Goal: Communication & Community: Answer question/provide support

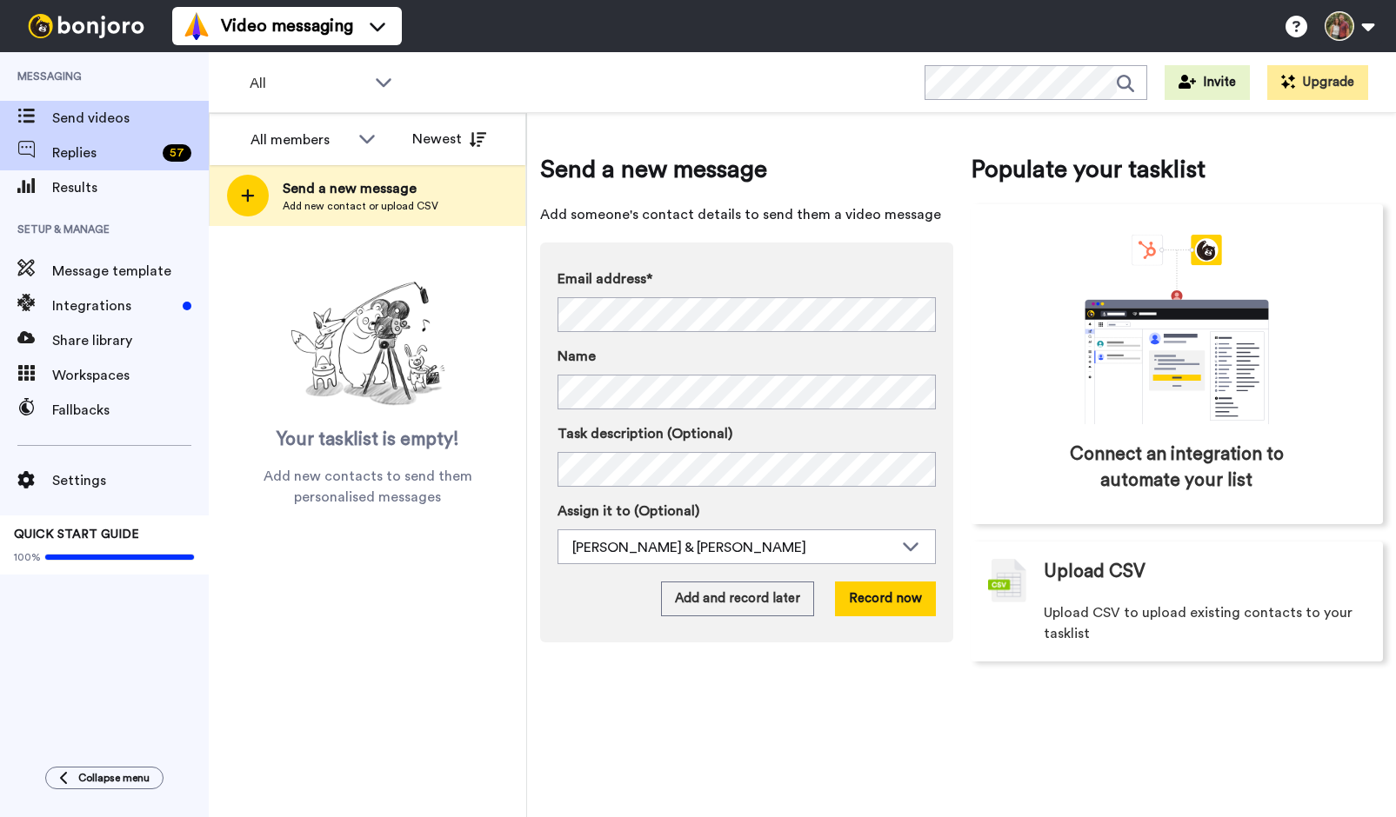
click at [98, 151] on span "Replies" at bounding box center [103, 153] width 103 height 21
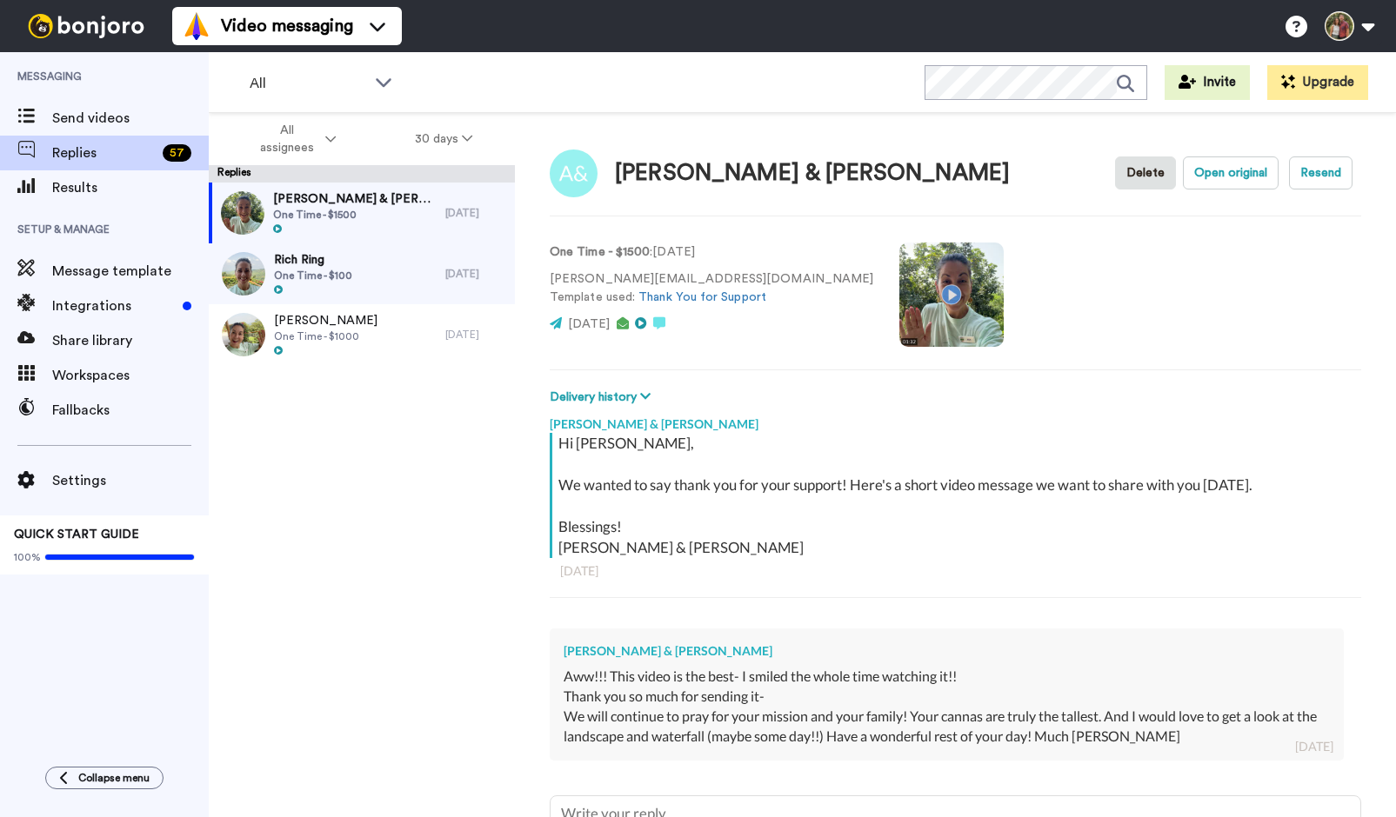
click at [308, 268] on span "Rich Ring" at bounding box center [313, 259] width 78 height 17
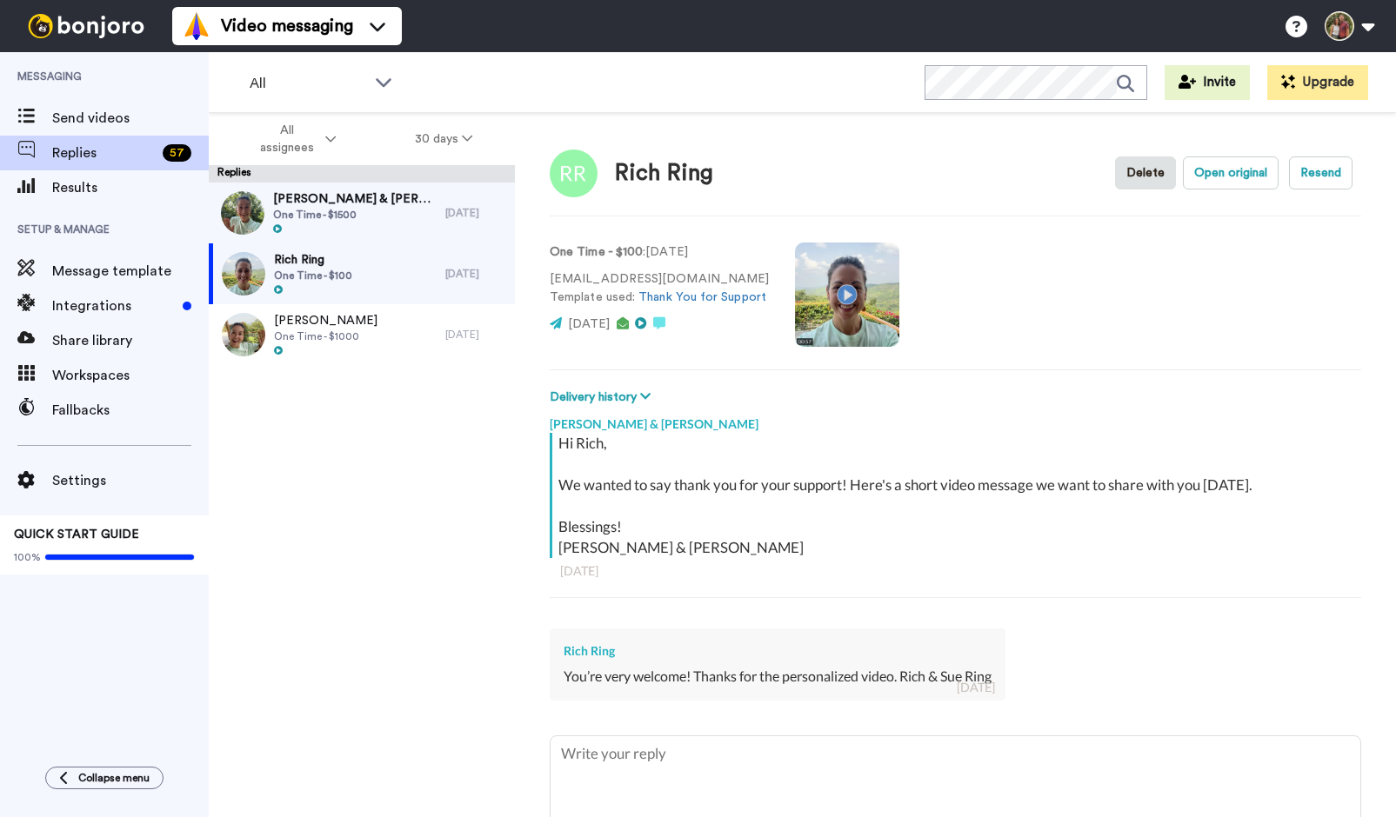
click at [297, 212] on span "One Time - $1500" at bounding box center [354, 215] width 163 height 14
type textarea "x"
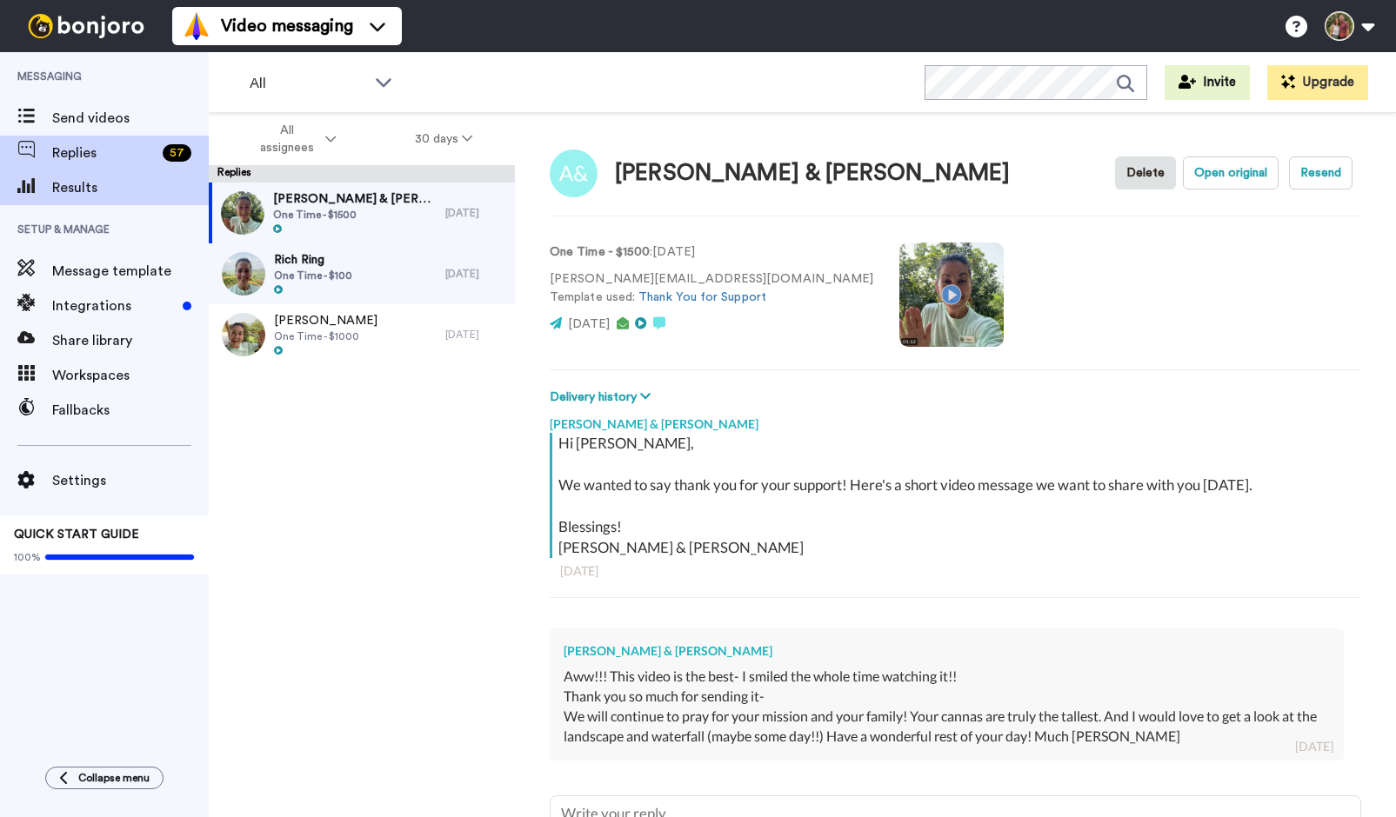
click at [54, 186] on span "Results" at bounding box center [130, 187] width 157 height 21
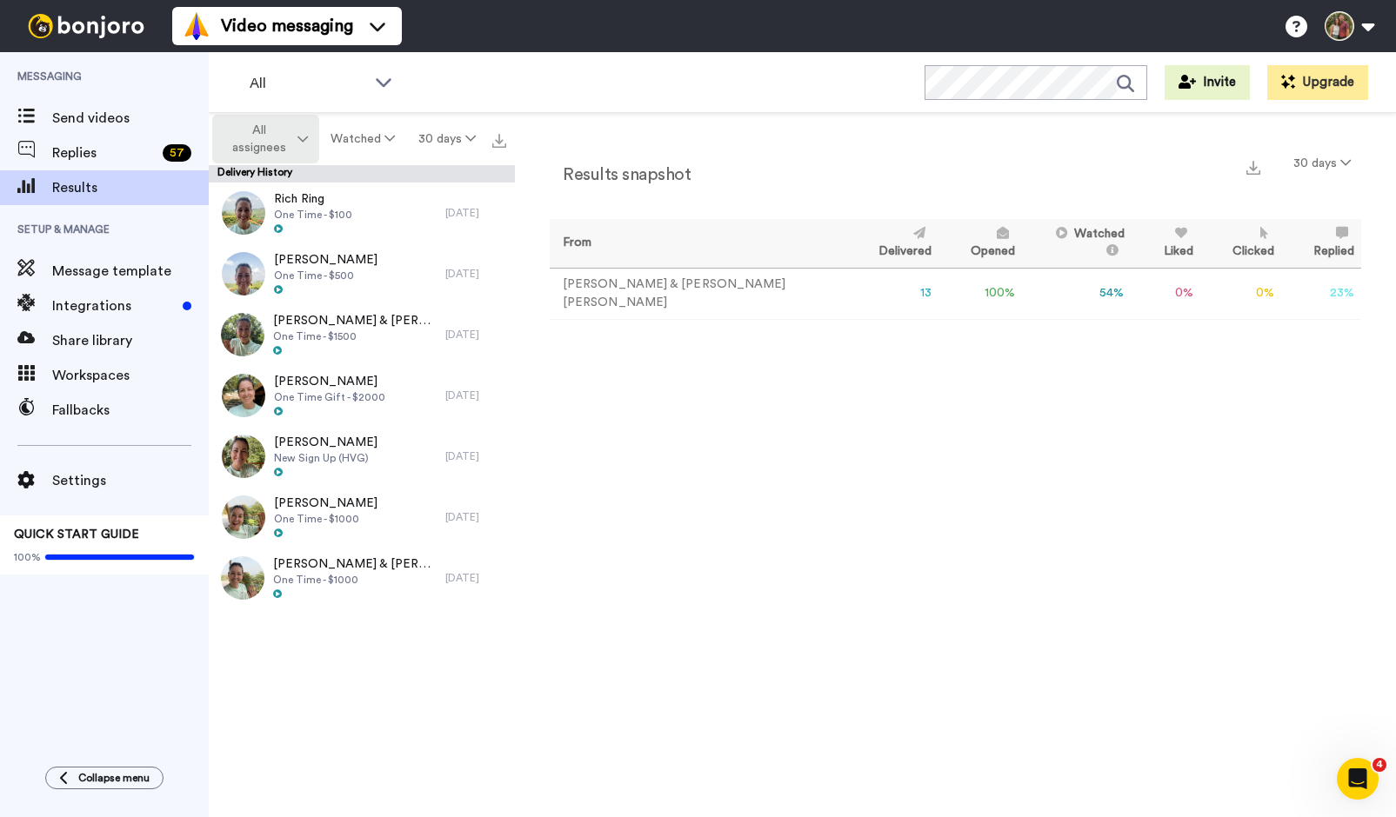
click at [250, 137] on span "All assignees" at bounding box center [258, 139] width 70 height 35
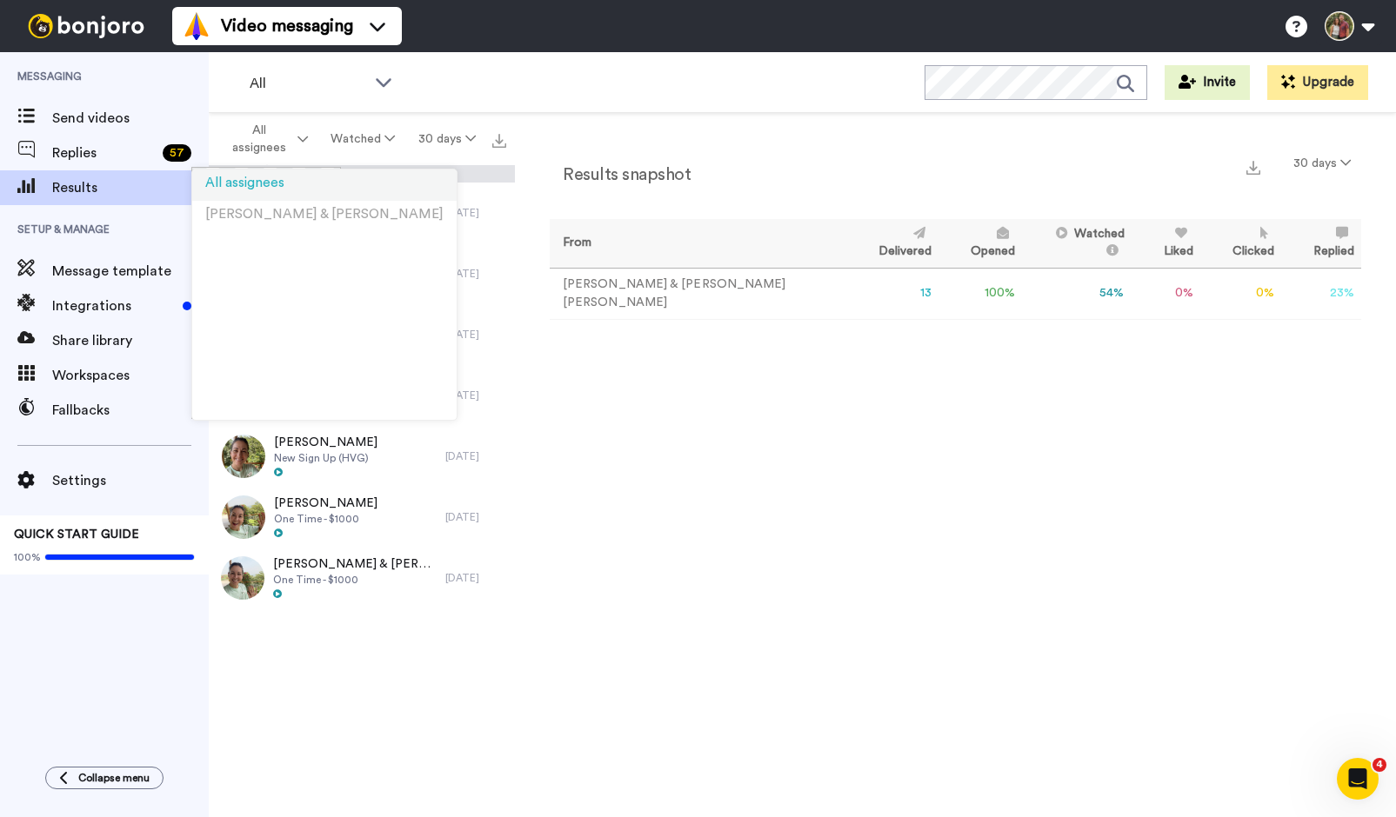
click at [242, 187] on span "All assignees" at bounding box center [244, 183] width 79 height 13
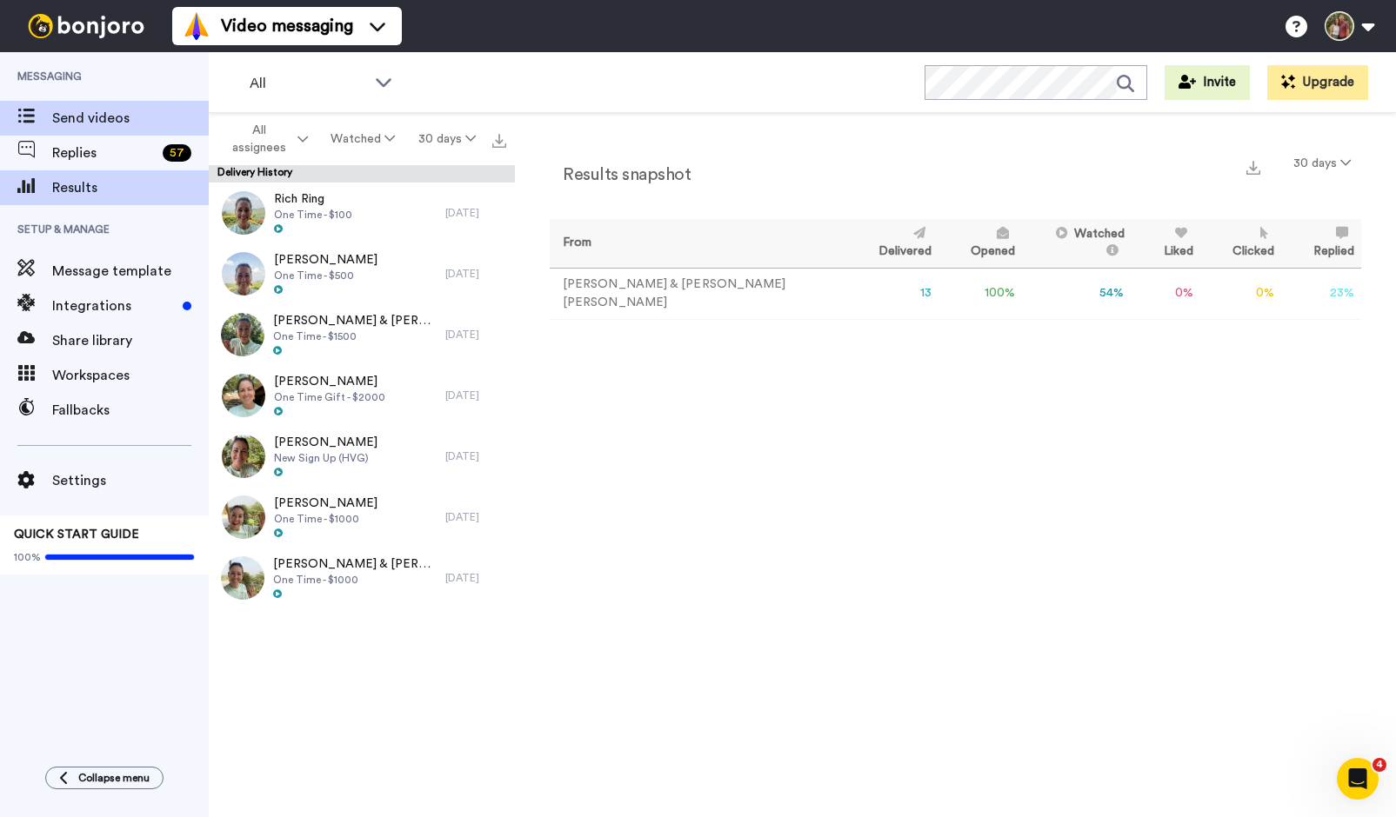
click at [56, 112] on span "Send videos" at bounding box center [130, 118] width 157 height 21
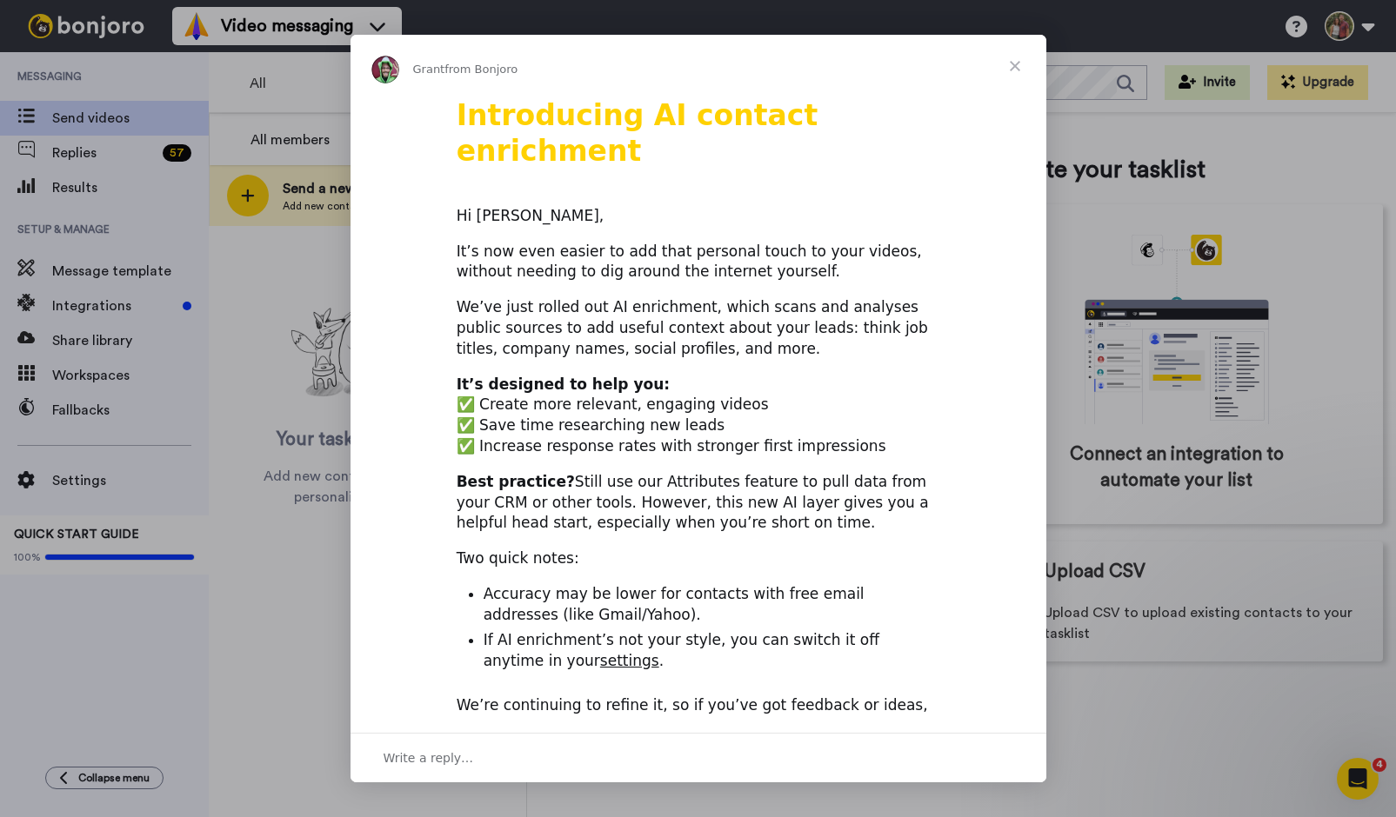
click at [1019, 63] on span "Close" at bounding box center [1014, 66] width 63 height 63
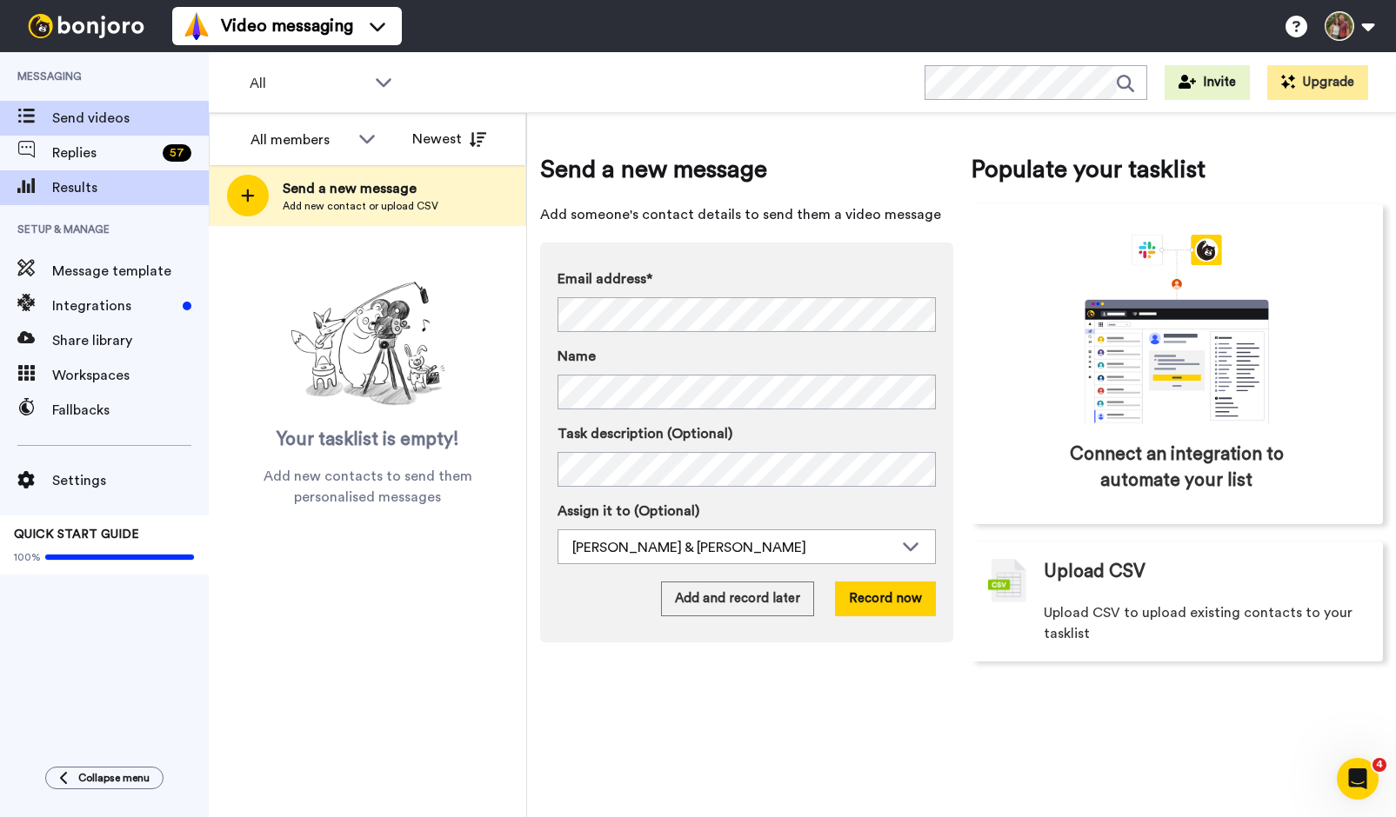
click at [62, 184] on span "Results" at bounding box center [130, 187] width 157 height 21
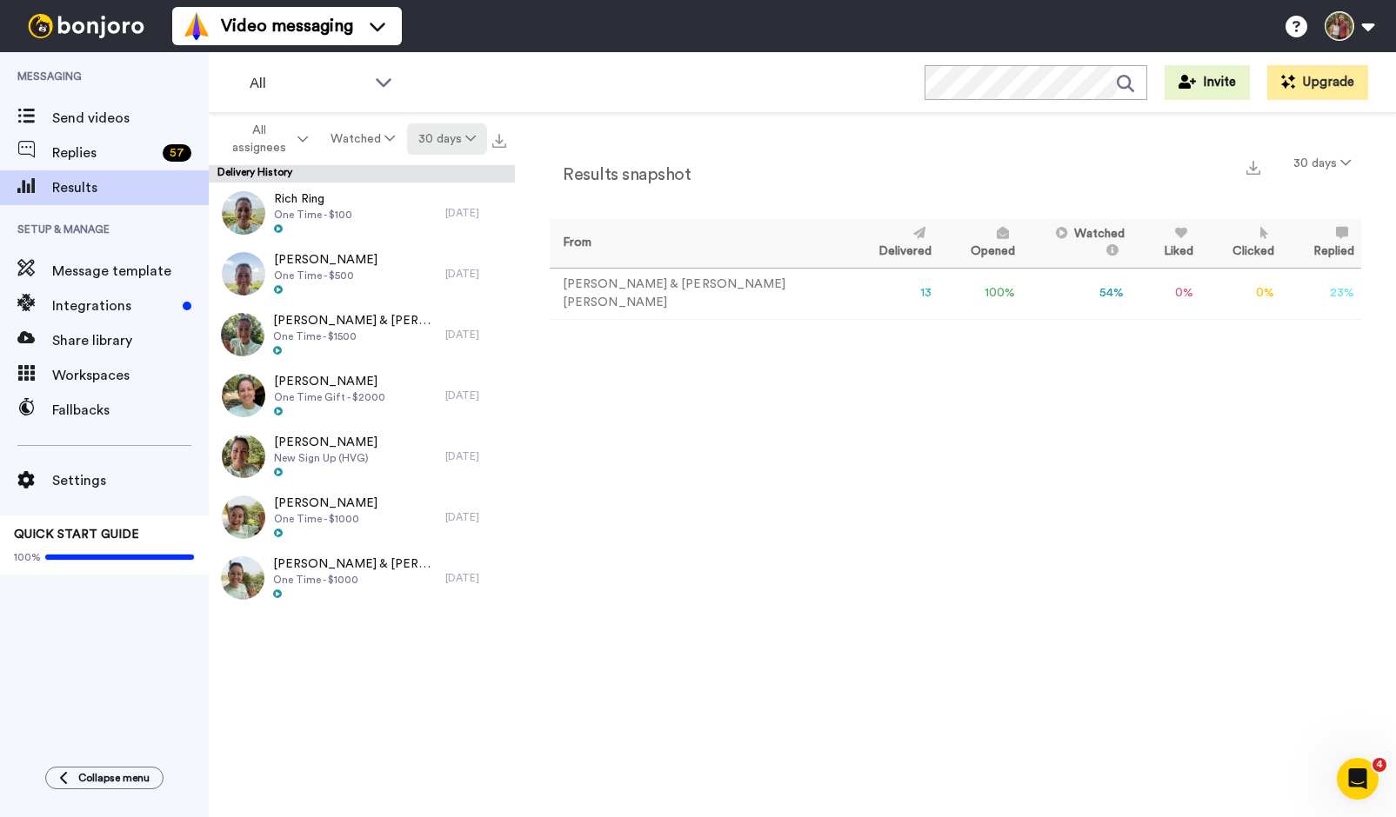
click at [444, 137] on button "30 days" at bounding box center [447, 138] width 80 height 31
click at [422, 209] on span "60 days" at bounding box center [424, 205] width 47 height 13
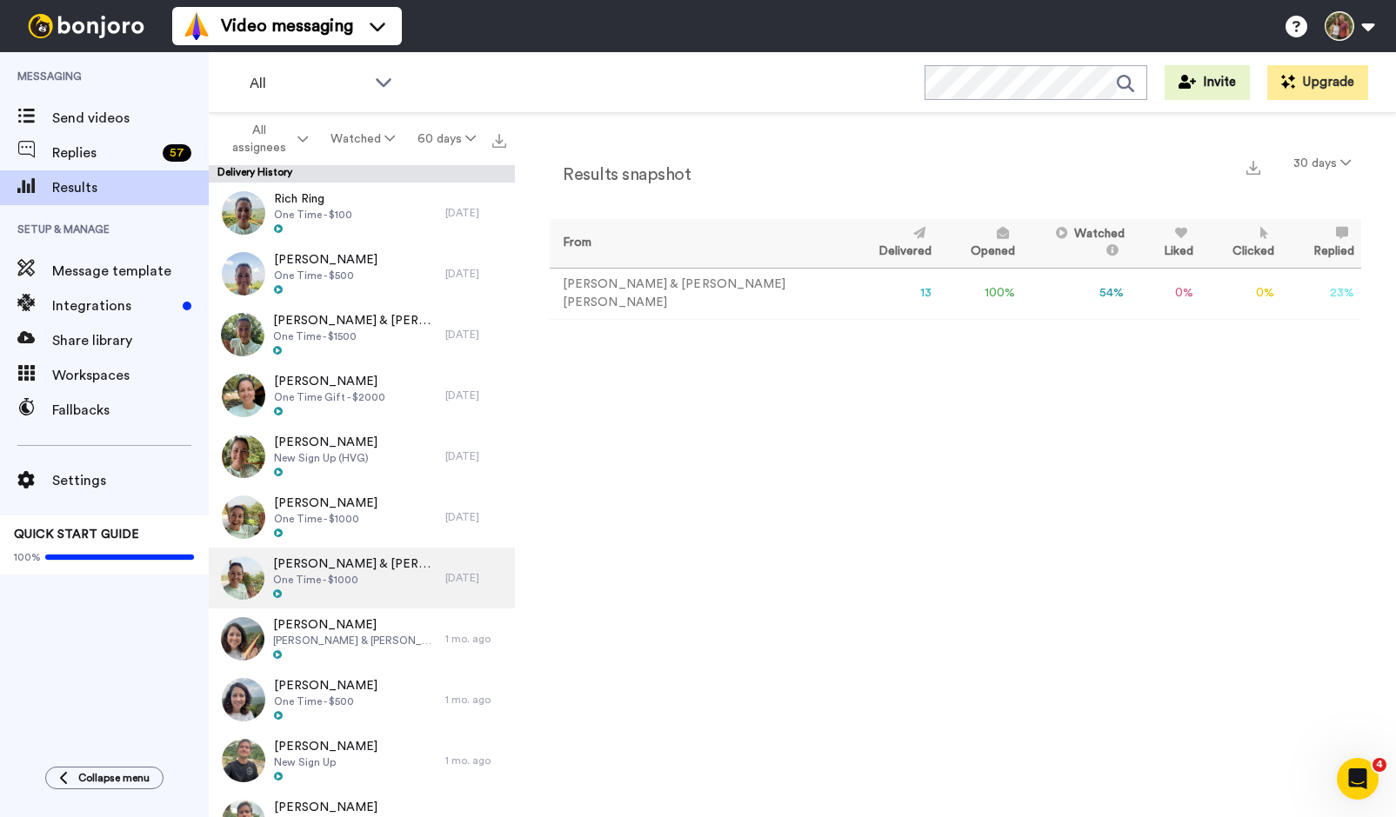
click at [437, 571] on div "Dan & Kari One Time - $1000" at bounding box center [327, 578] width 237 height 61
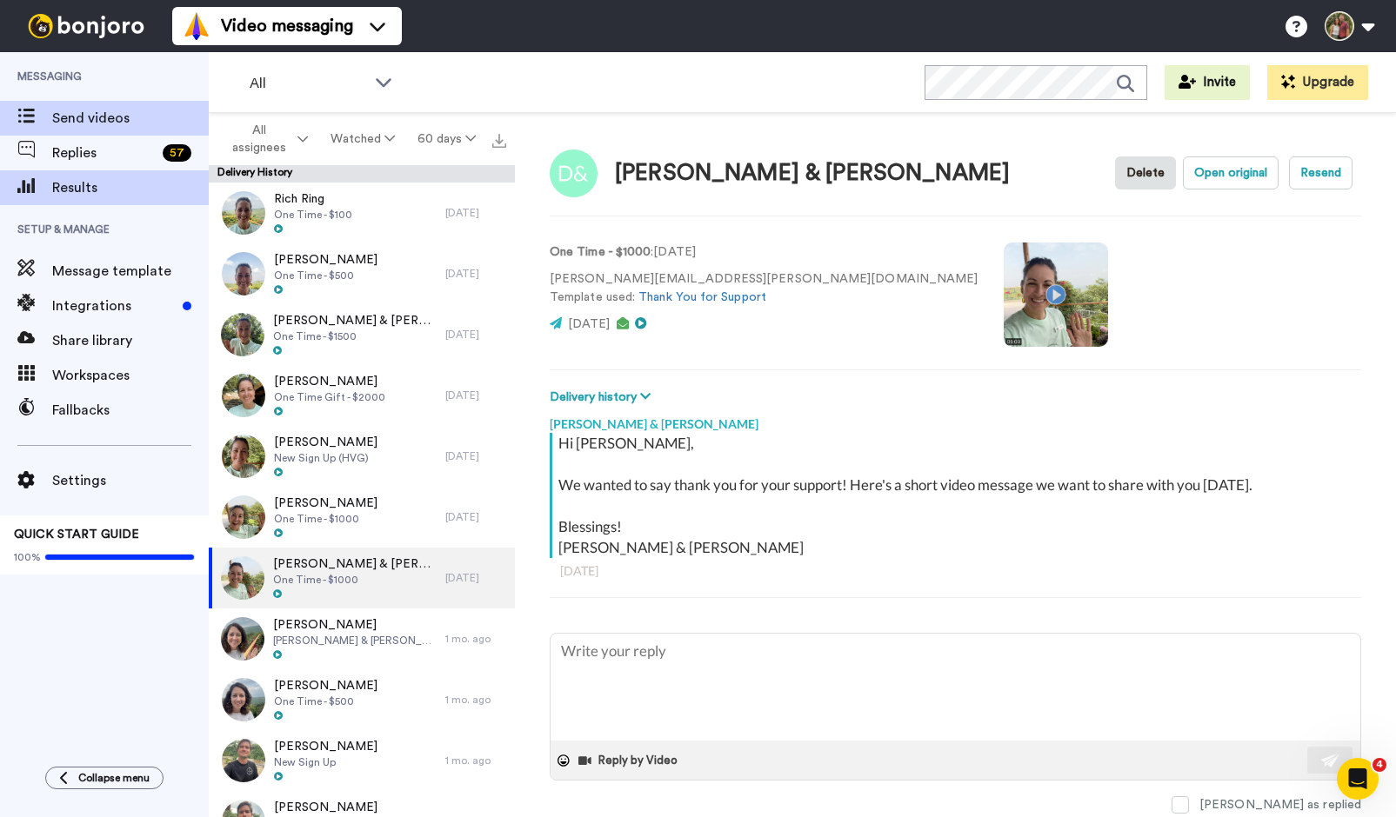
click at [50, 118] on span at bounding box center [26, 118] width 52 height 17
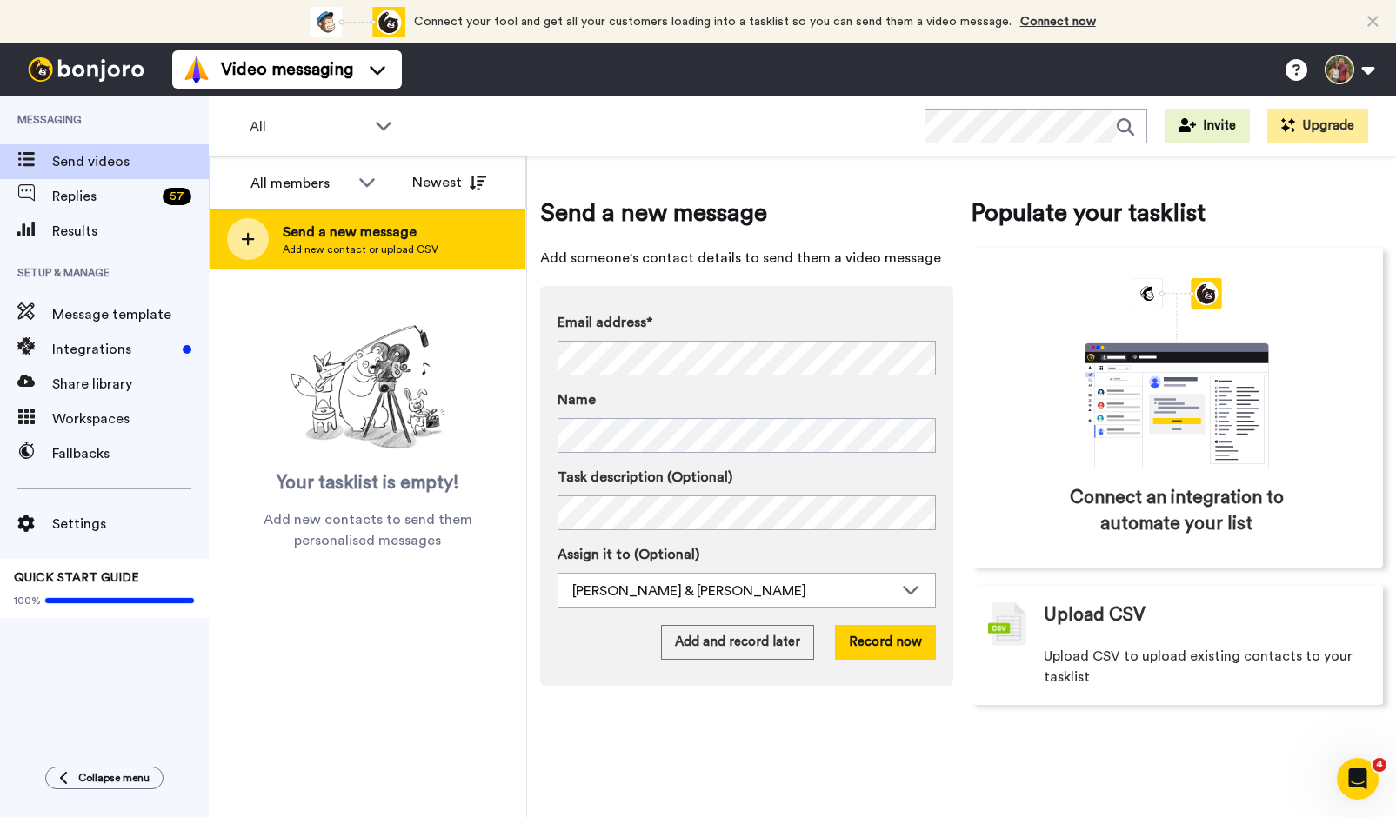
click at [247, 243] on icon at bounding box center [248, 239] width 13 height 13
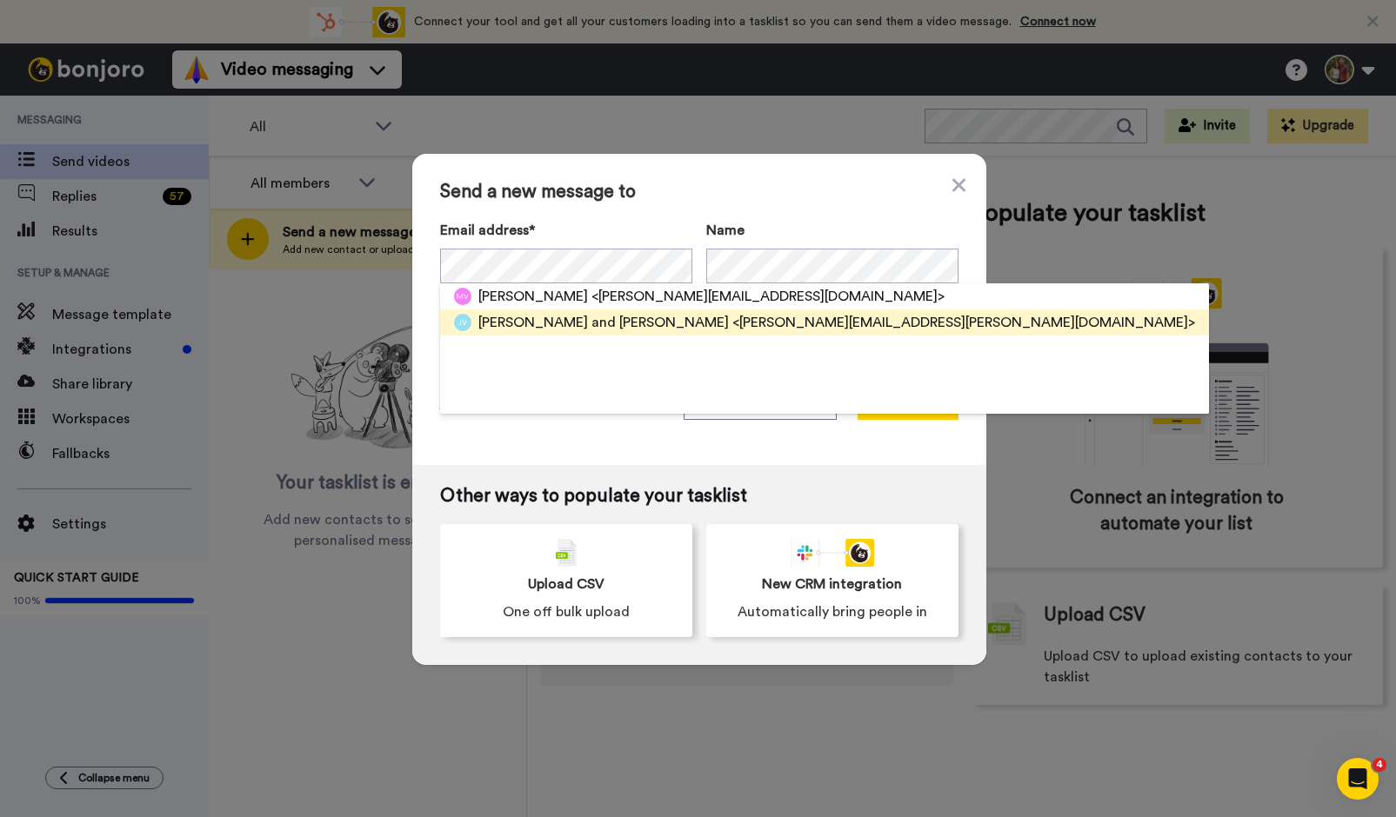
click at [610, 323] on span "Jon and Kerrie VerLee" at bounding box center [603, 322] width 250 height 21
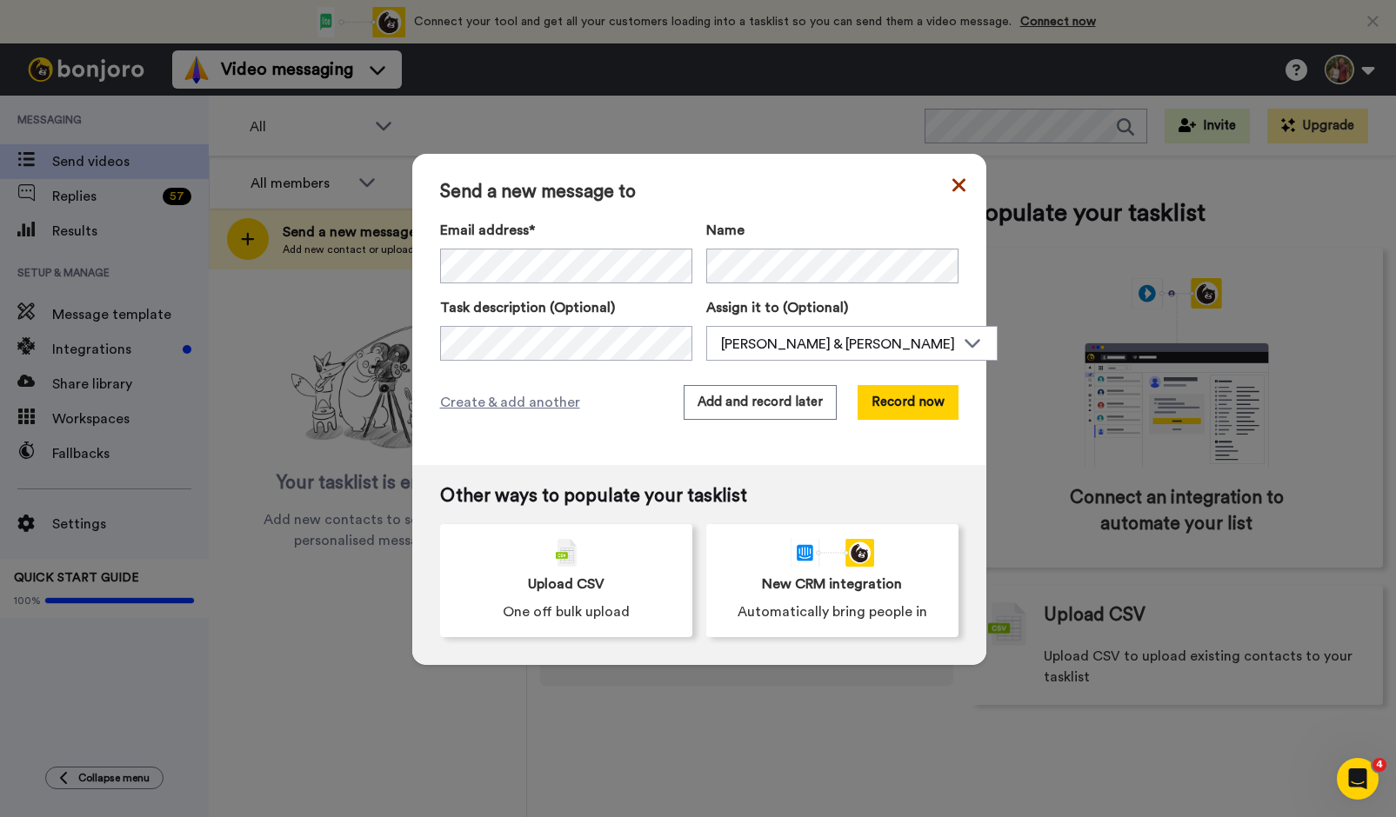
click at [951, 181] on icon at bounding box center [957, 184] width 13 height 13
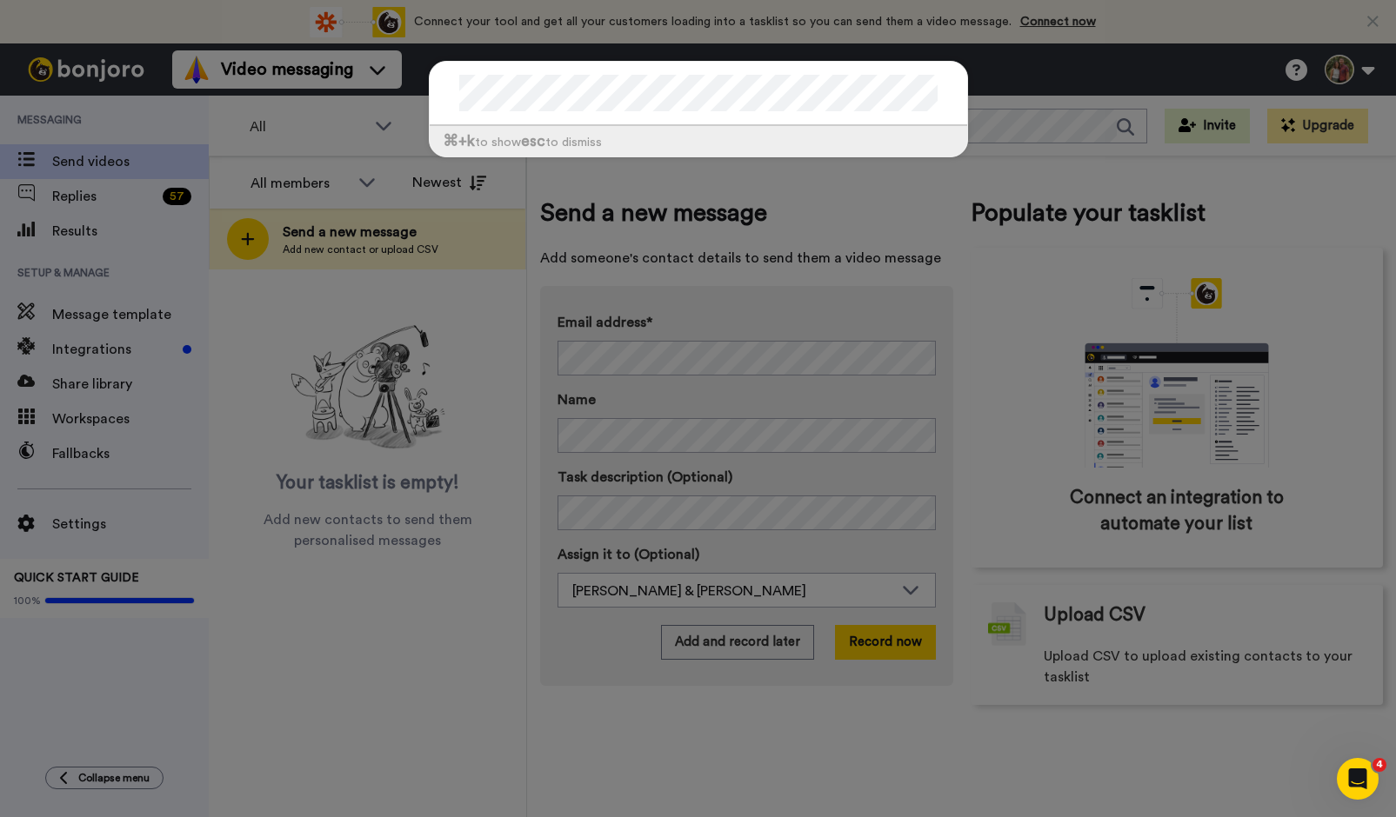
click at [503, 328] on div "⌘ +k to show esc to dismiss" at bounding box center [698, 408] width 1396 height 817
click at [419, 93] on div "⌘ +k to show esc to dismiss" at bounding box center [698, 117] width 574 height 149
click at [371, 120] on div "⌘ +k to show esc to dismiss" at bounding box center [698, 408] width 1396 height 817
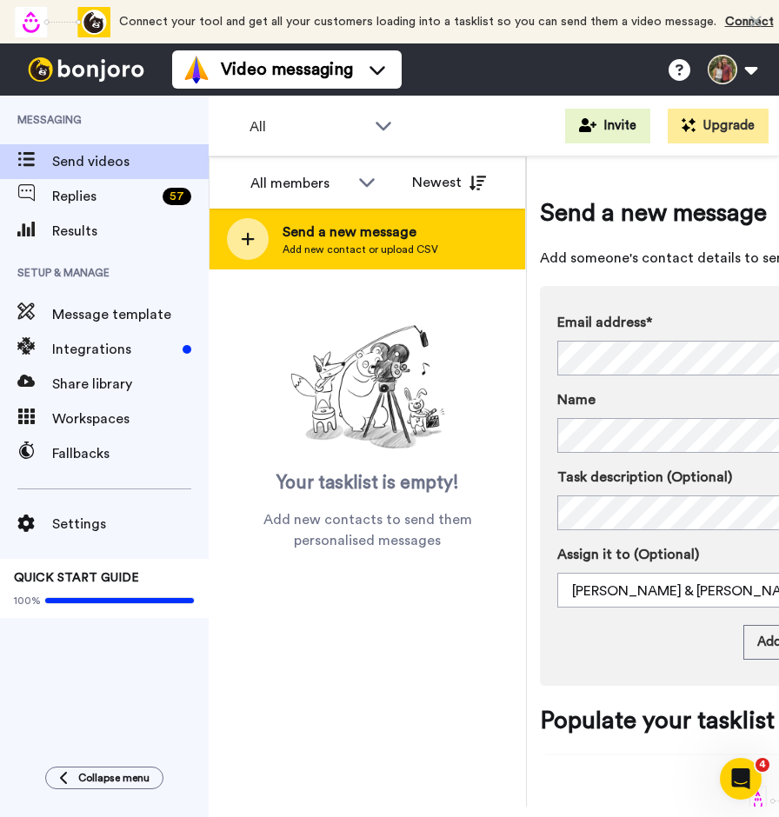
click at [250, 238] on icon at bounding box center [248, 239] width 13 height 13
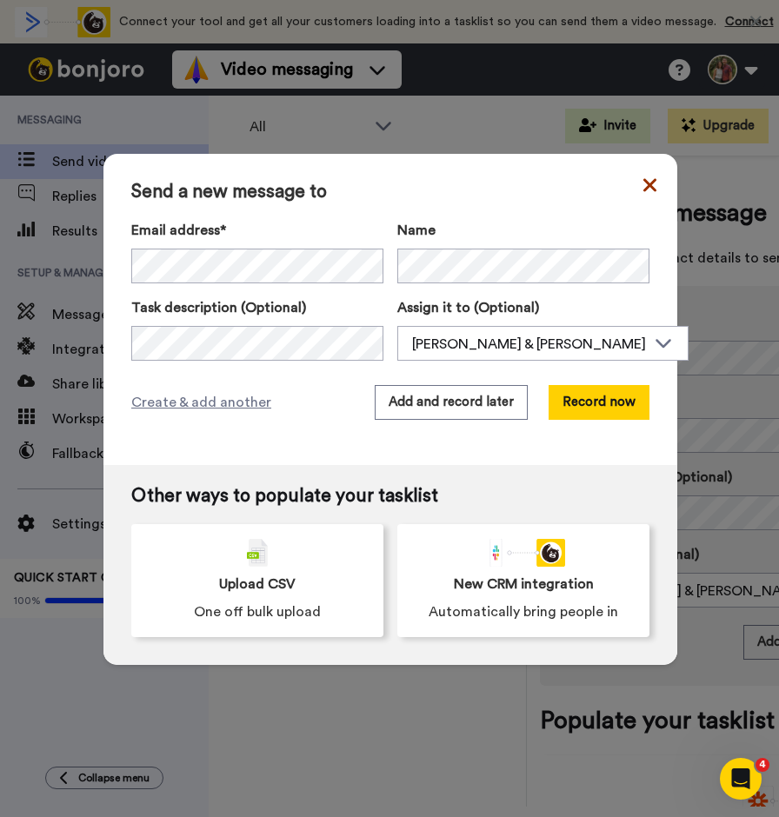
click at [643, 183] on icon at bounding box center [649, 184] width 13 height 13
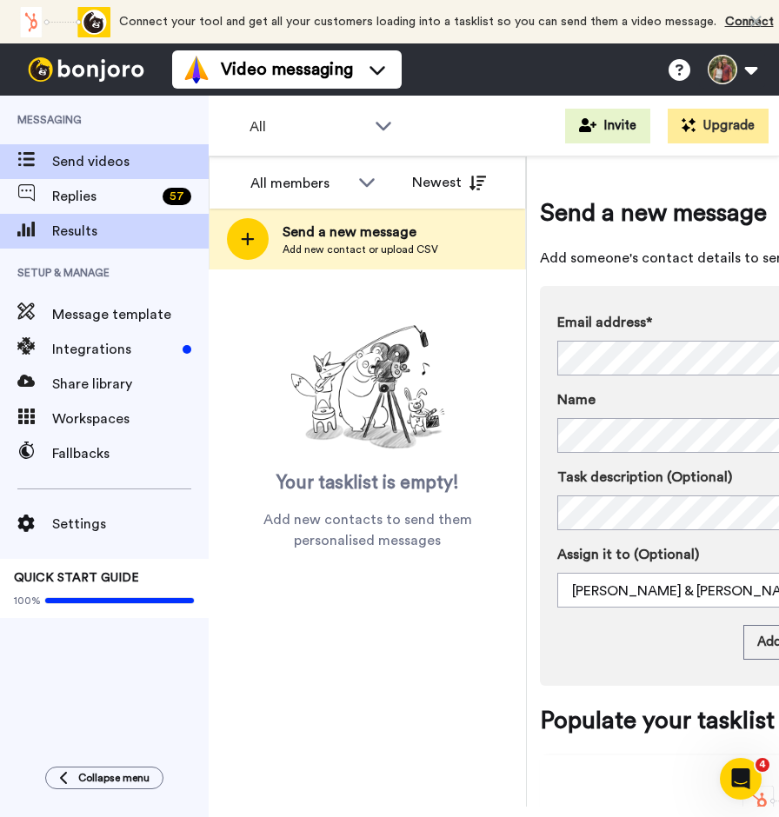
click at [52, 238] on span "Results" at bounding box center [130, 231] width 157 height 21
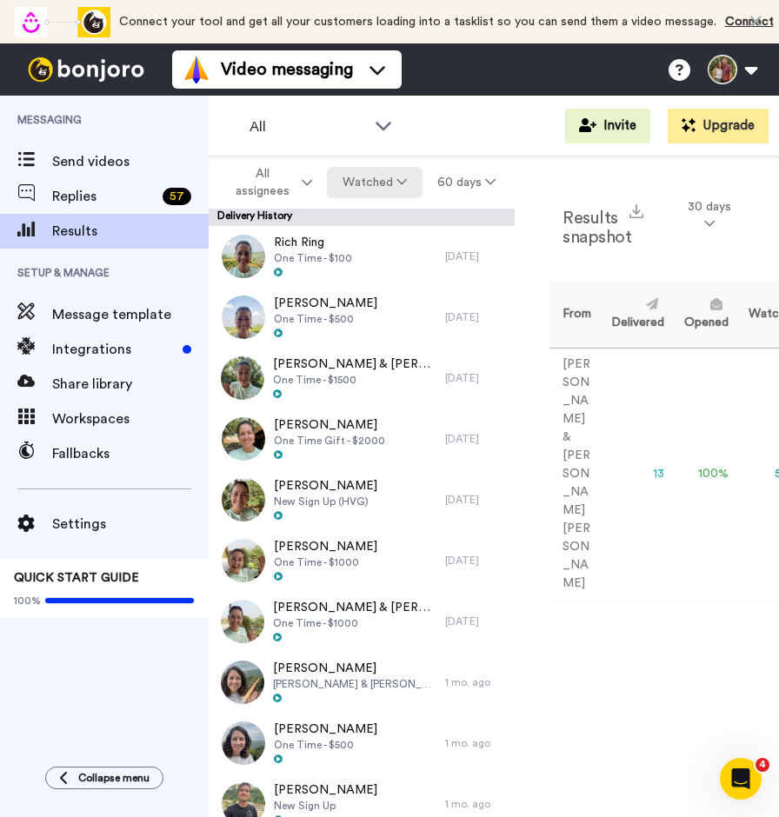
click at [390, 177] on button "Watched" at bounding box center [374, 182] width 95 height 31
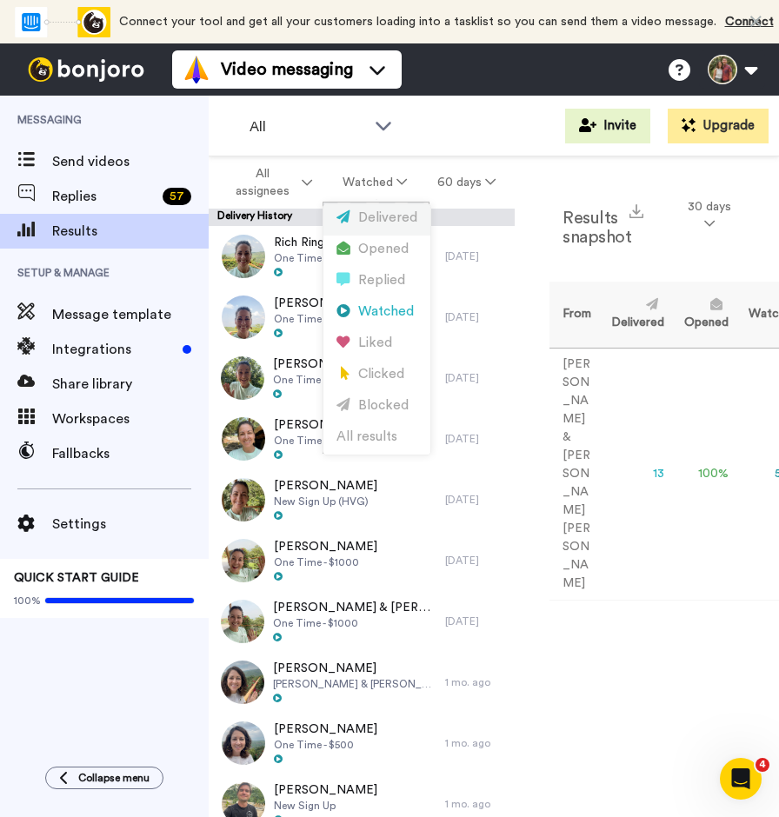
click at [374, 218] on div "Delivered" at bounding box center [377, 218] width 81 height 19
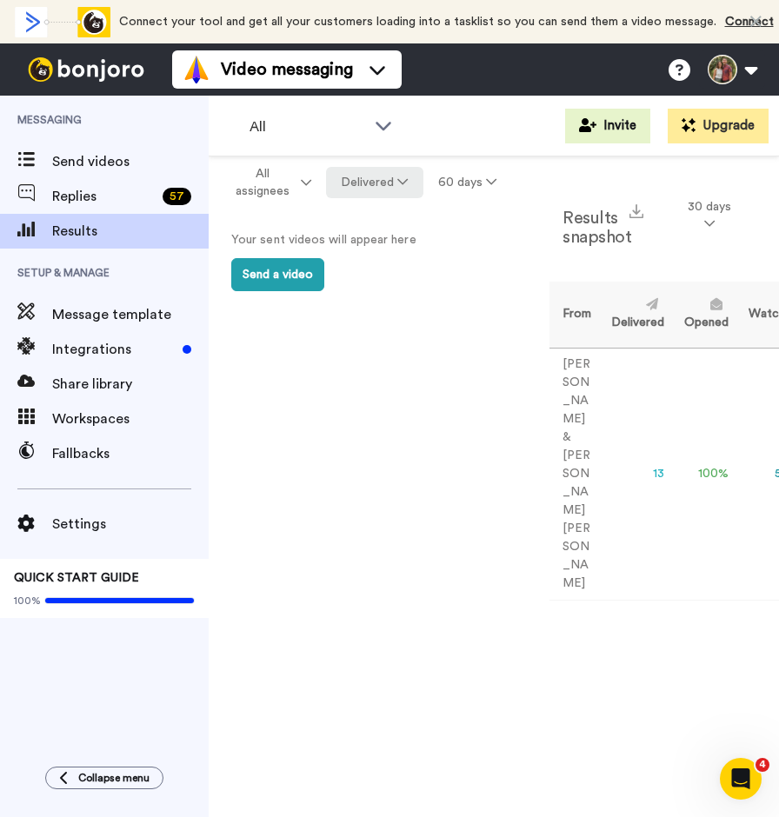
click at [399, 184] on icon at bounding box center [402, 182] width 10 height 12
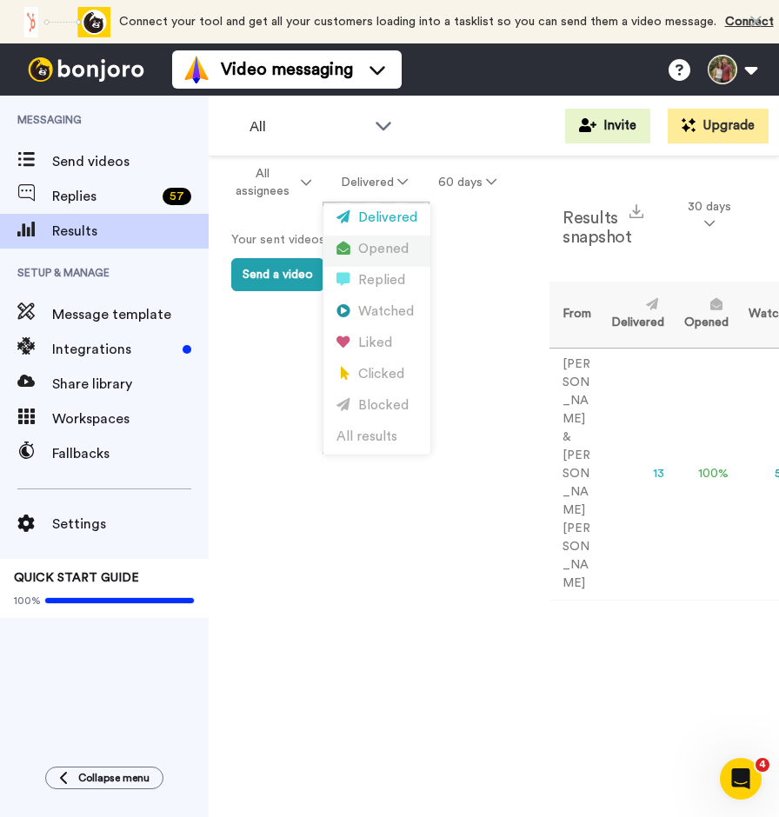
click at [383, 248] on div "Opened" at bounding box center [377, 249] width 81 height 19
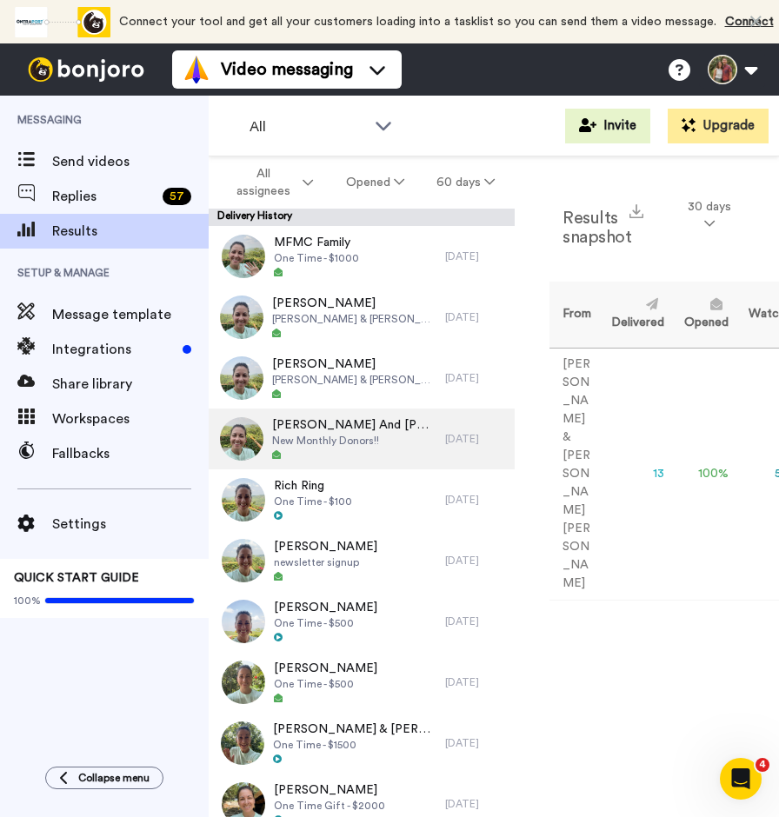
click at [362, 423] on span "Jon And Kerrie VerLee" at bounding box center [354, 425] width 164 height 17
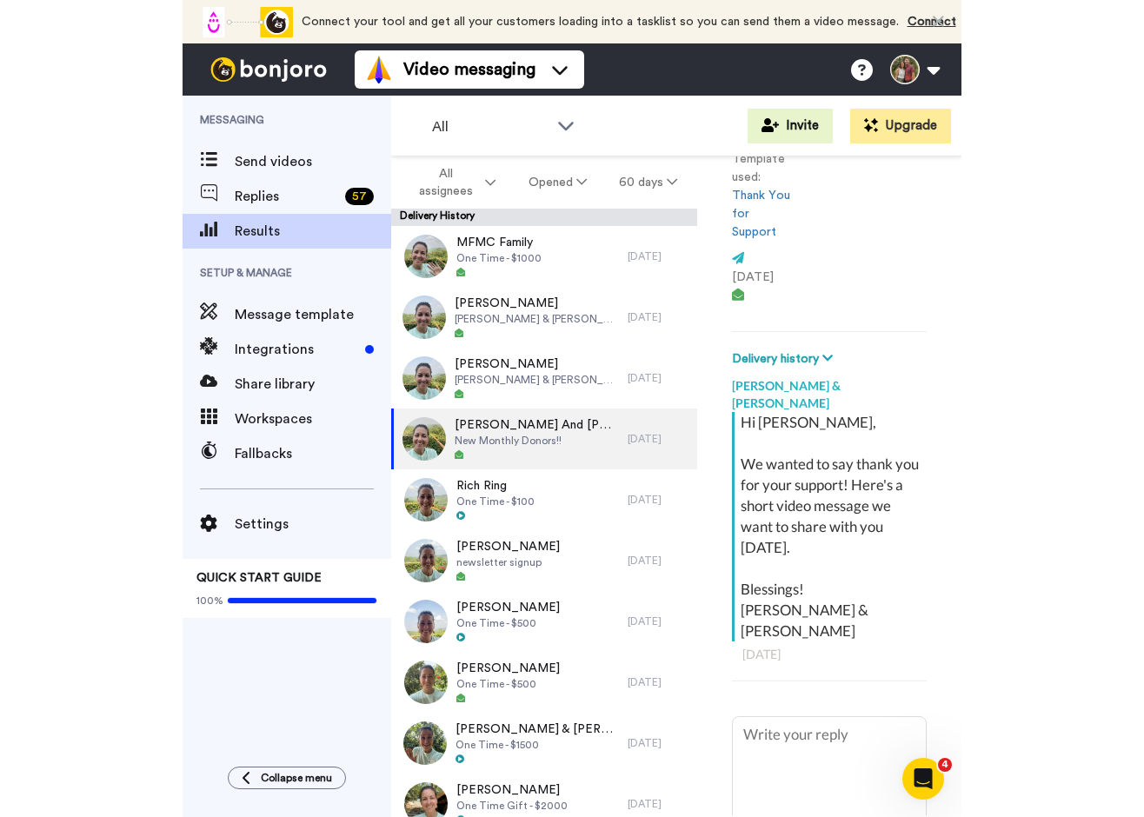
scroll to position [157, 0]
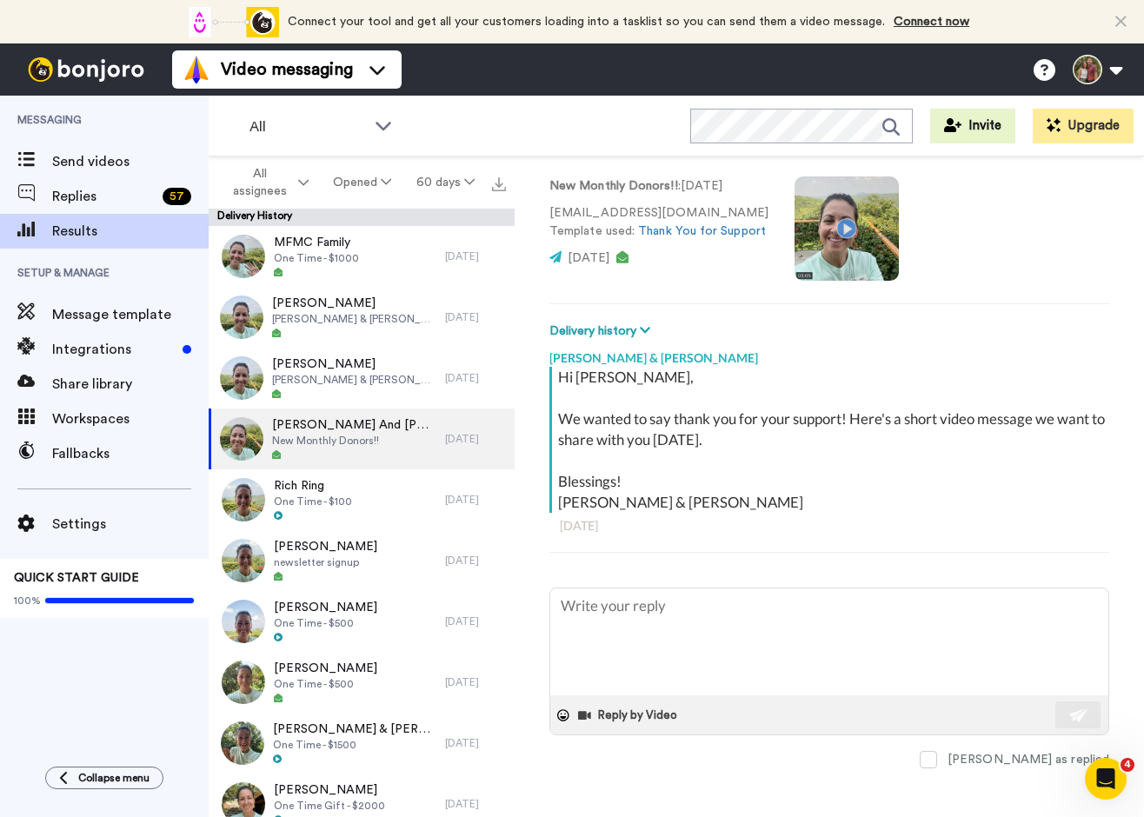
type textarea "x"
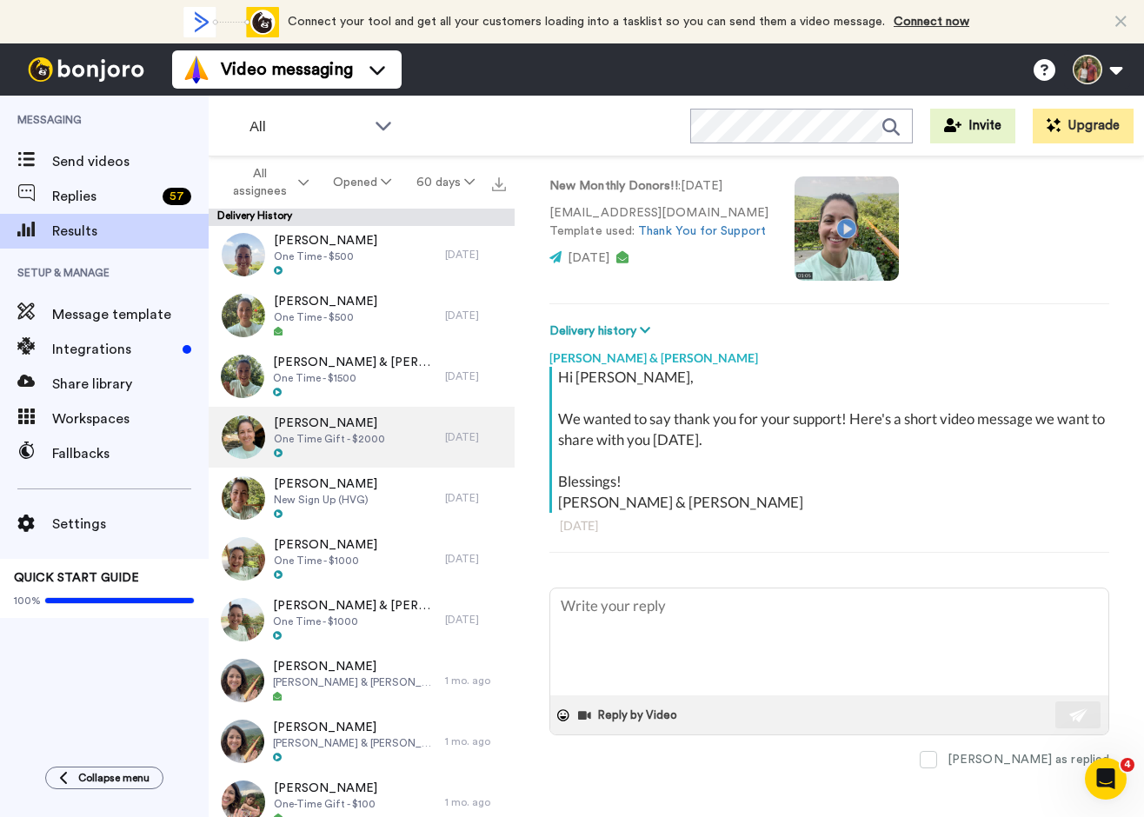
scroll to position [366, 0]
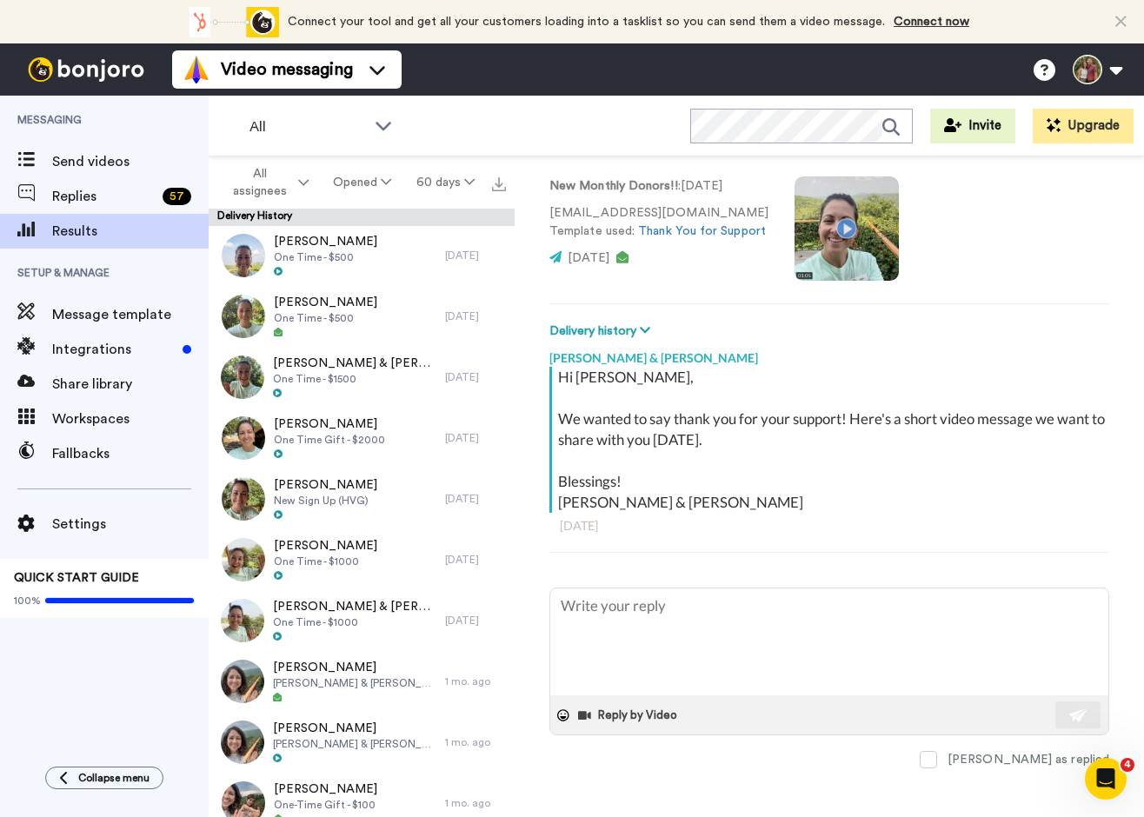
click at [778, 777] on icon "Open Intercom Messenger" at bounding box center [1106, 779] width 29 height 29
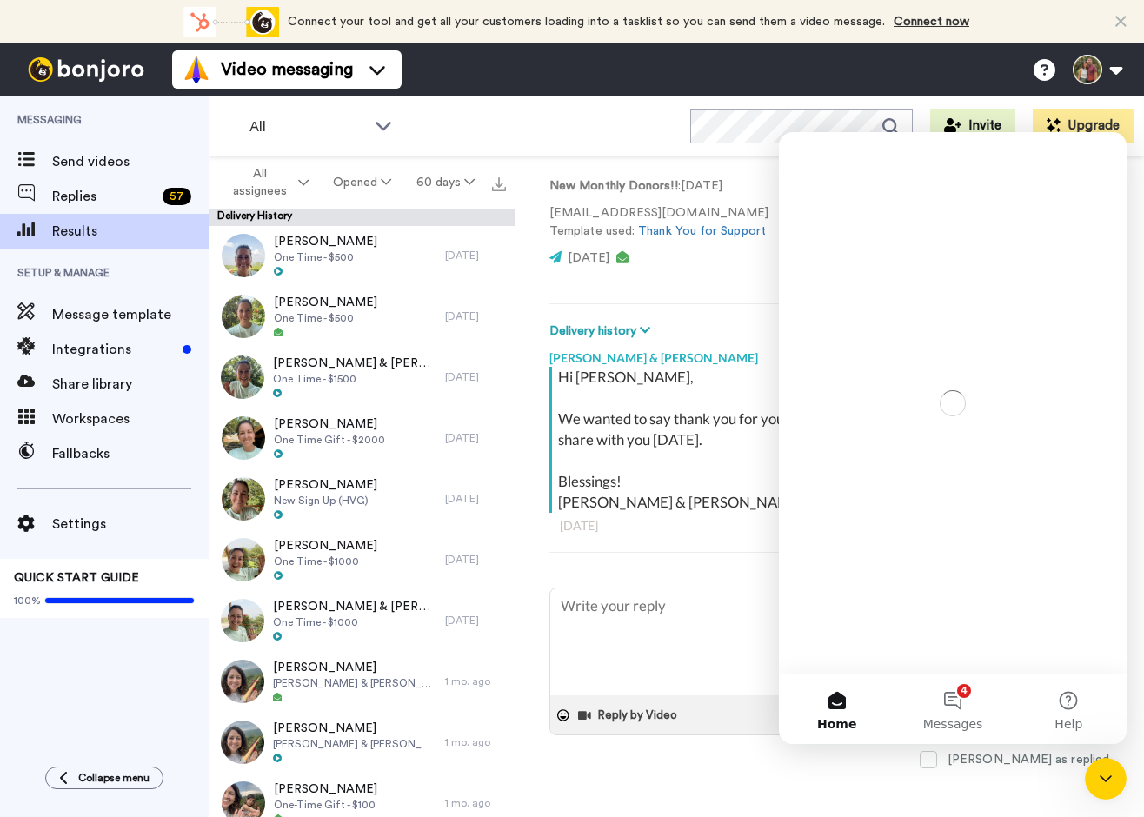
scroll to position [0, 0]
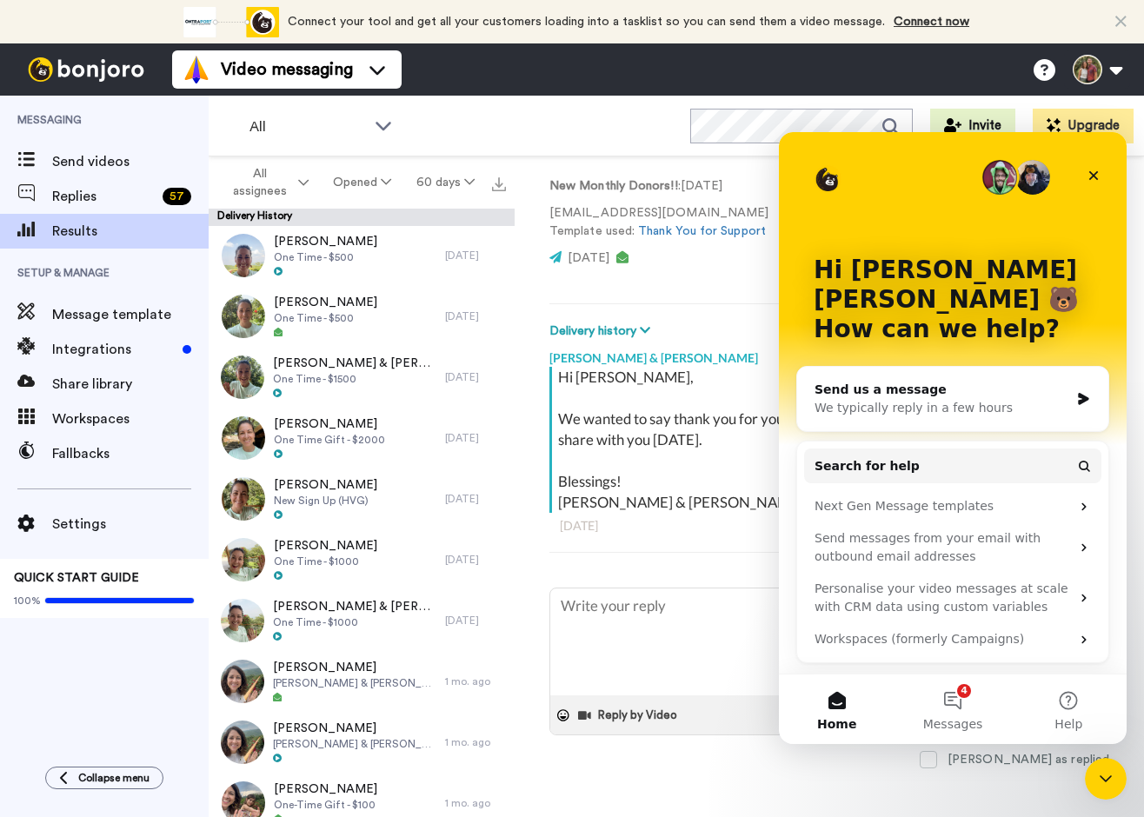
click at [778, 381] on div "Send us a message" at bounding box center [942, 390] width 255 height 18
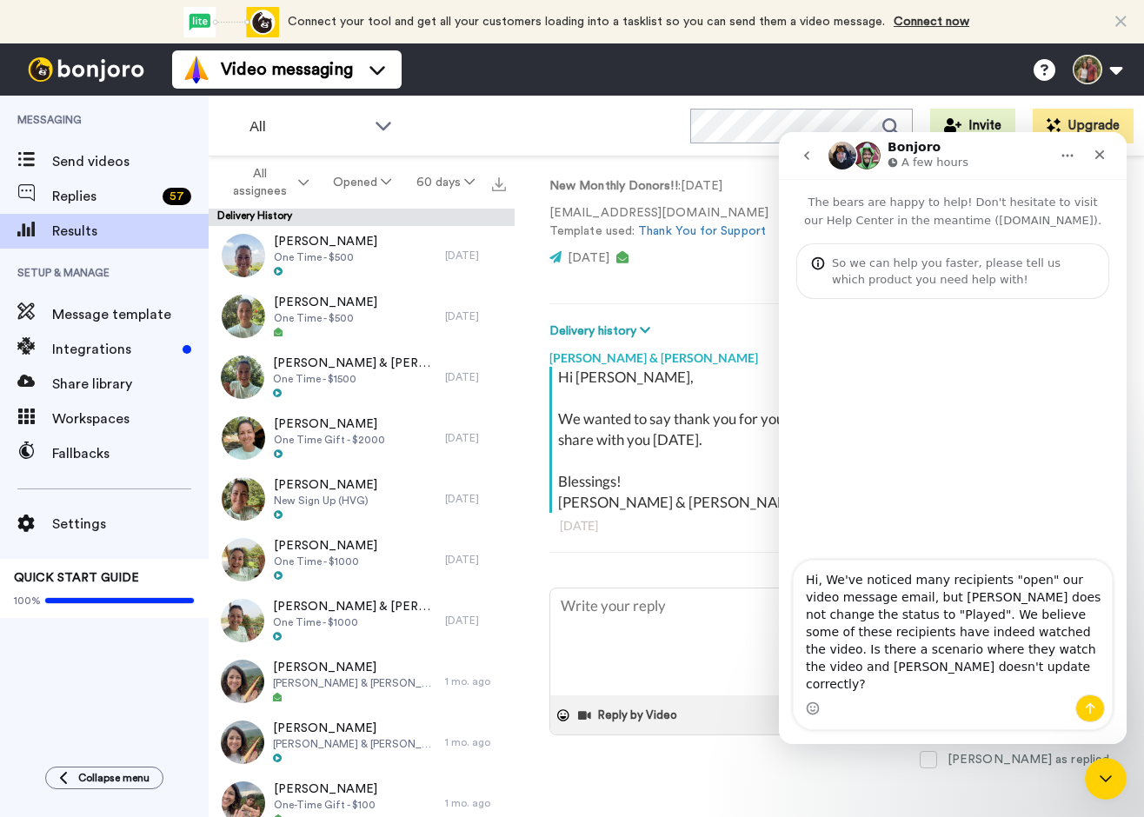
type textarea "Hi, We've noticed many recipients "open" our video message email, but Bonjoro d…"
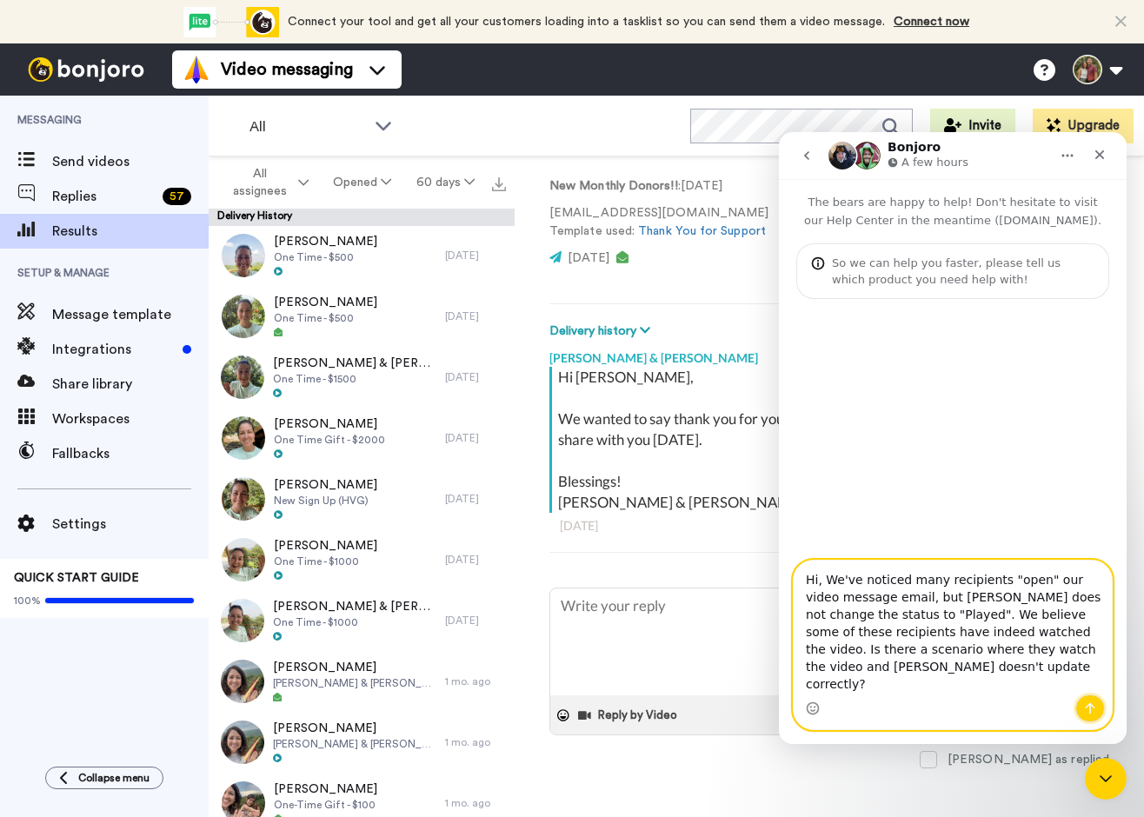
click at [778, 705] on icon "Send a message…" at bounding box center [1091, 708] width 10 height 11
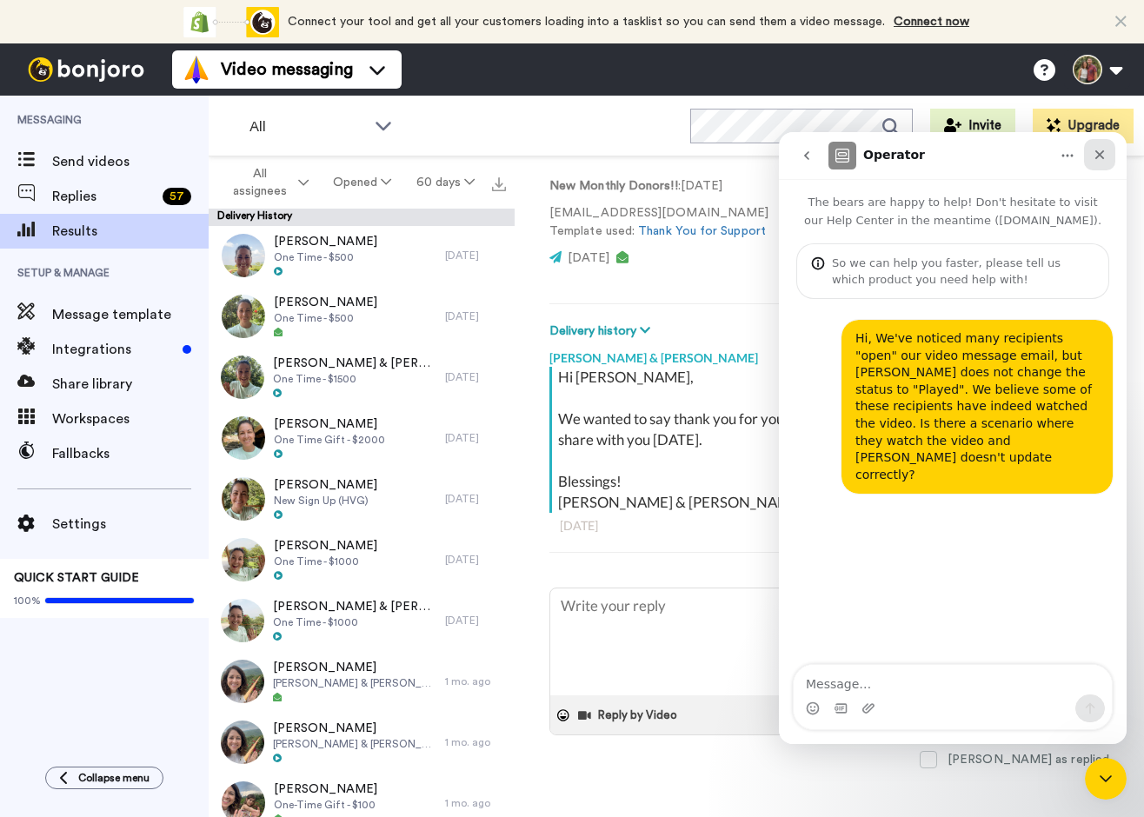
click at [778, 153] on icon "Close" at bounding box center [1101, 155] width 10 height 10
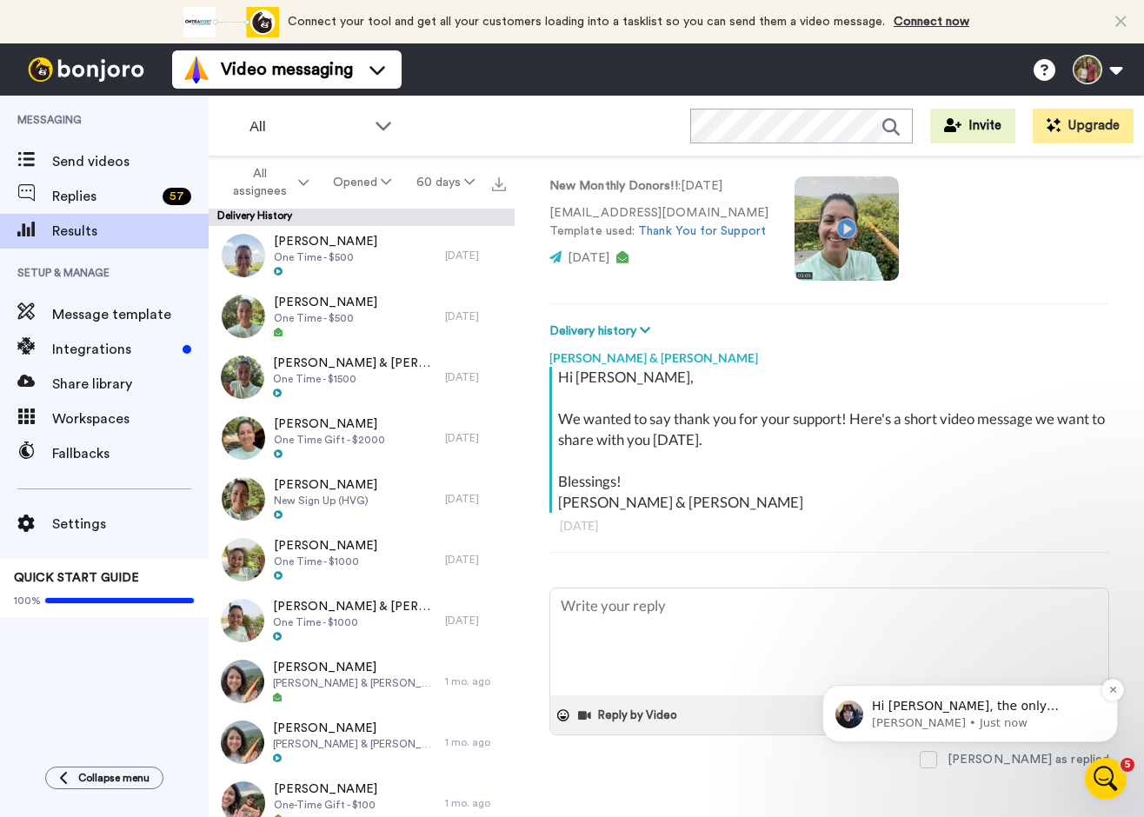
click at [778, 721] on p "Johann • Just now" at bounding box center [984, 724] width 224 height 16
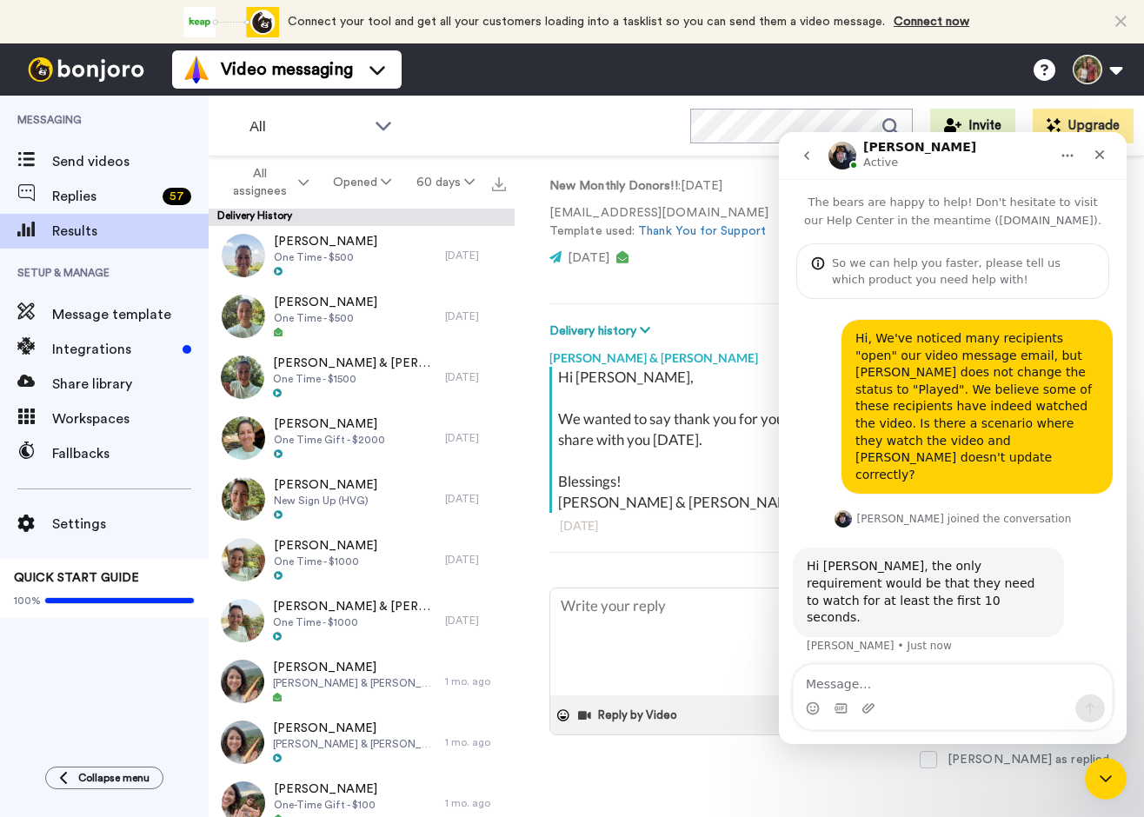
click at [778, 679] on textarea "Message…" at bounding box center [953, 680] width 318 height 30
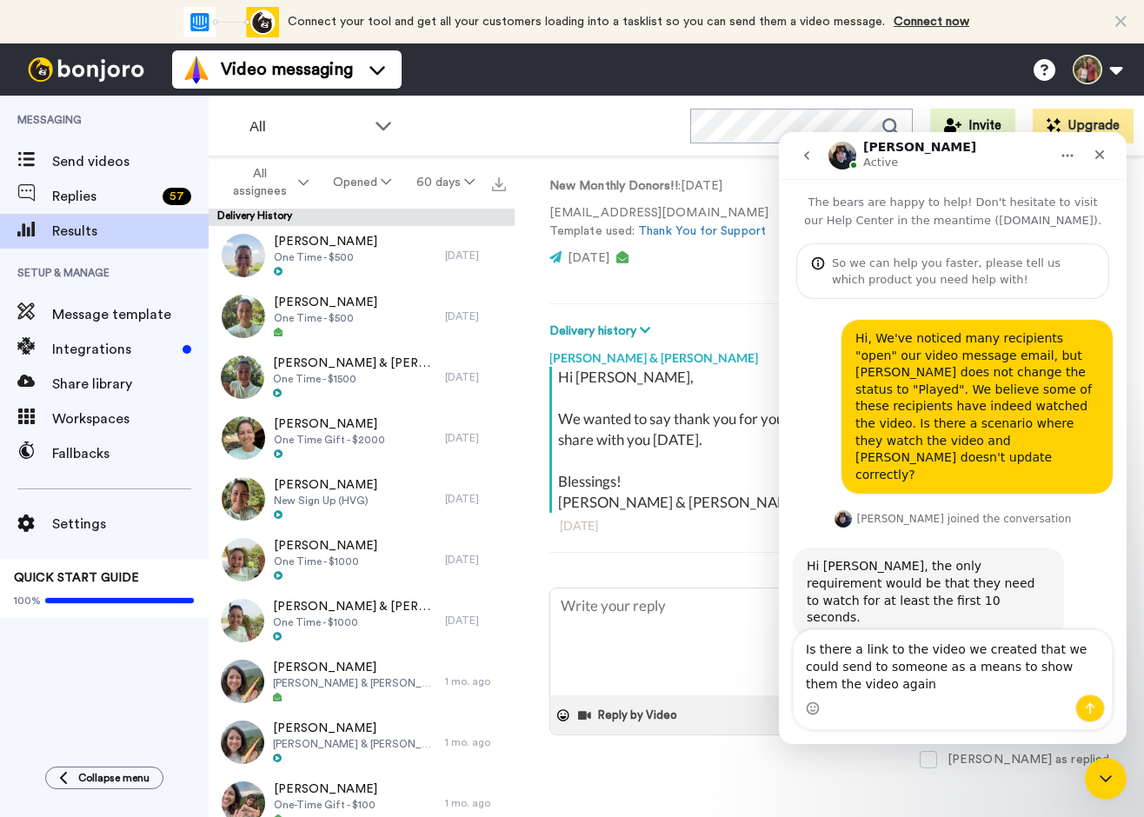
type textarea "Is there a link to the video we created that we could send to someone as a mean…"
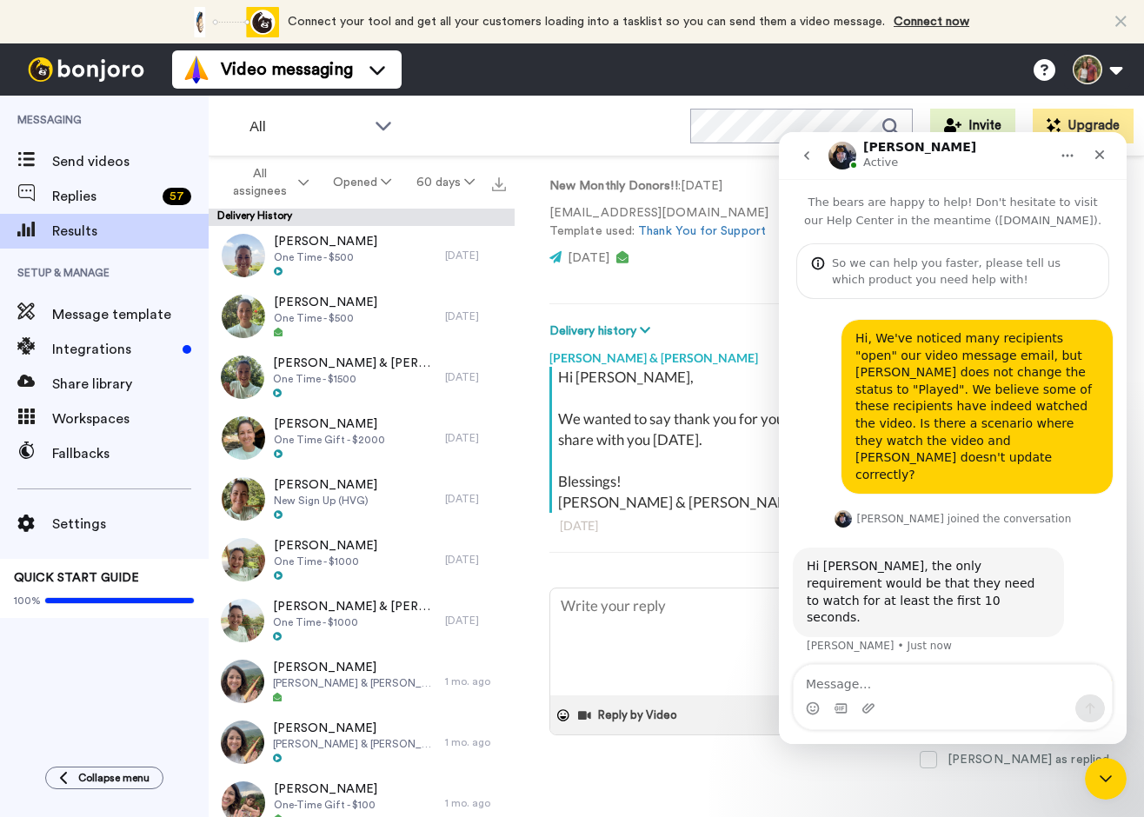
scroll to position [37, 0]
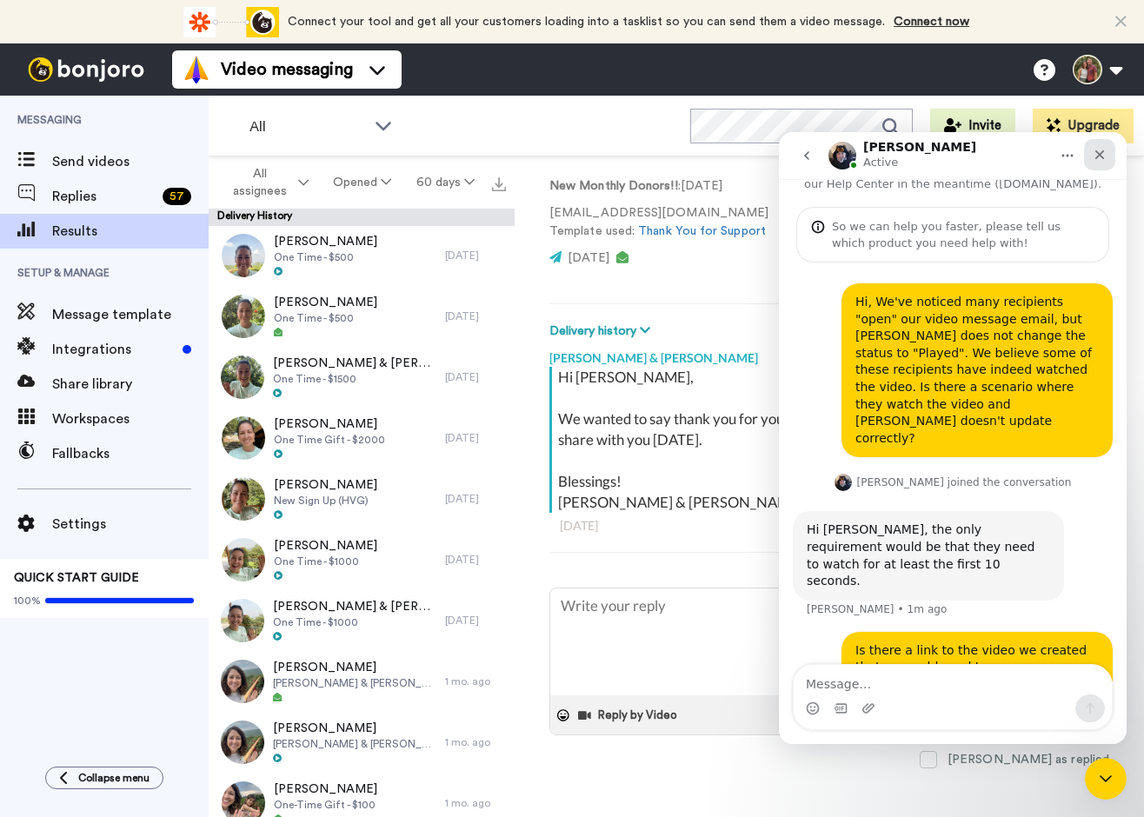
click at [778, 157] on icon "Close" at bounding box center [1100, 155] width 14 height 14
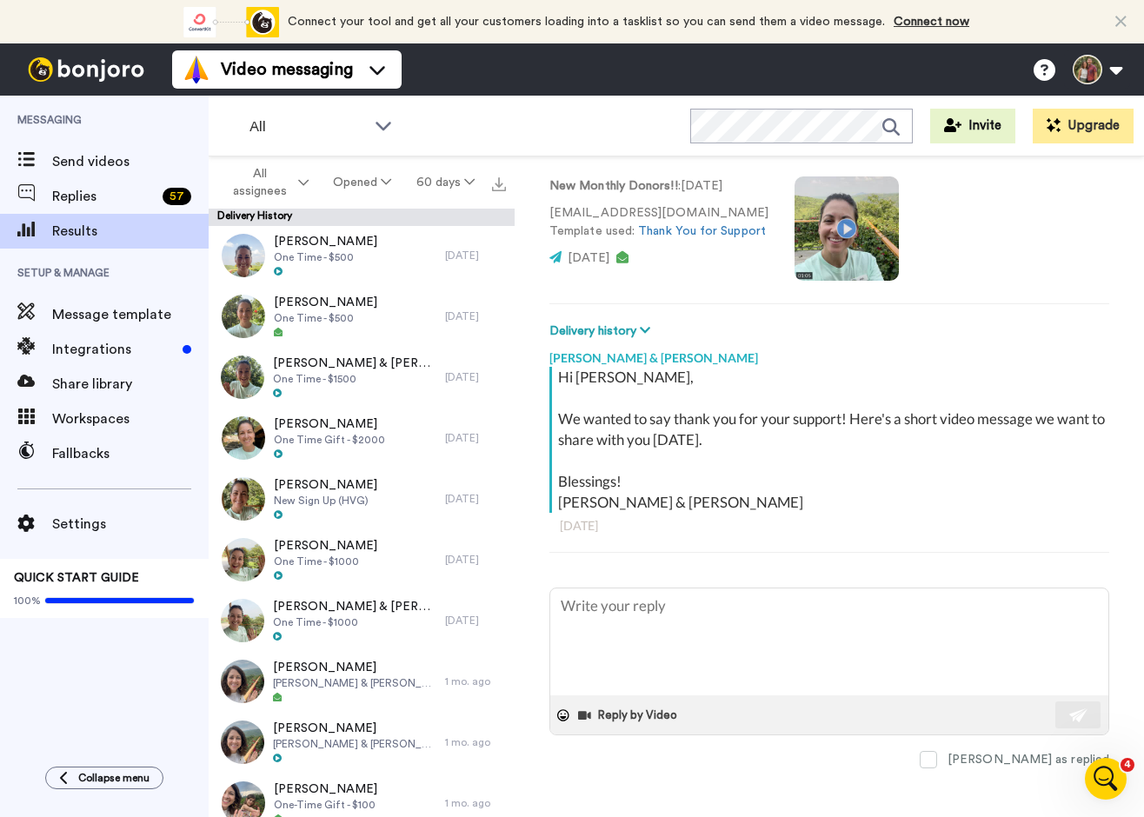
type textarea "x"
click at [102, 164] on span "Send videos" at bounding box center [130, 161] width 157 height 21
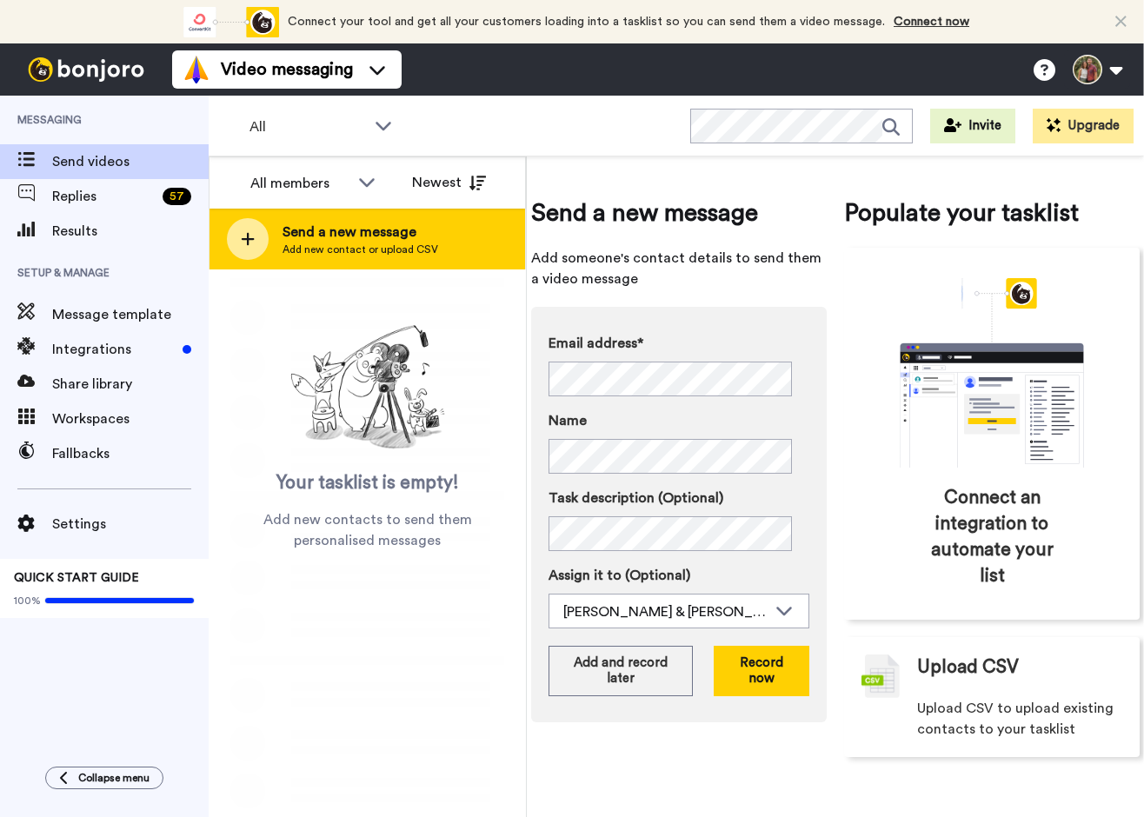
click at [241, 238] on div at bounding box center [248, 239] width 42 height 42
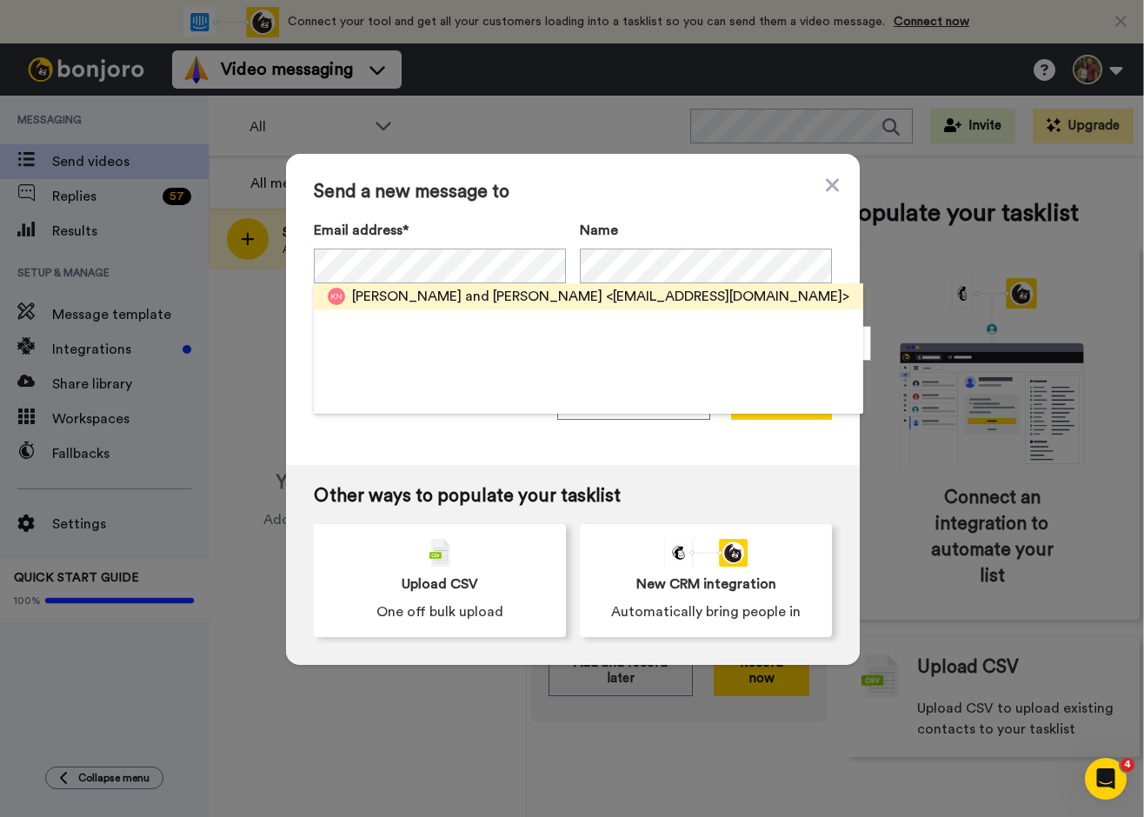
click at [401, 297] on span "Kevin and Nancianne Noble" at bounding box center [477, 296] width 250 height 21
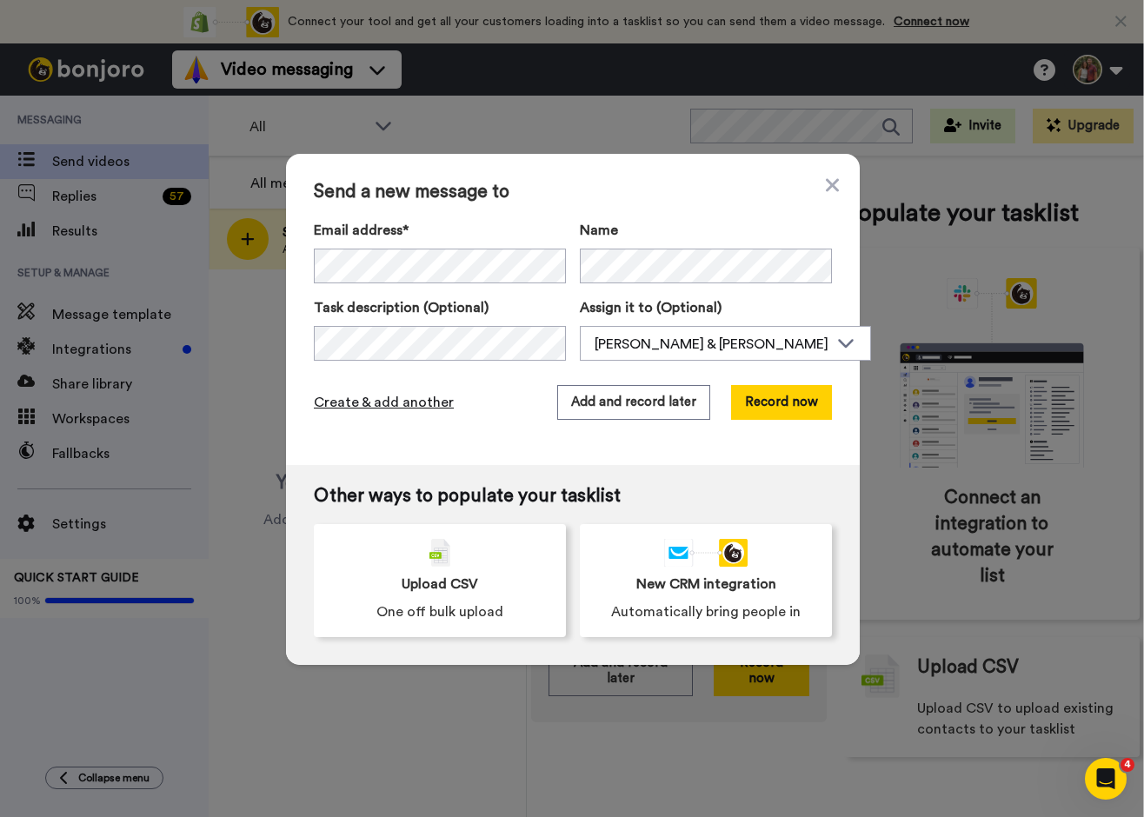
click at [414, 401] on span "Create & add another" at bounding box center [384, 402] width 140 height 21
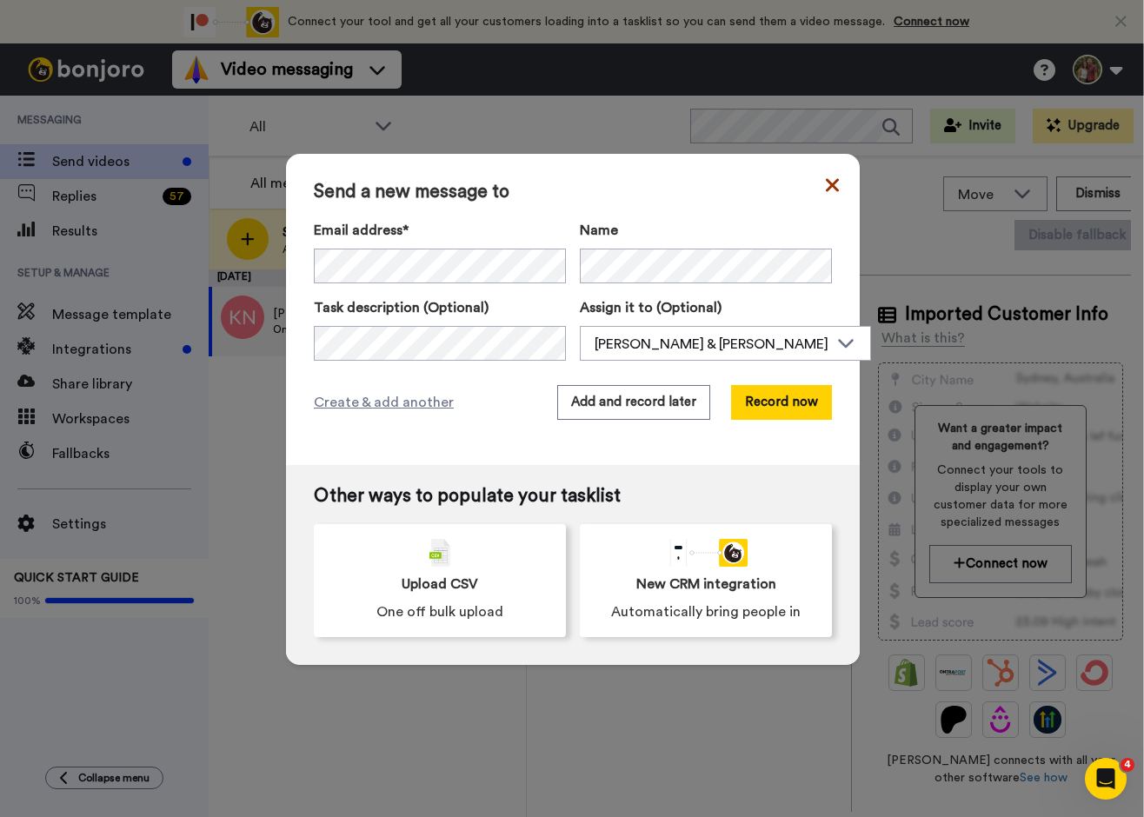
click at [826, 181] on icon at bounding box center [832, 185] width 13 height 21
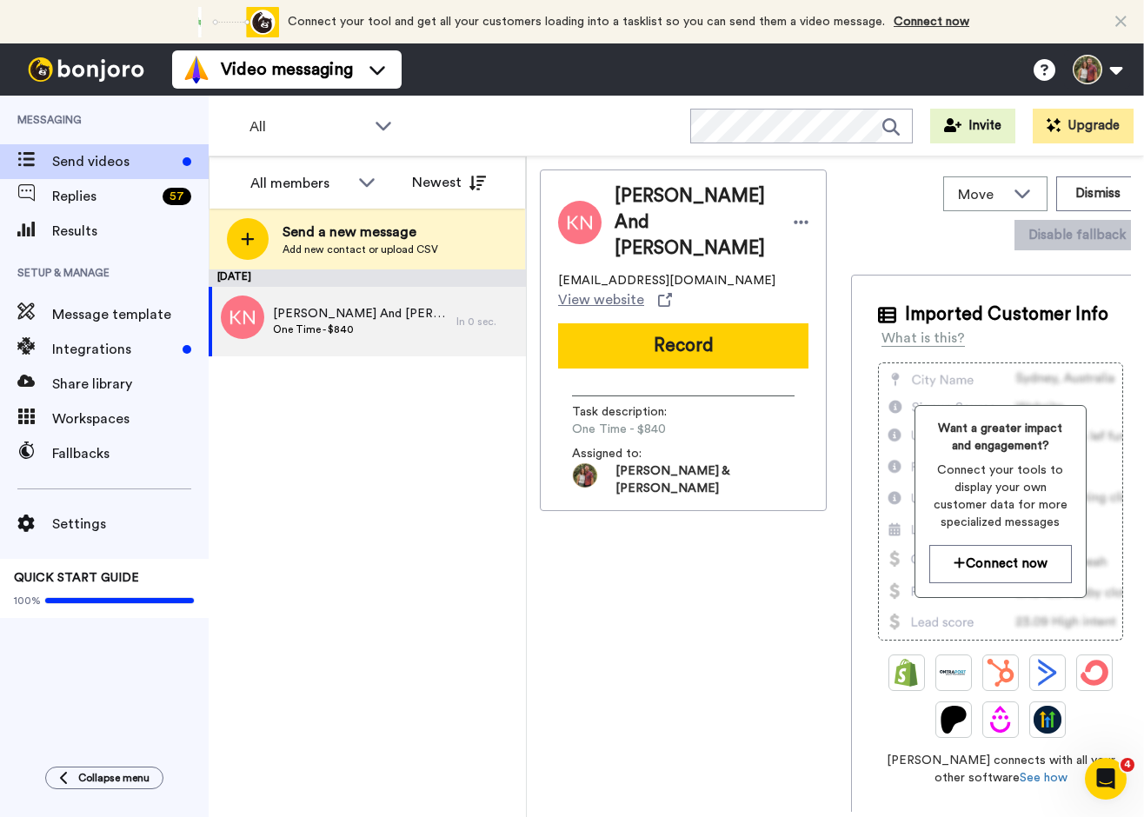
click at [87, 162] on span "Send videos" at bounding box center [113, 161] width 123 height 21
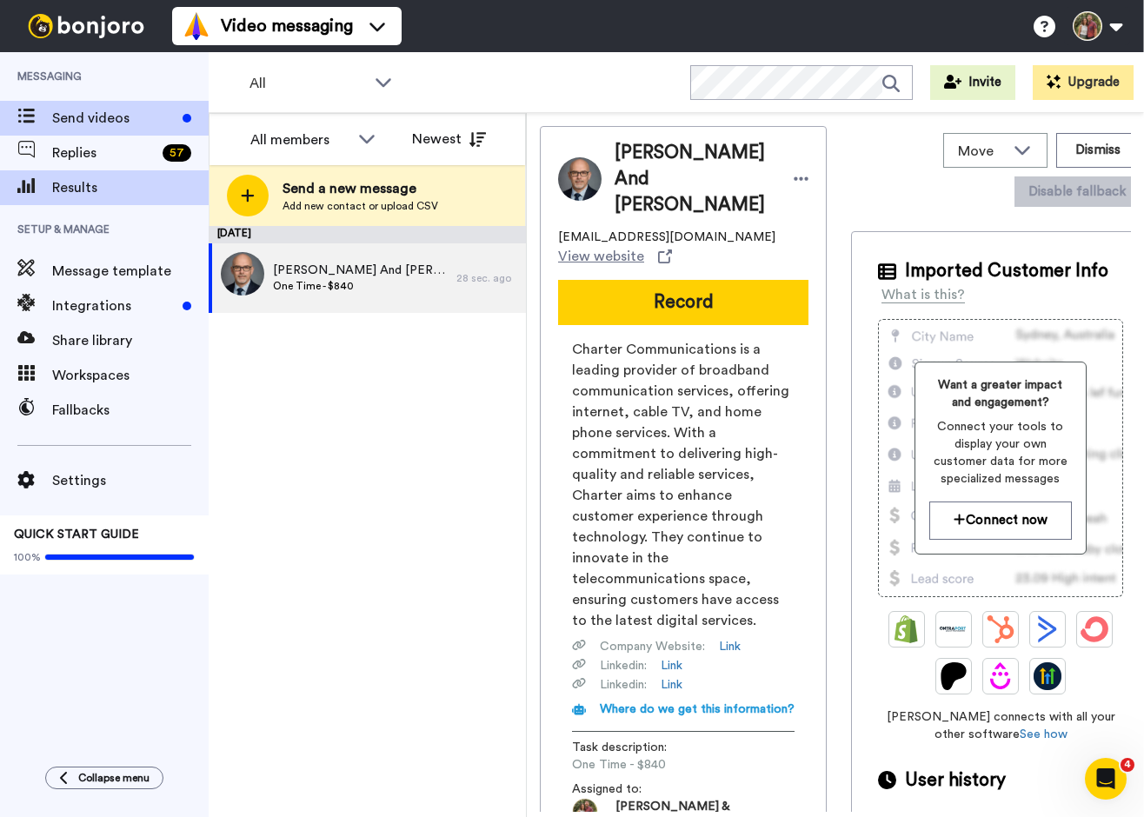
click at [68, 186] on span "Results" at bounding box center [130, 187] width 157 height 21
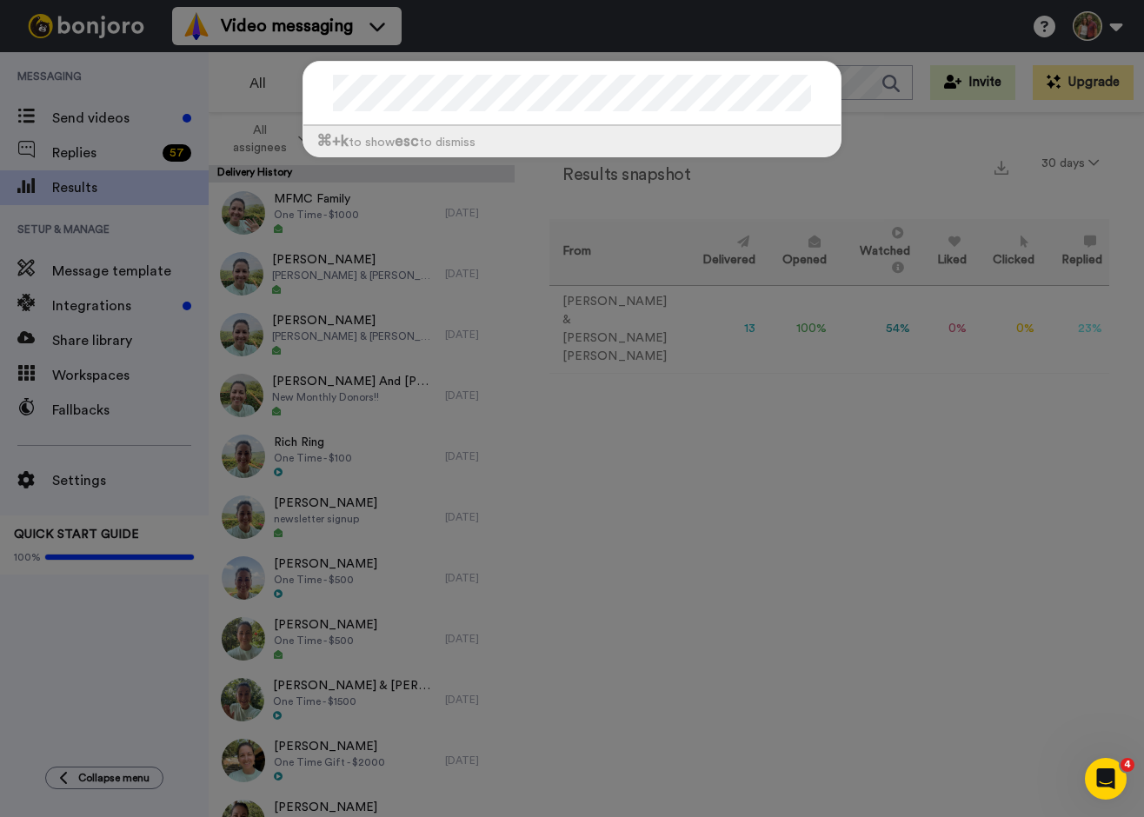
click at [295, 97] on div "⌘ +k to show esc to dismiss" at bounding box center [572, 117] width 574 height 149
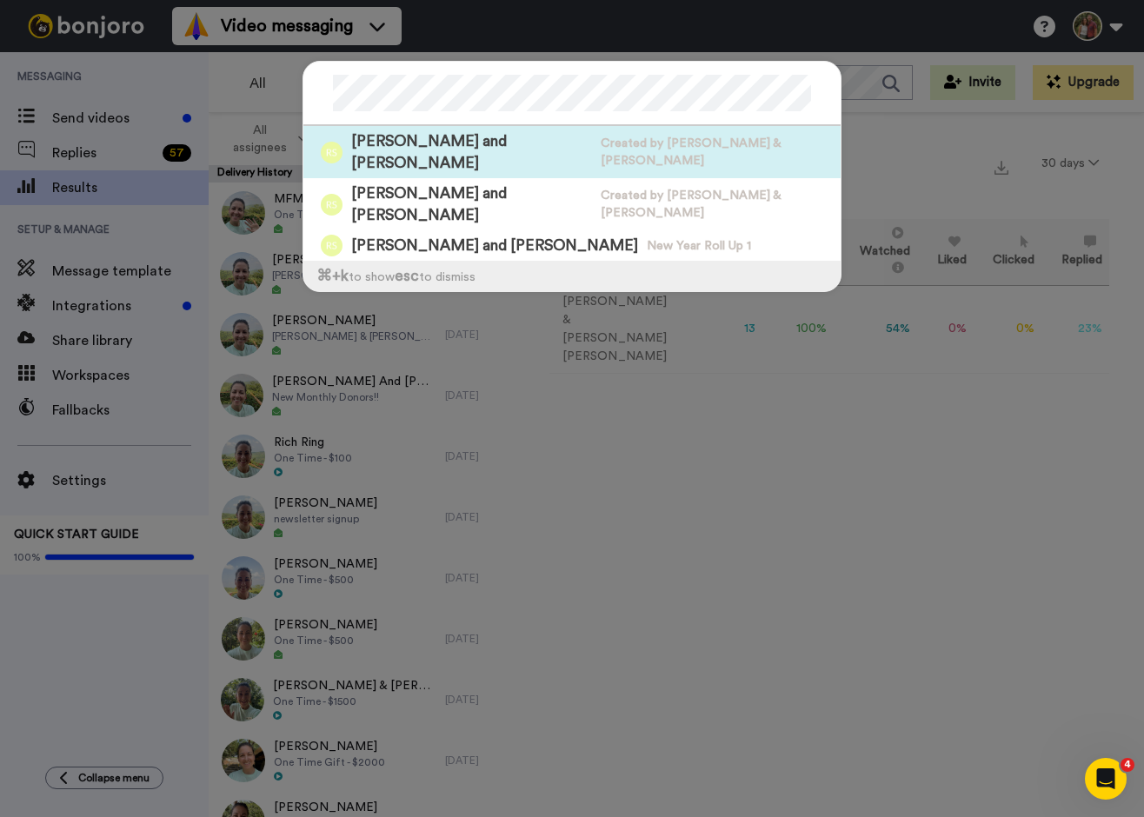
click at [477, 136] on span "[PERSON_NAME] and [PERSON_NAME]" at bounding box center [471, 151] width 241 height 43
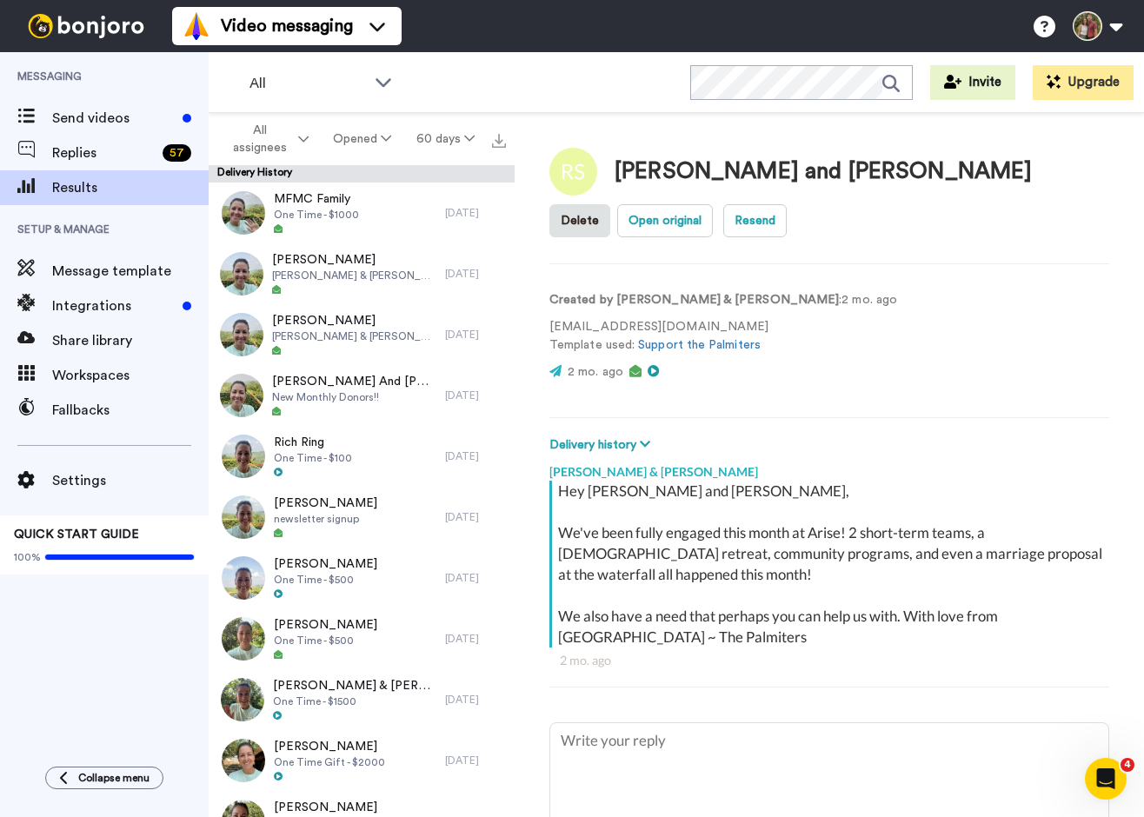
type textarea "x"
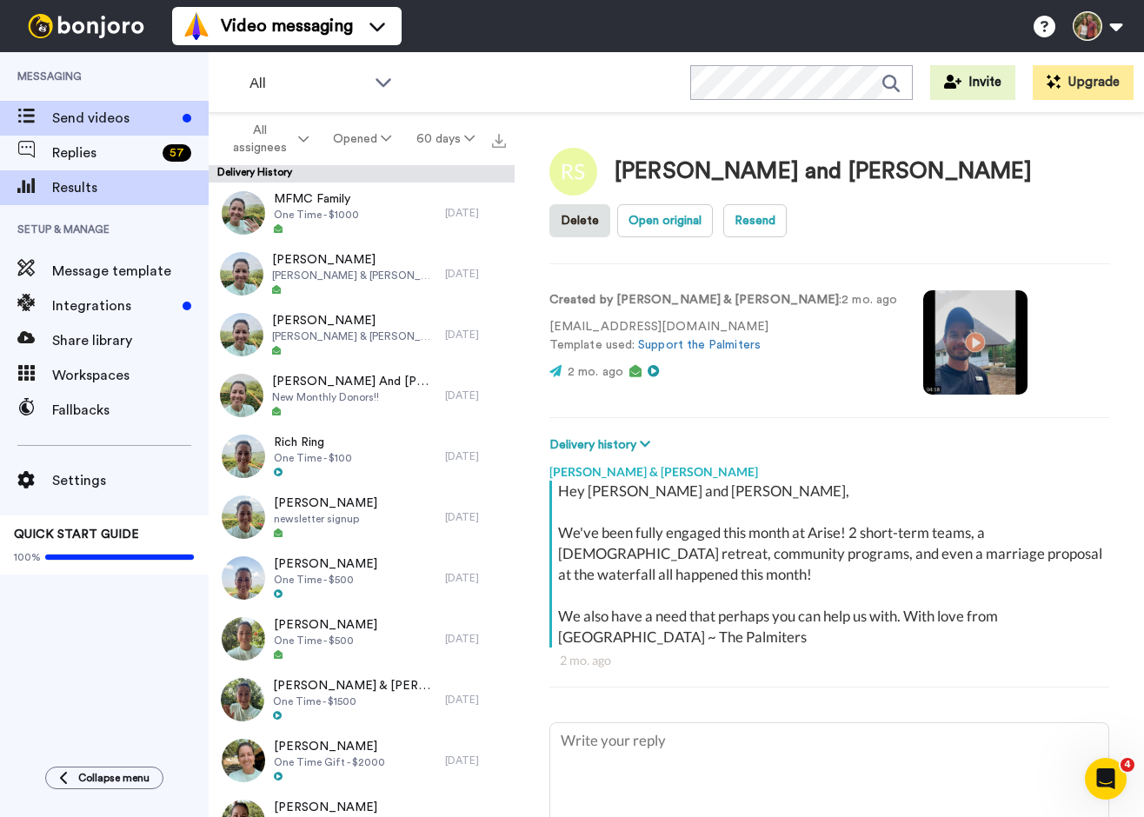
click at [84, 119] on span "Send videos" at bounding box center [113, 118] width 123 height 21
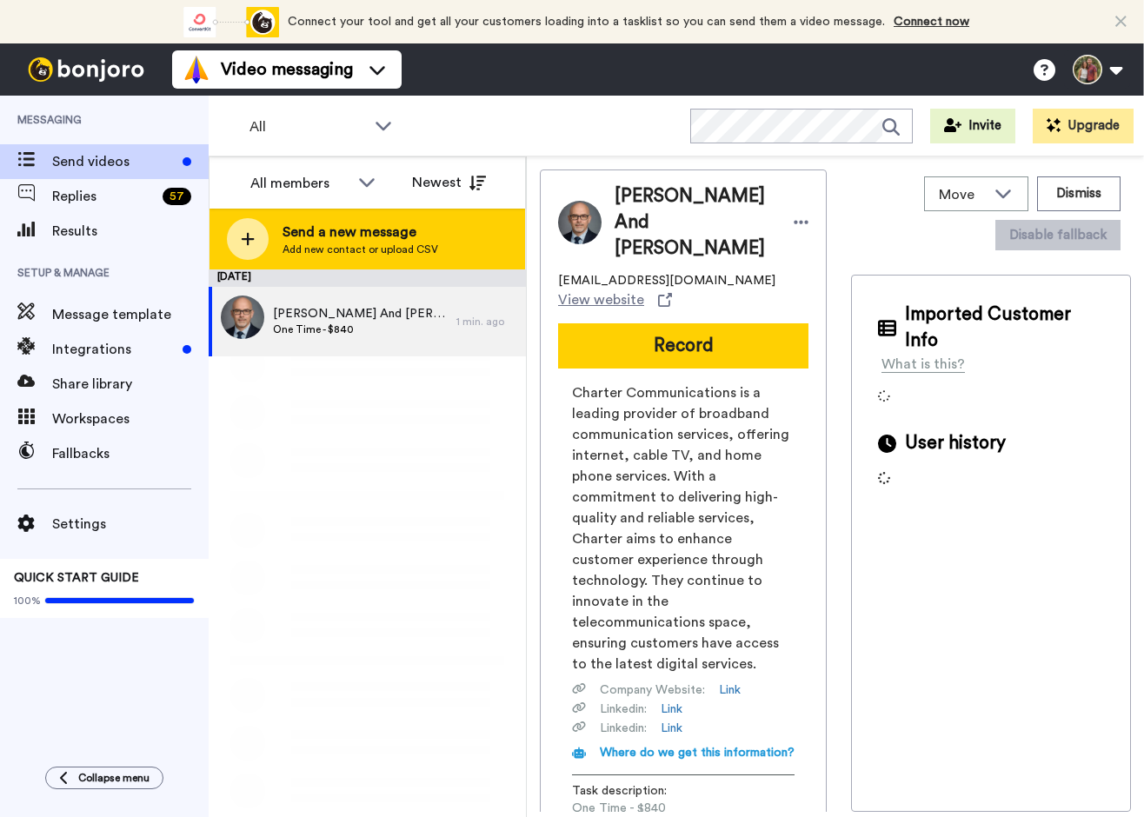
click at [291, 239] on span "Send a new message" at bounding box center [361, 232] width 156 height 21
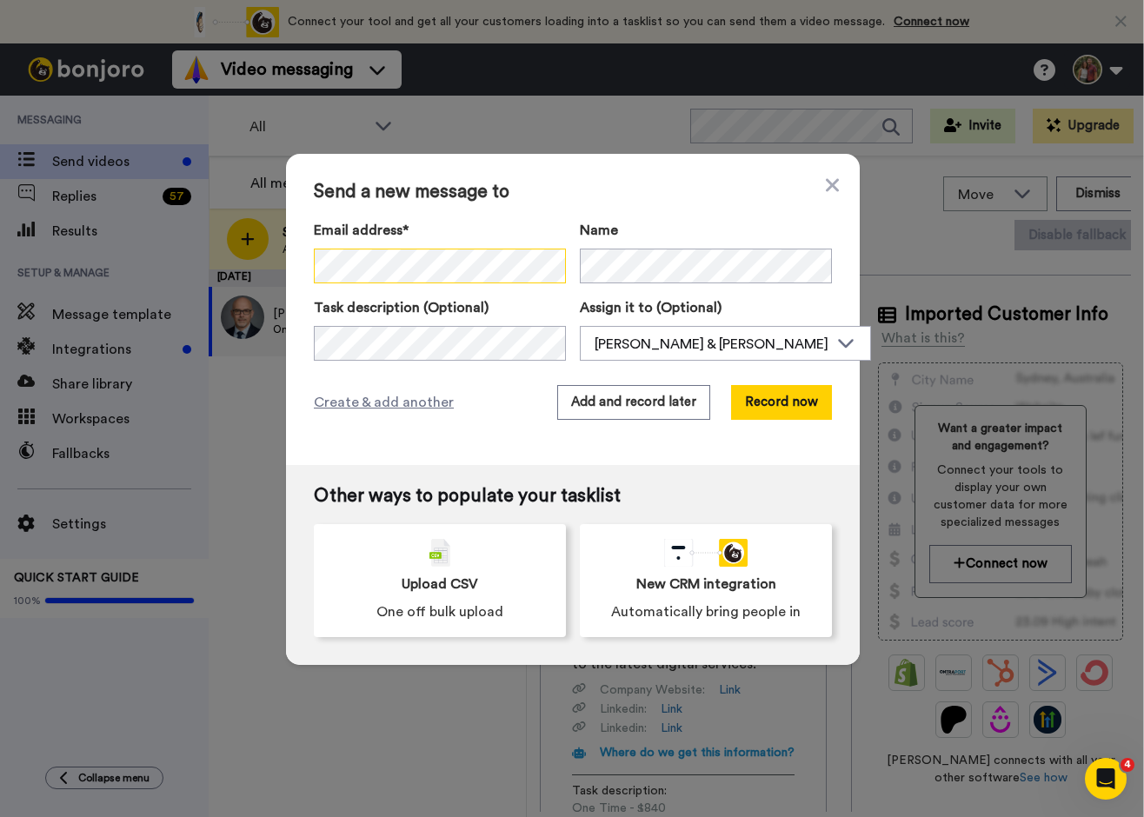
click at [263, 262] on div "Send a new message to Email address* Reini and Abbie Schmidt <reiniabbie@gmail.…" at bounding box center [572, 408] width 1144 height 817
click at [826, 180] on icon at bounding box center [832, 184] width 13 height 13
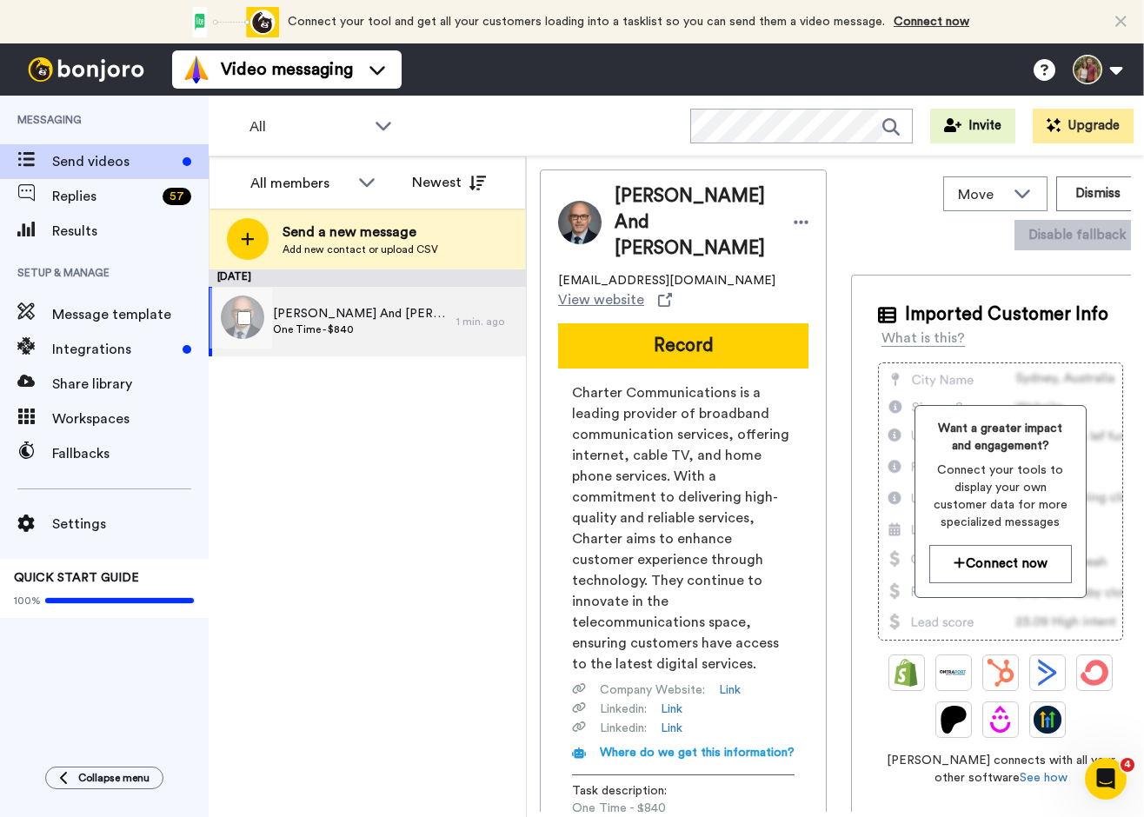
click at [303, 339] on div "Kevin And Nancianne Noble One Time - $840" at bounding box center [333, 322] width 248 height 70
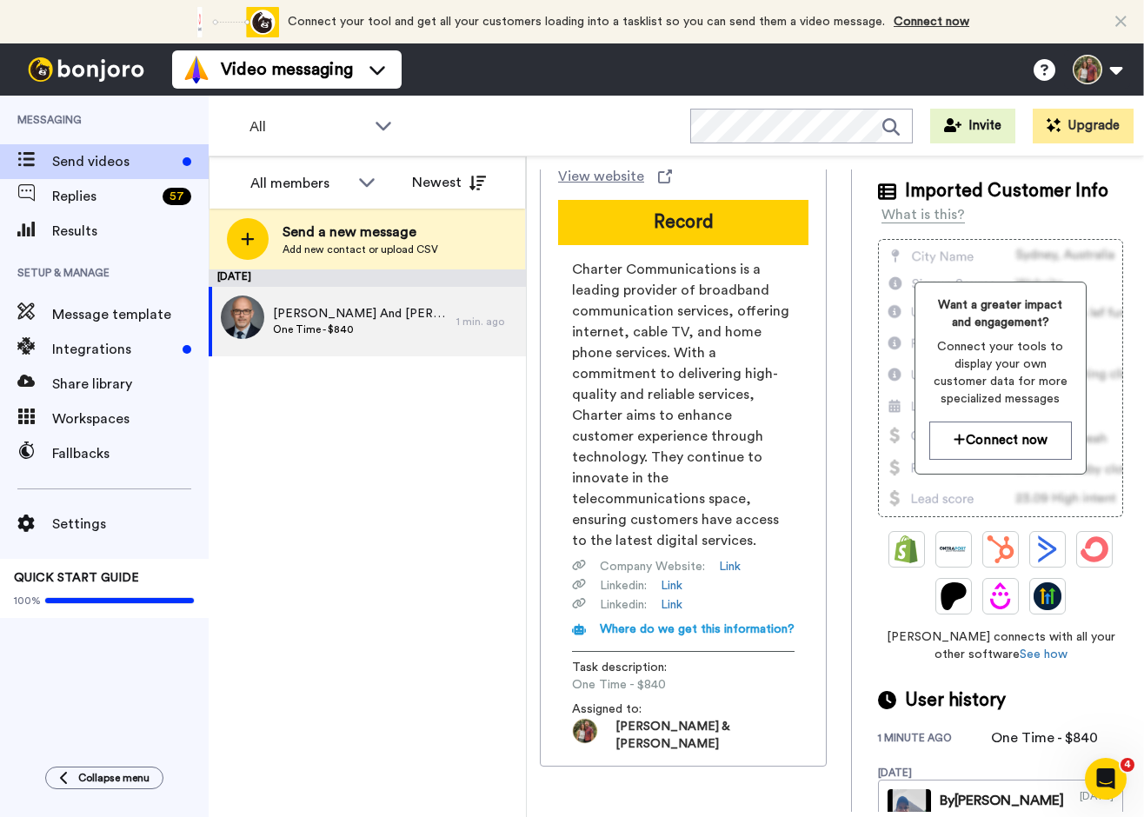
scroll to position [161, 0]
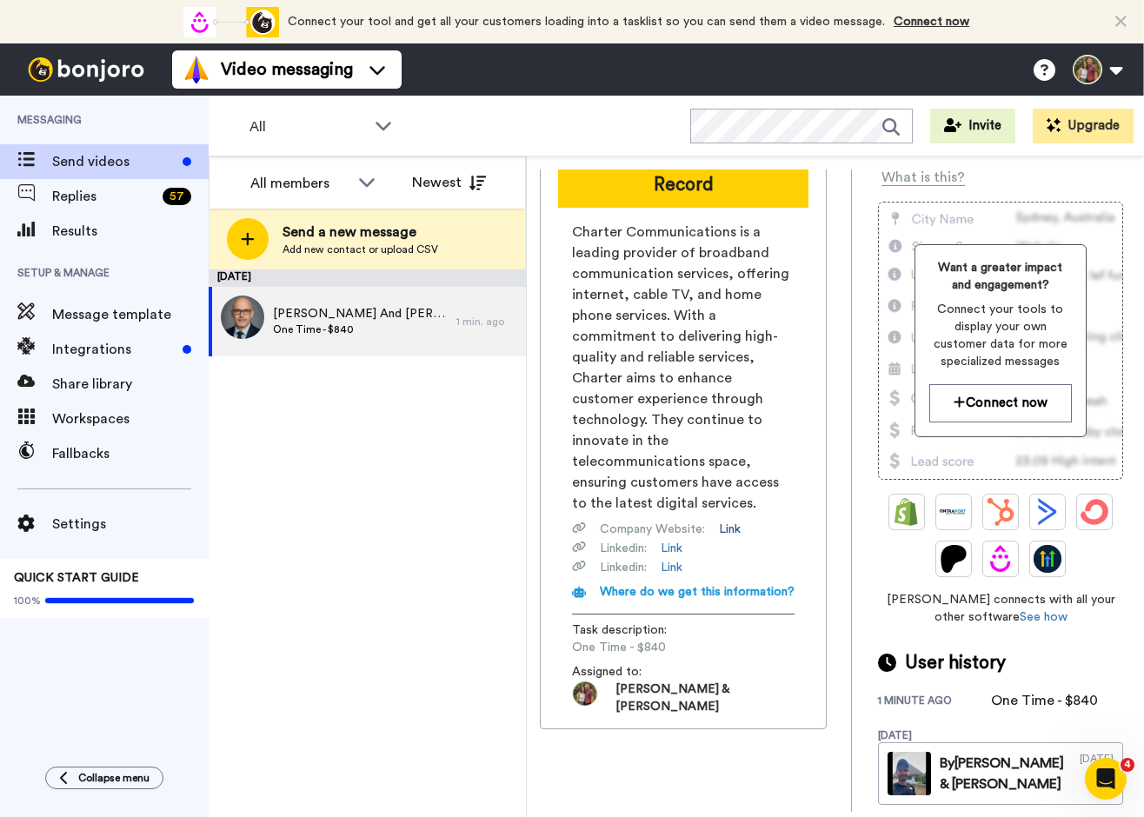
click at [730, 538] on link "Link" at bounding box center [730, 529] width 22 height 17
click at [49, 156] on span at bounding box center [26, 161] width 52 height 17
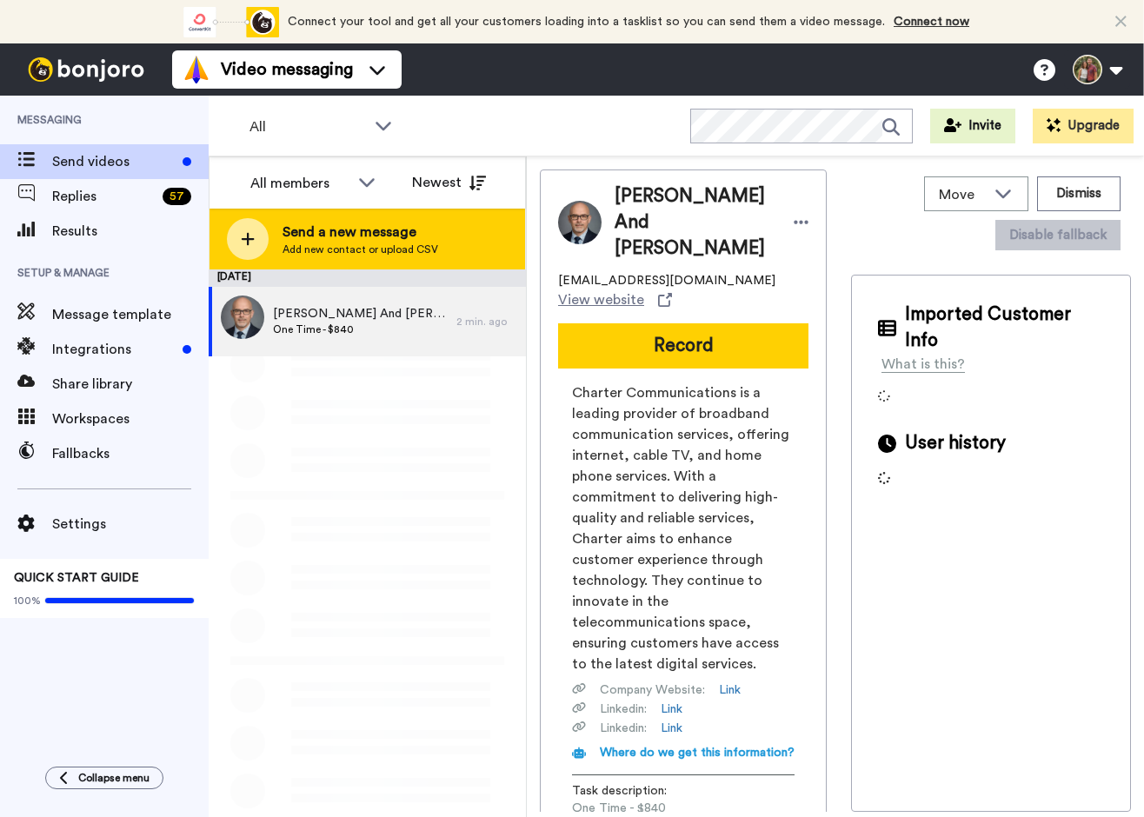
click at [248, 237] on icon at bounding box center [248, 239] width 13 height 13
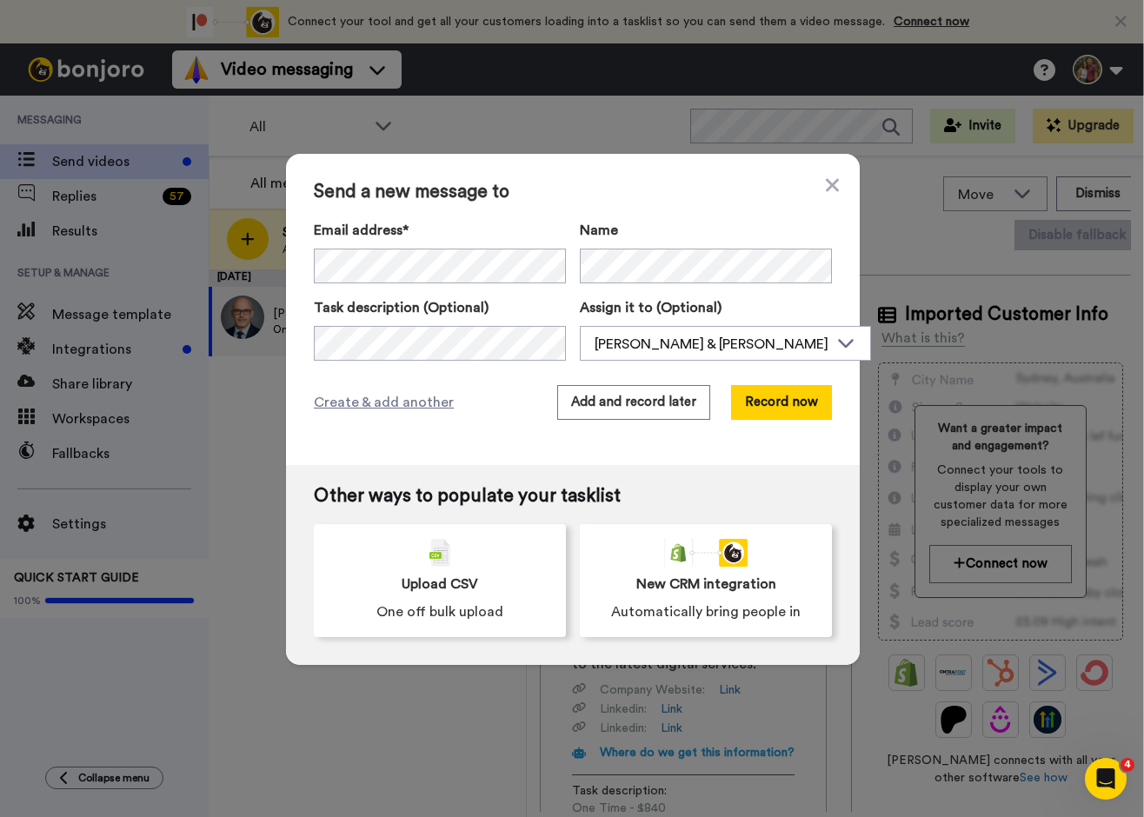
click at [897, 203] on div "Send a new message to Email address* Reini and Abbie Schmidt <reiniabbie@gmail.…" at bounding box center [572, 408] width 1144 height 817
click at [721, 129] on div "Send a new message to Email address* Reini and Abbie Schmidt <reiniabbie@gmail.…" at bounding box center [572, 408] width 1144 height 817
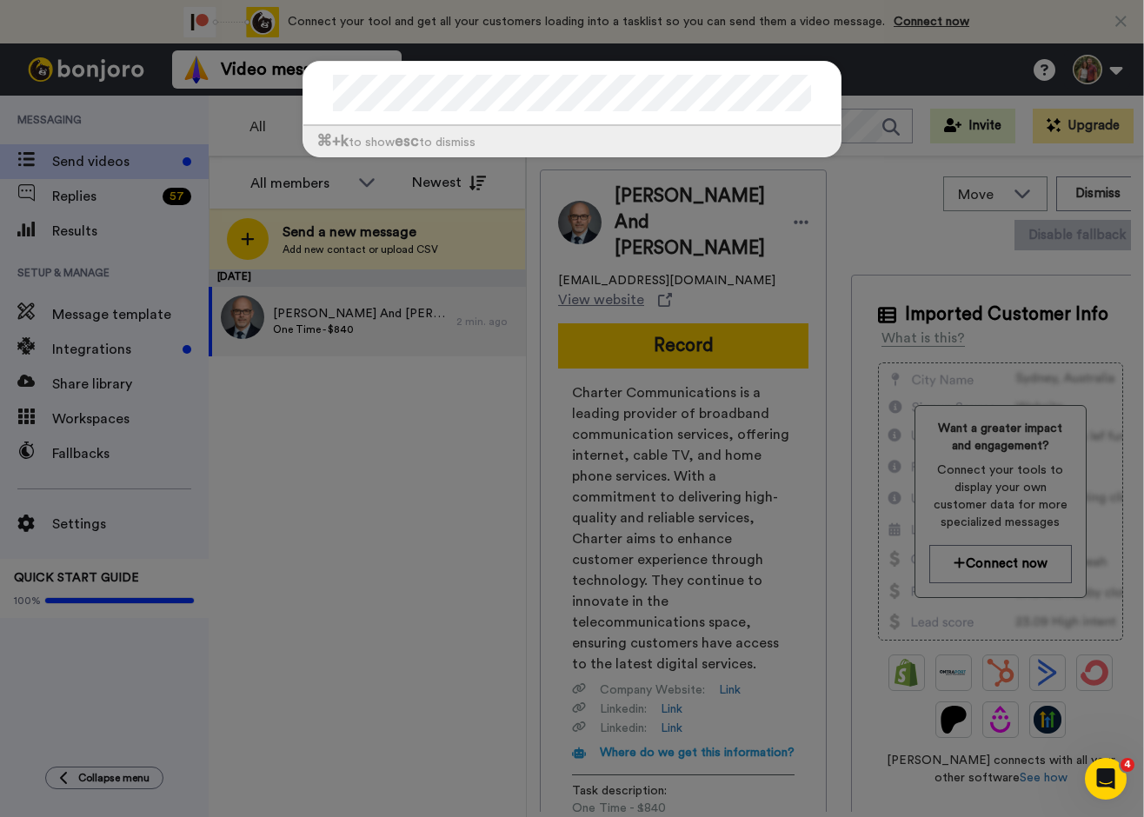
click at [797, 196] on div "⌘ +k to show esc to dismiss" at bounding box center [572, 408] width 1144 height 817
click at [393, 565] on div "⌘ +k to show esc to dismiss" at bounding box center [572, 408] width 1144 height 817
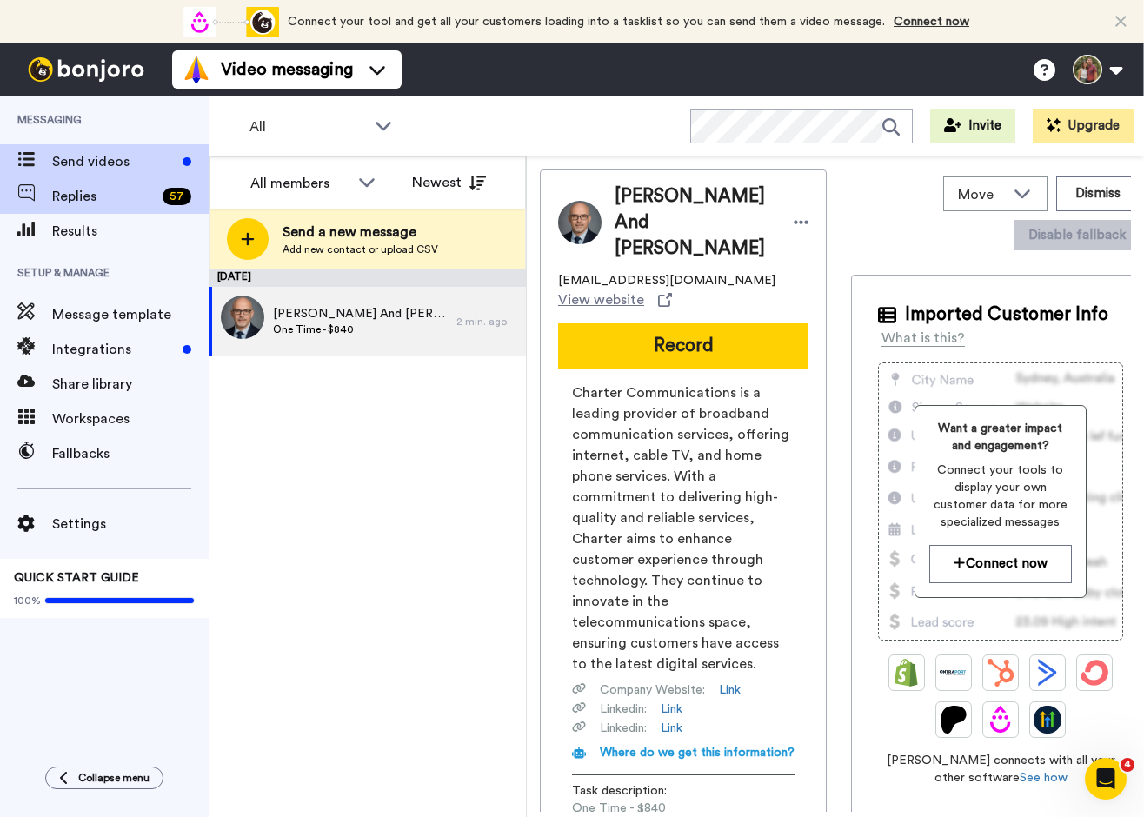
click at [58, 195] on span "Replies" at bounding box center [103, 196] width 103 height 21
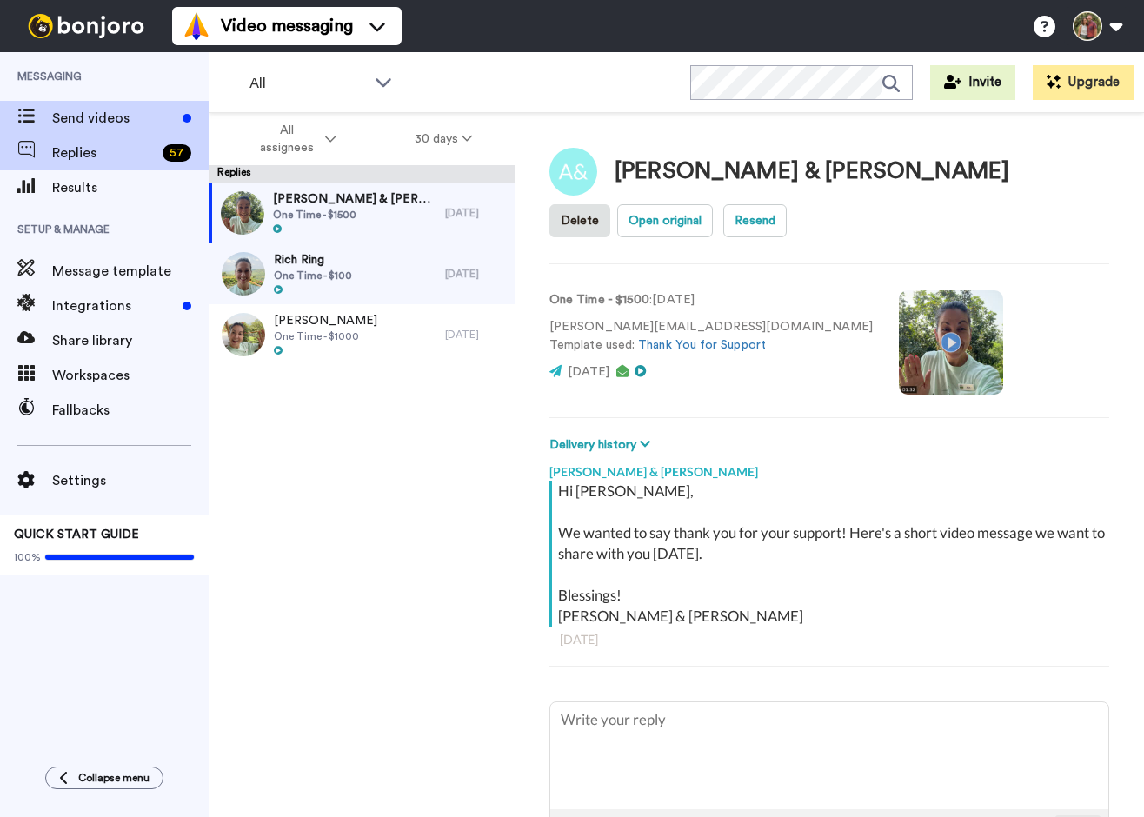
type textarea "x"
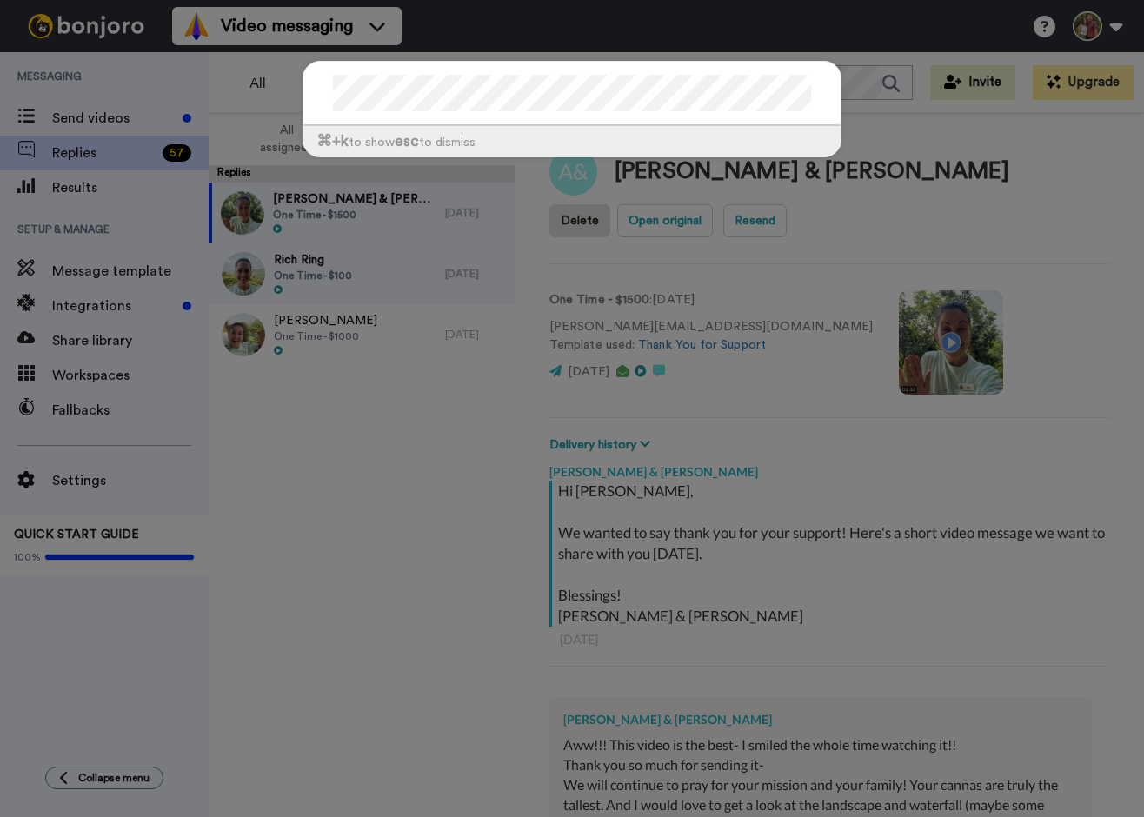
click at [58, 196] on div "⌘ +k to show esc to dismiss" at bounding box center [572, 408] width 1144 height 817
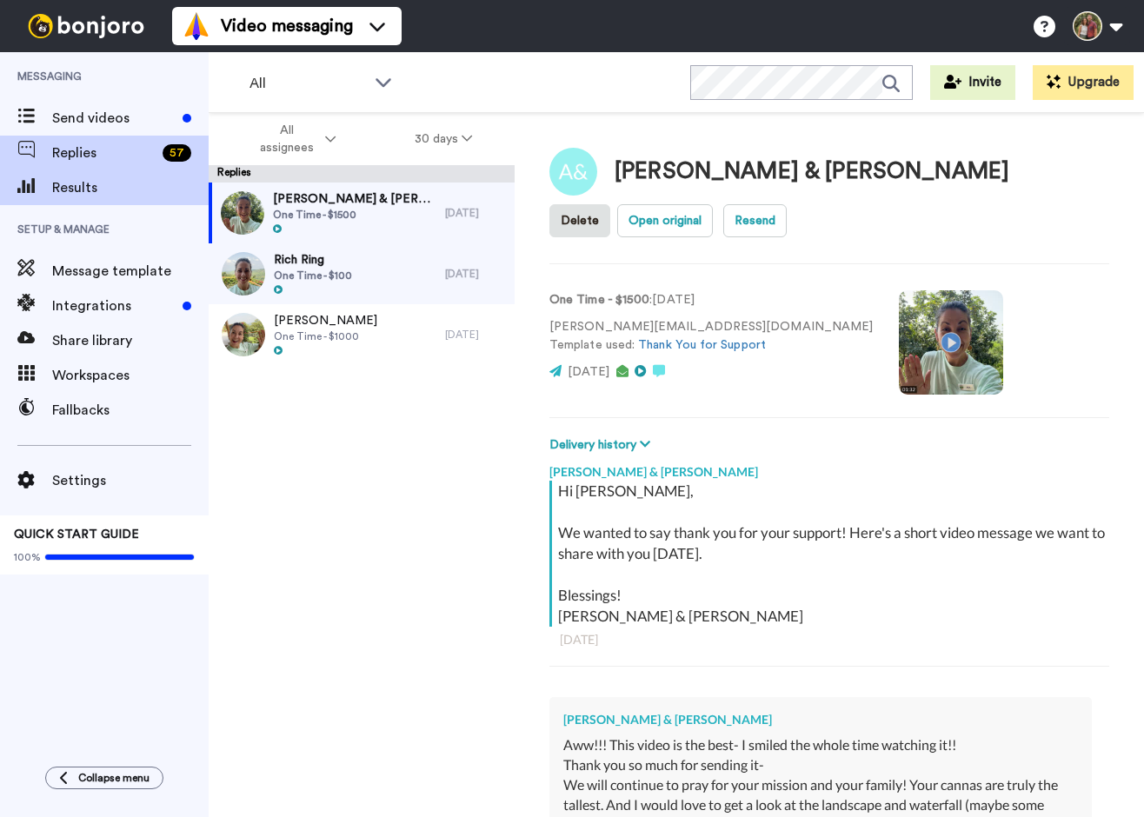
click at [50, 190] on span at bounding box center [26, 187] width 52 height 17
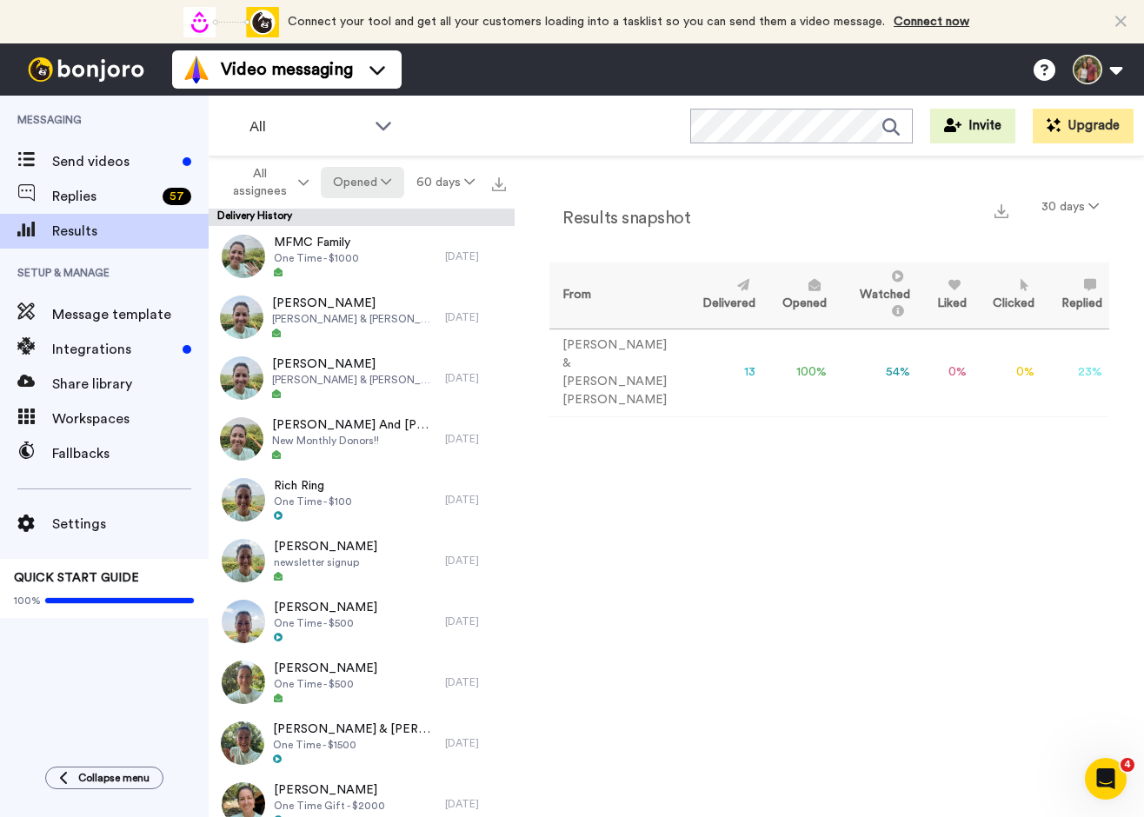
click at [333, 184] on button "Opened" at bounding box center [362, 182] width 83 height 31
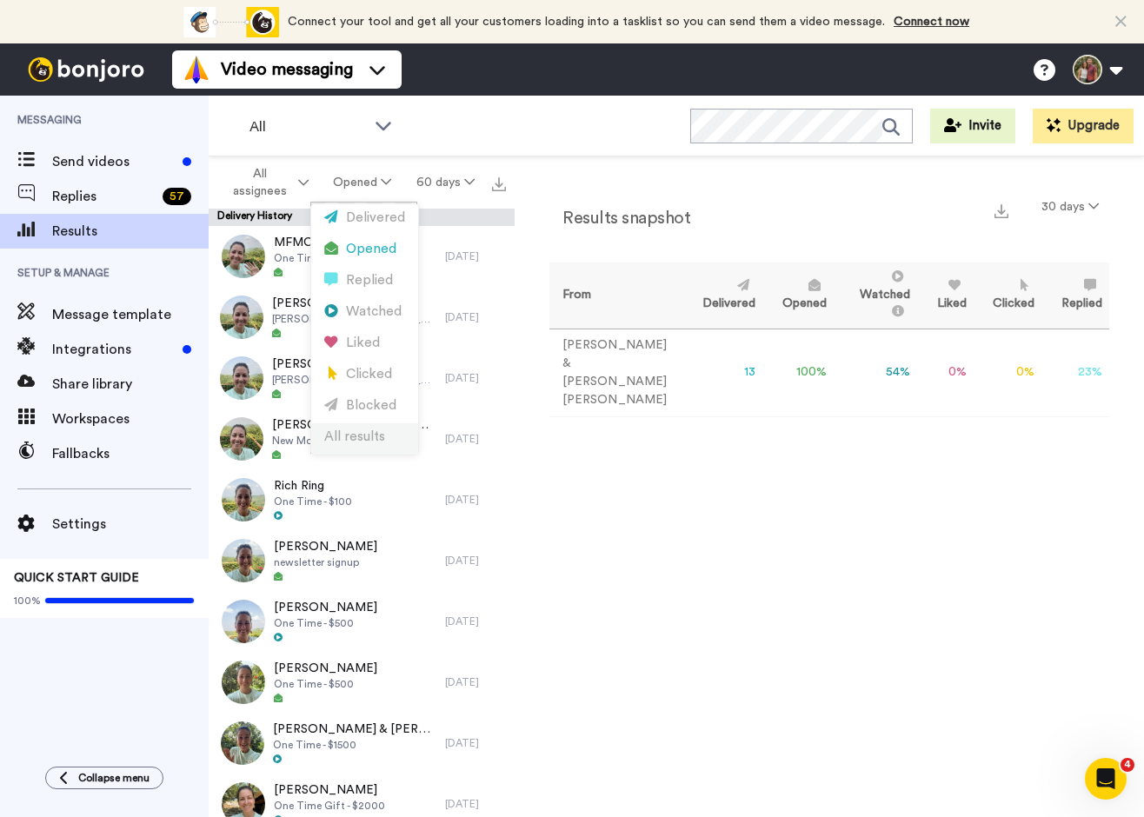
click at [351, 437] on div "All results" at bounding box center [364, 437] width 81 height 19
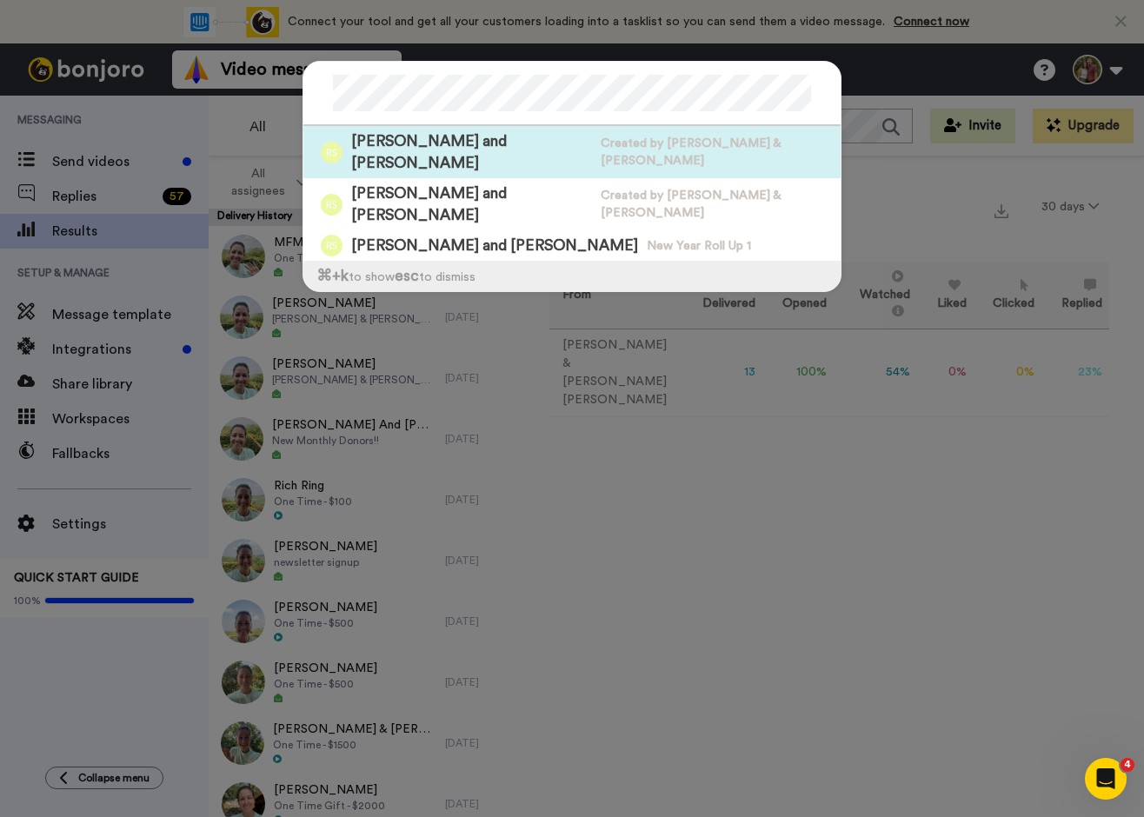
click at [409, 137] on span "[PERSON_NAME] and [PERSON_NAME]" at bounding box center [471, 151] width 241 height 43
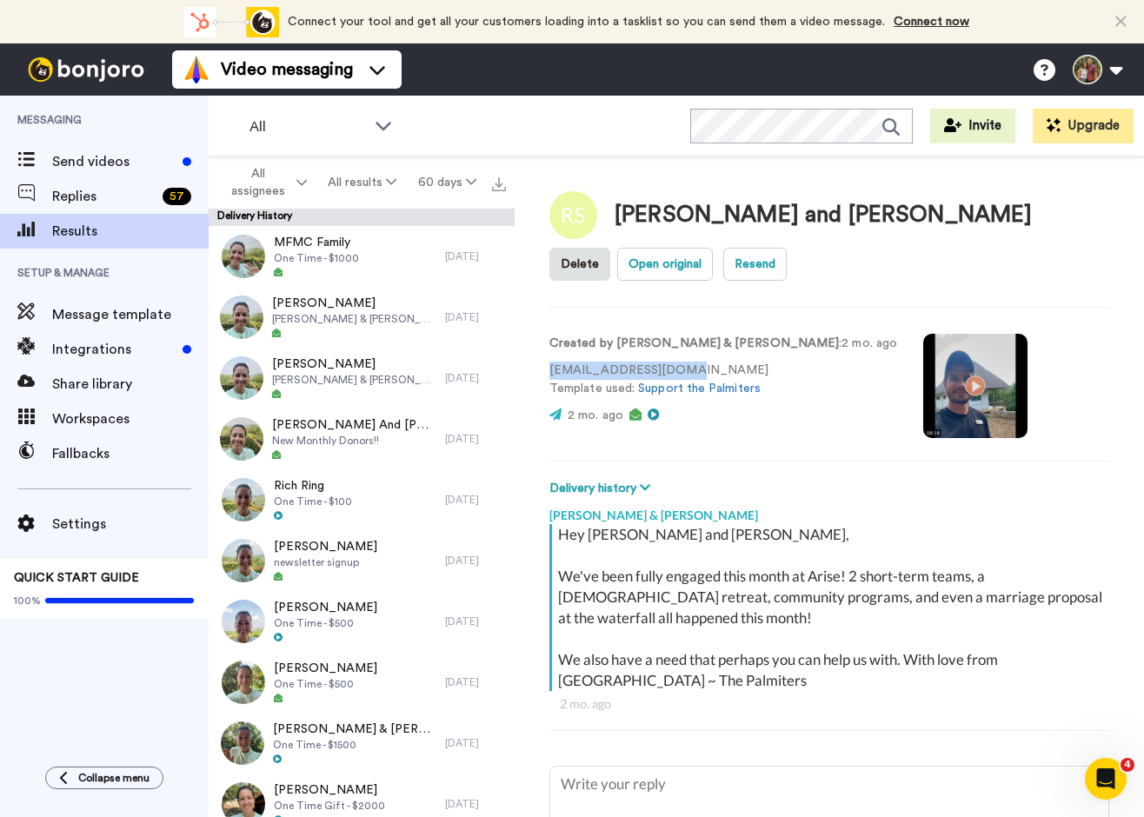
drag, startPoint x: 550, startPoint y: 371, endPoint x: 688, endPoint y: 373, distance: 137.4
click at [688, 373] on p "reiniabbie@gmail.com Template used: Support the Palmiters" at bounding box center [724, 380] width 348 height 37
copy p "reiniabbie@gmail.com"
click at [560, 104] on div "All Invite Upgrade" at bounding box center [677, 126] width 936 height 61
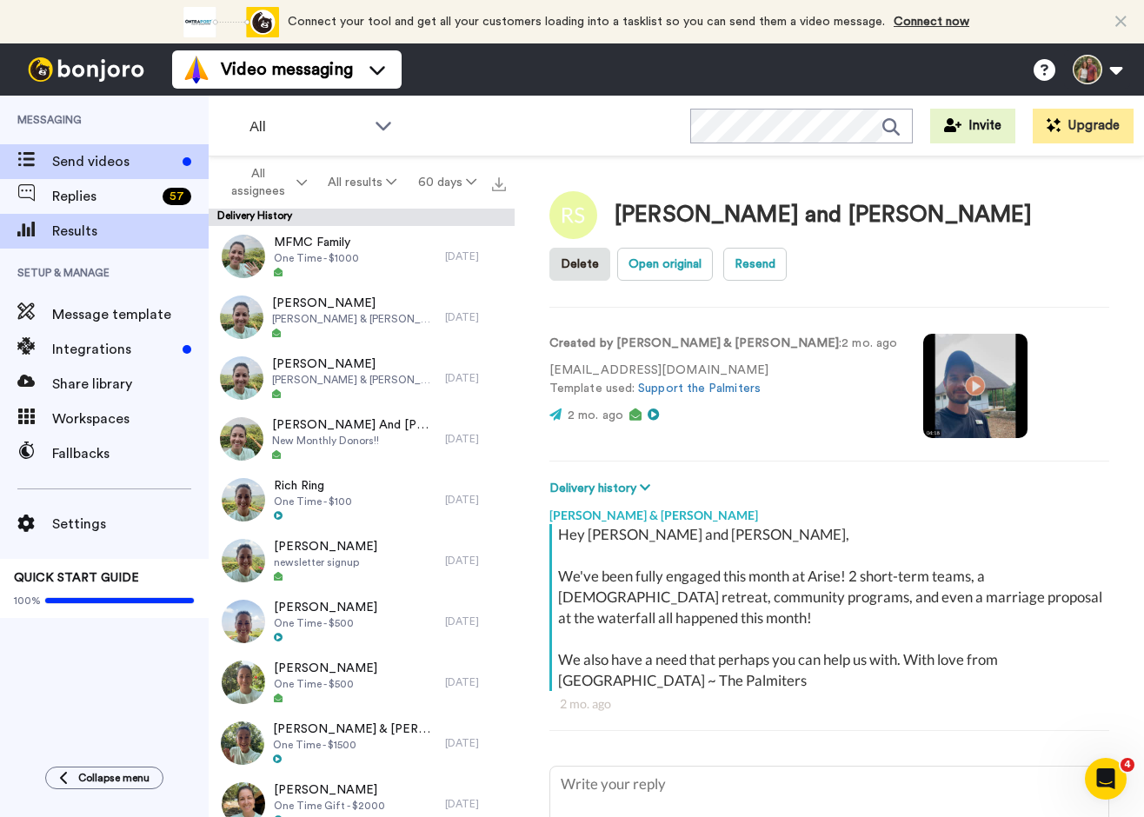
click at [47, 157] on span at bounding box center [26, 161] width 52 height 17
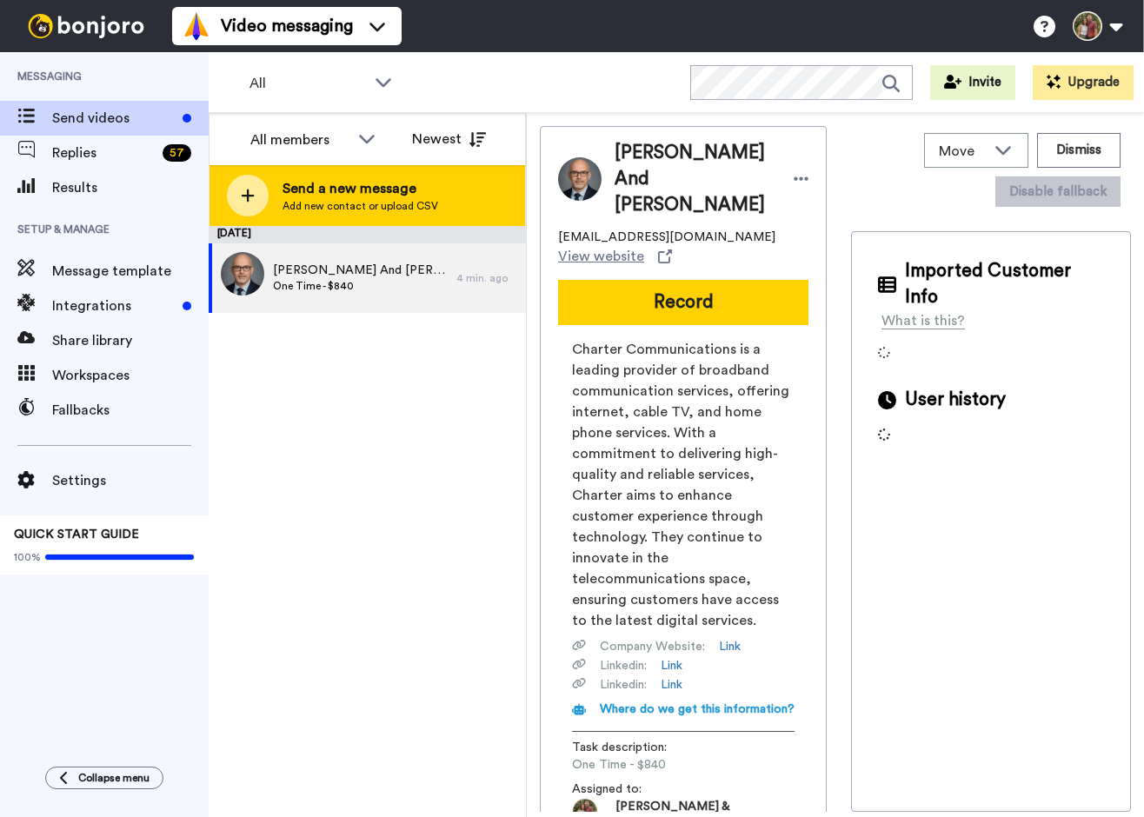
click at [263, 207] on div at bounding box center [248, 196] width 42 height 42
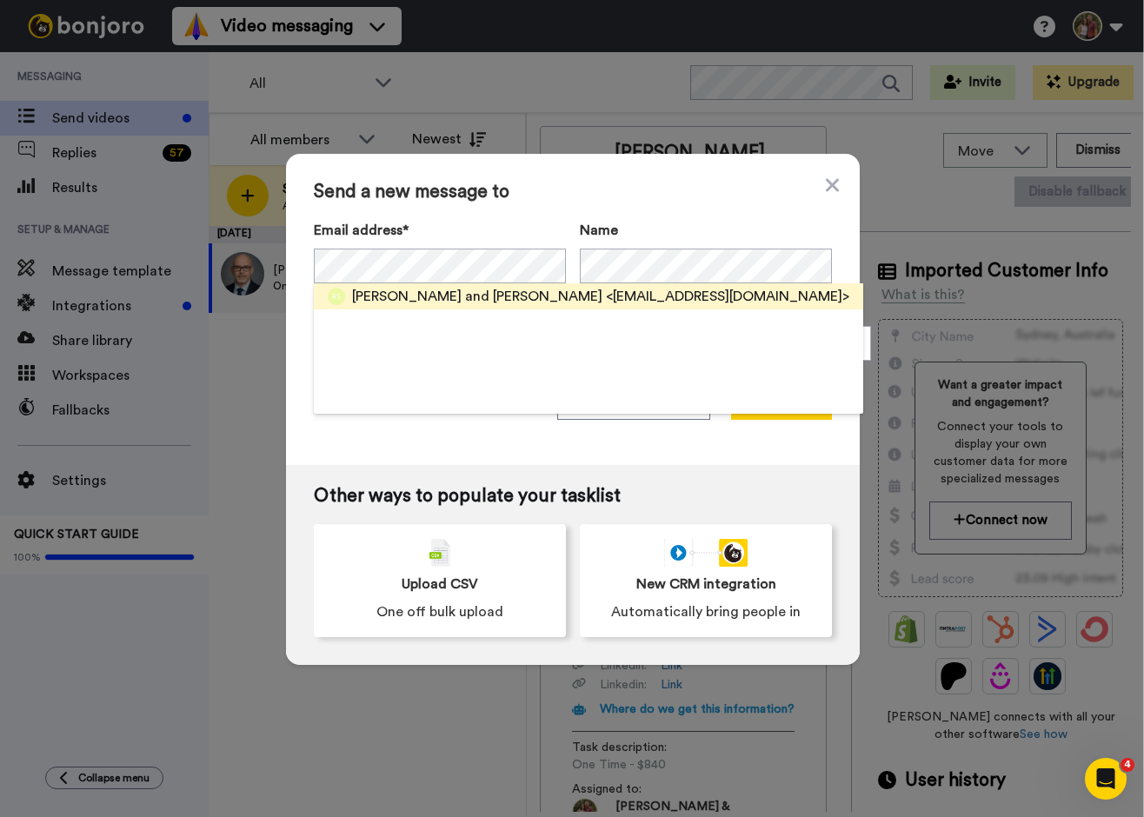
click at [336, 292] on img at bounding box center [336, 296] width 17 height 17
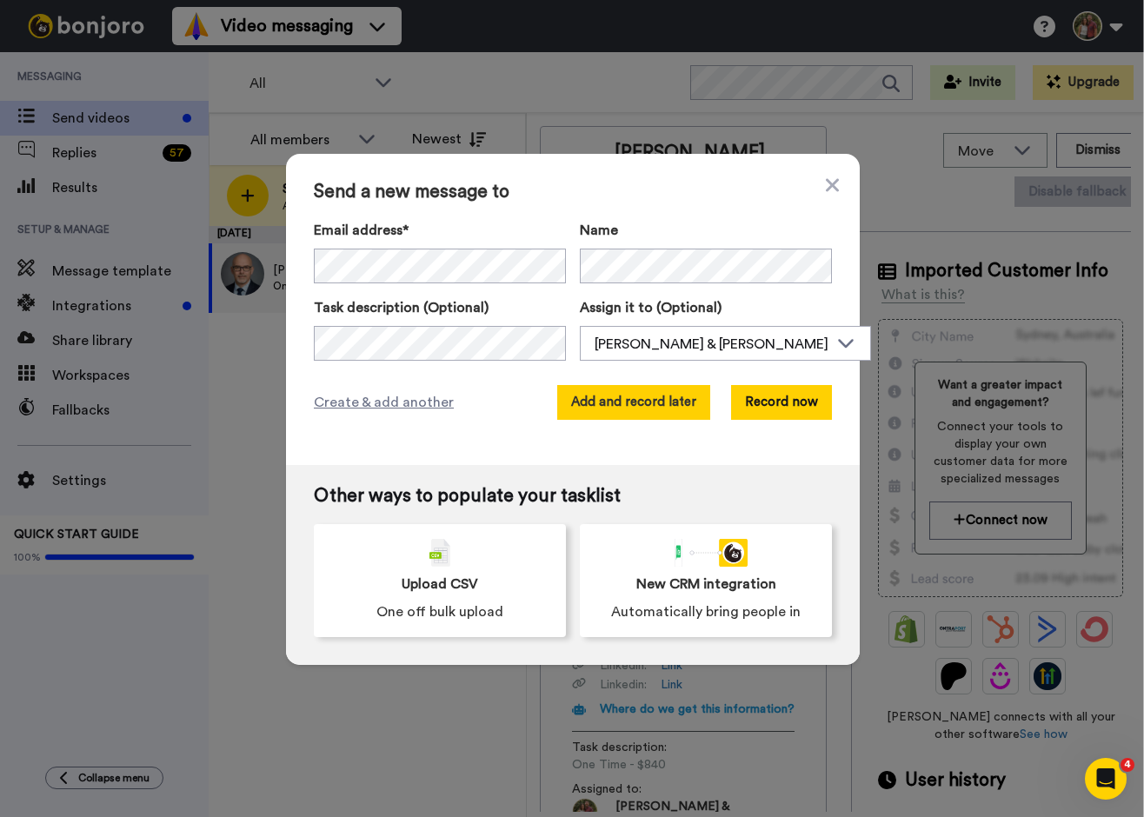
click at [619, 398] on button "Add and record later" at bounding box center [633, 402] width 153 height 35
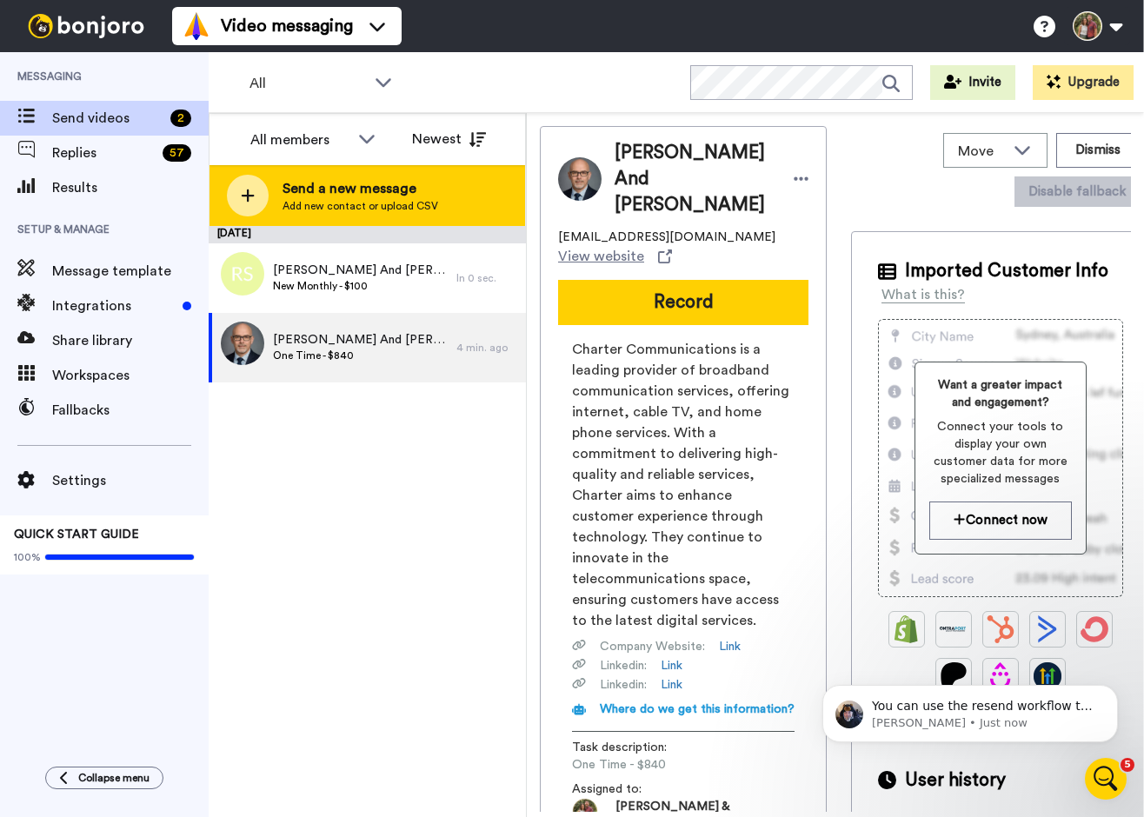
click at [251, 204] on div at bounding box center [248, 196] width 42 height 42
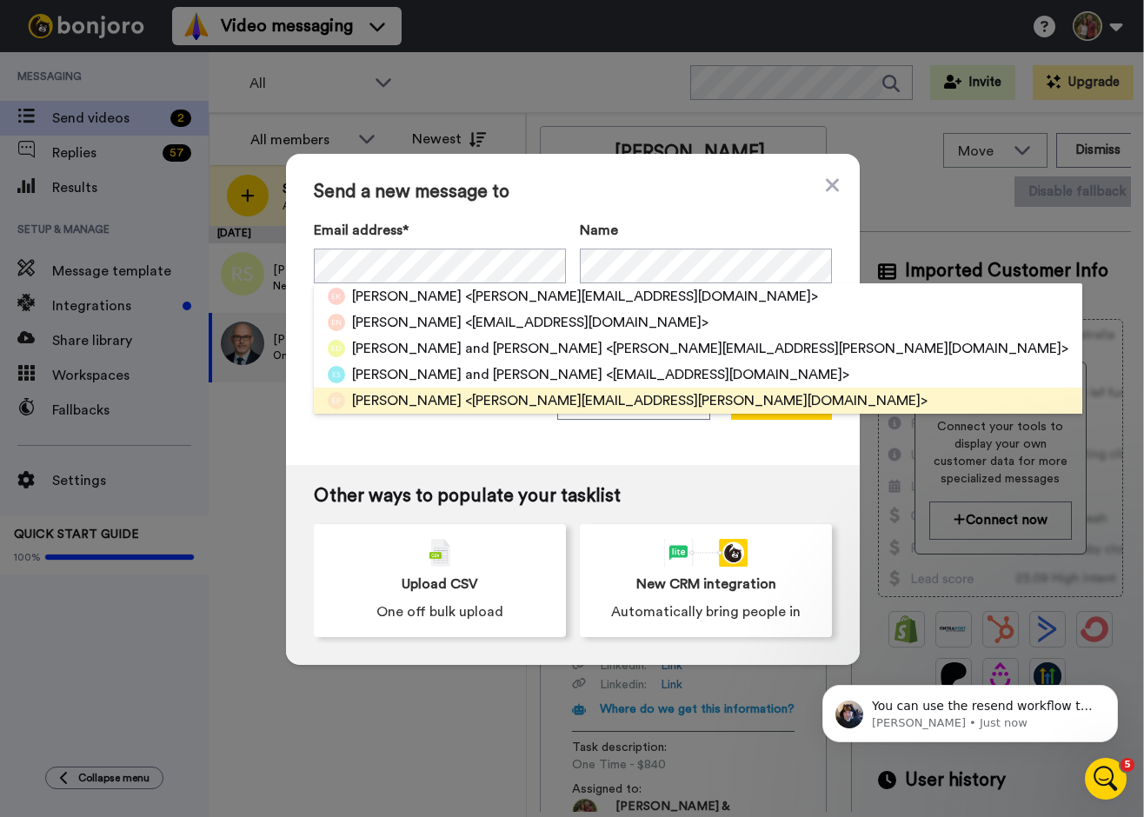
click at [414, 402] on span "[PERSON_NAME]" at bounding box center [407, 400] width 110 height 21
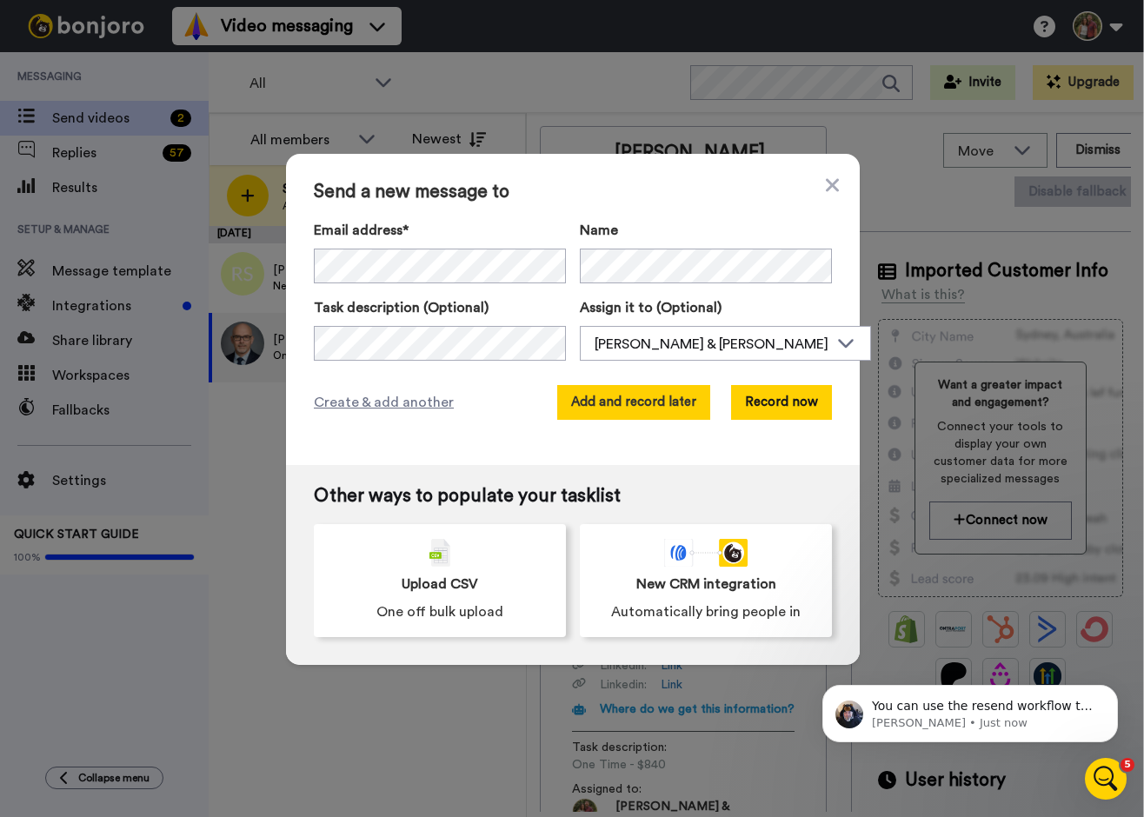
click at [612, 398] on button "Add and record later" at bounding box center [633, 402] width 153 height 35
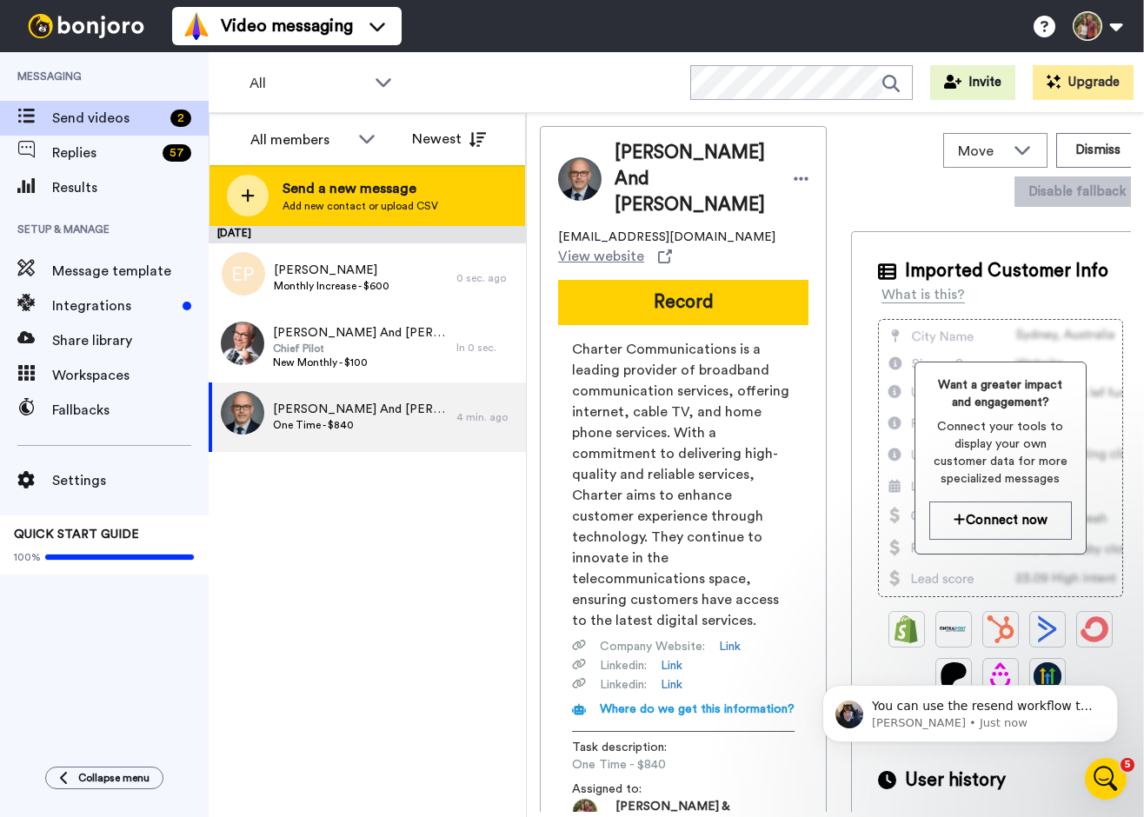
click at [247, 195] on icon at bounding box center [248, 196] width 13 height 13
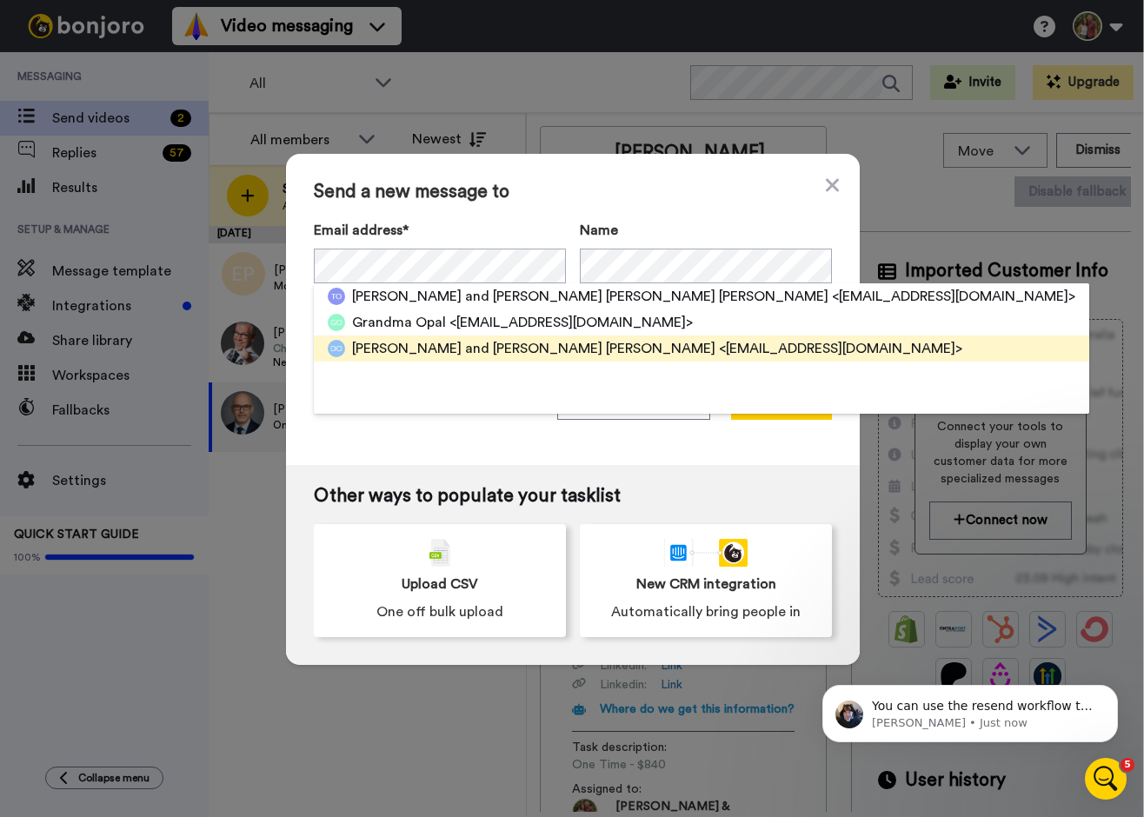
click at [428, 351] on span "Dave and Sue Opal" at bounding box center [533, 348] width 363 height 21
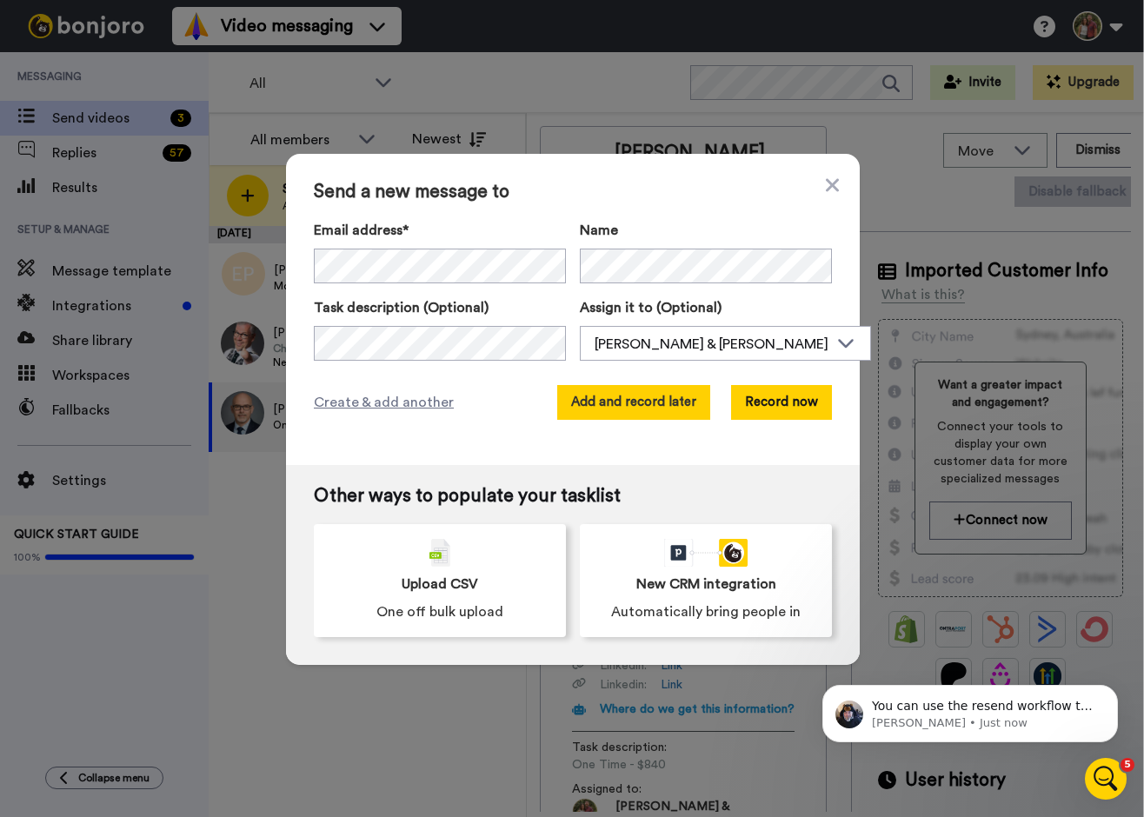
click at [620, 399] on button "Add and record later" at bounding box center [633, 402] width 153 height 35
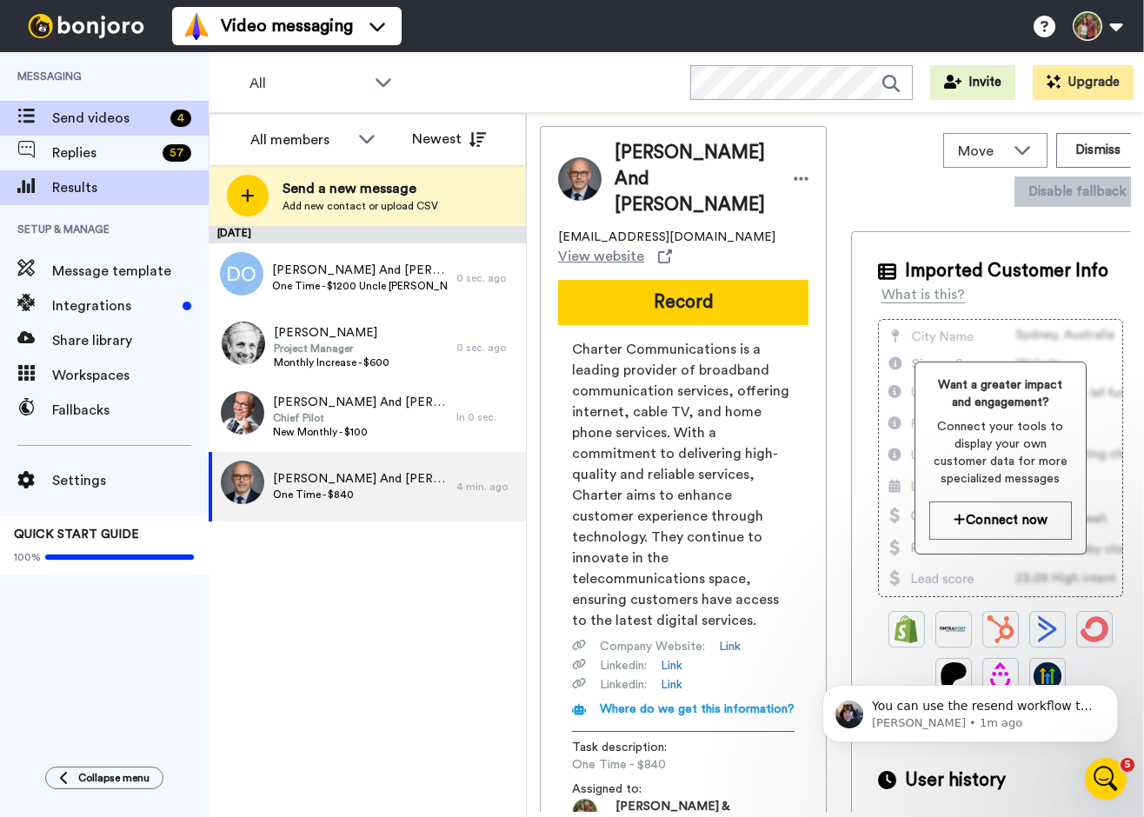
click at [77, 191] on span "Results" at bounding box center [130, 187] width 157 height 21
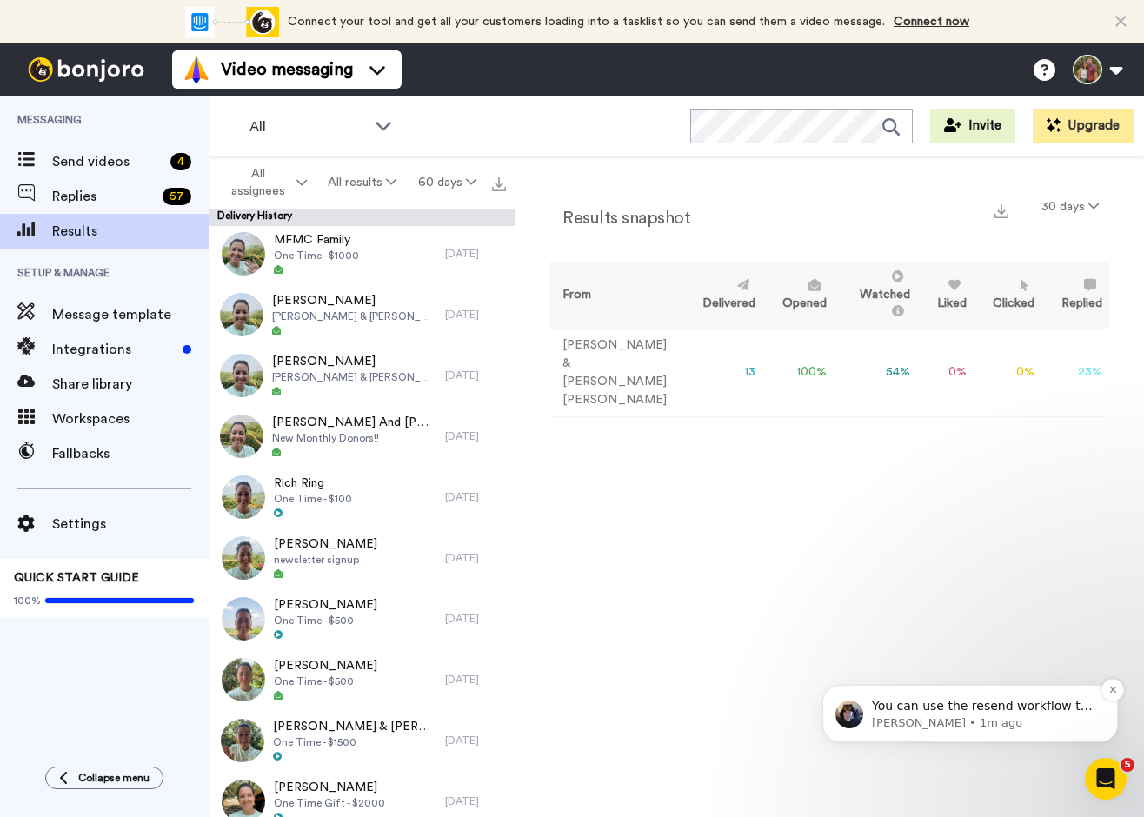
click at [968, 709] on p "You can use the resend workflow to send a reminder after a day or so if the vid…" at bounding box center [984, 706] width 224 height 17
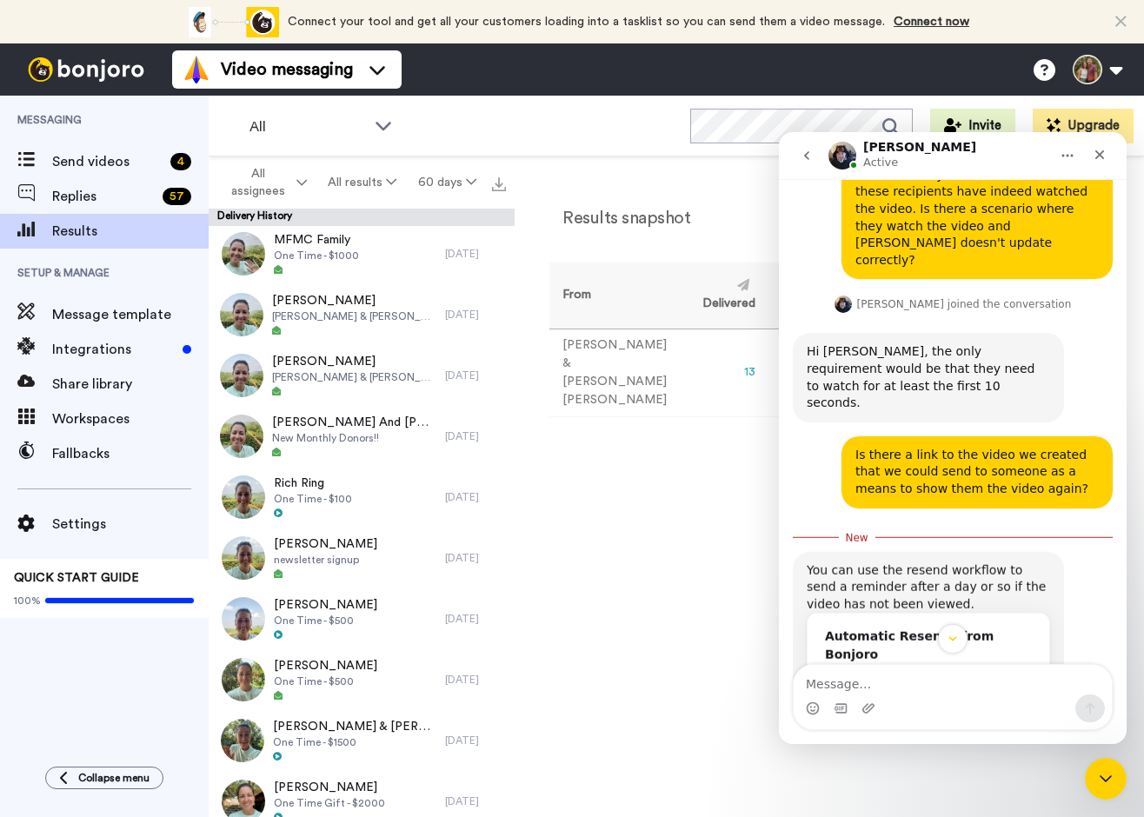
scroll to position [250, 0]
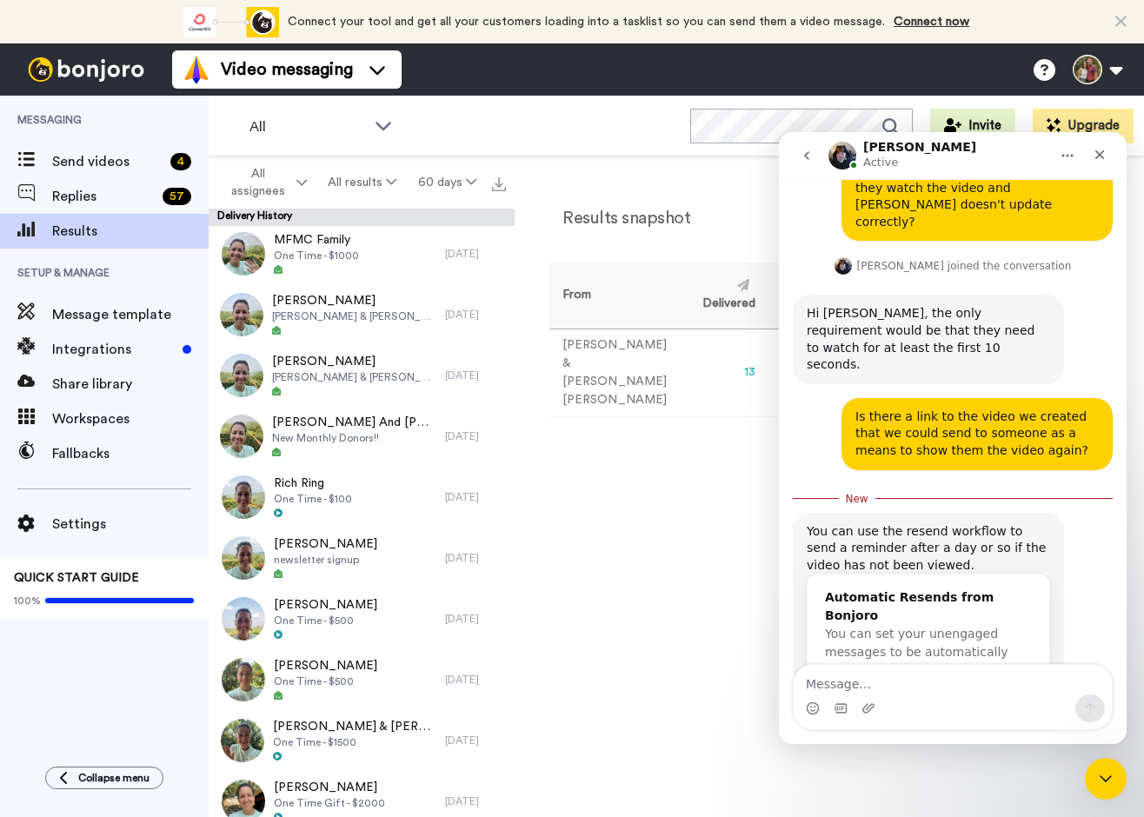
click at [831, 686] on textarea "Message…" at bounding box center [953, 680] width 318 height 30
click at [1068, 683] on textarea "But no option for a one-off link to a certain recipient?" at bounding box center [953, 671] width 318 height 47
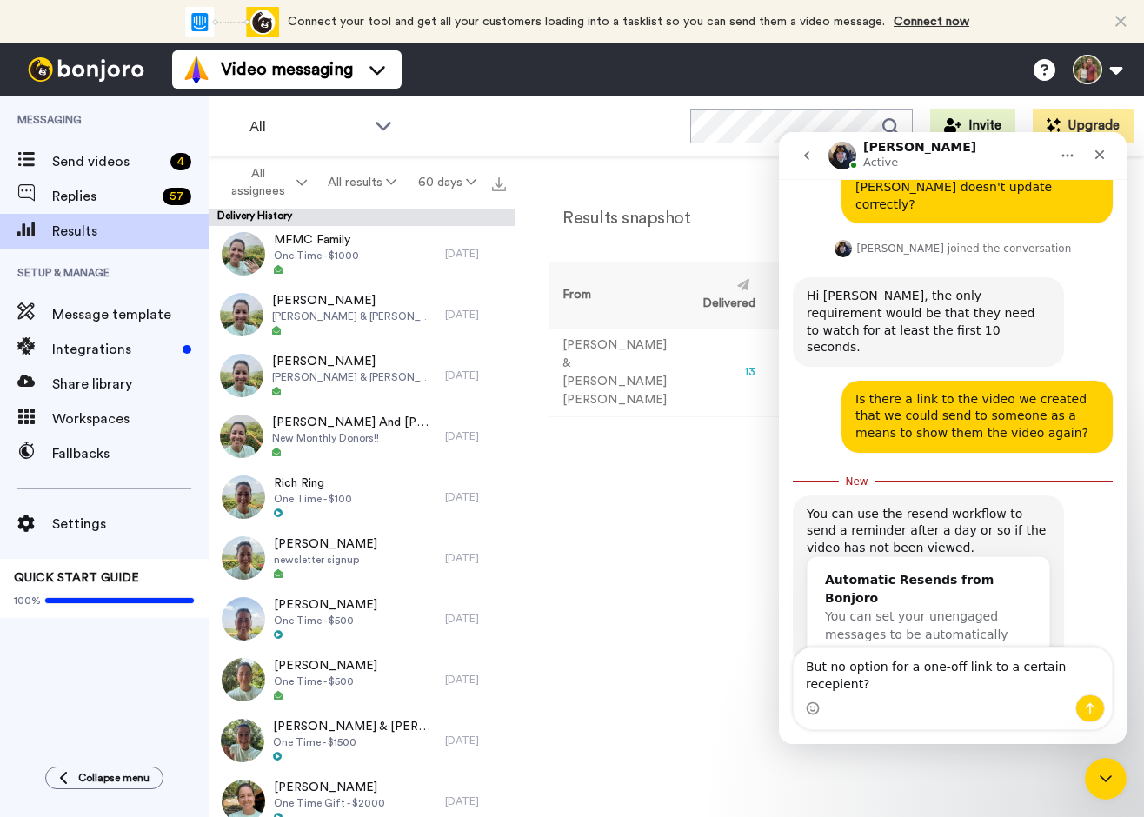
click at [982, 687] on textarea "But no option for a one-off link to a certain recepient?" at bounding box center [953, 671] width 318 height 47
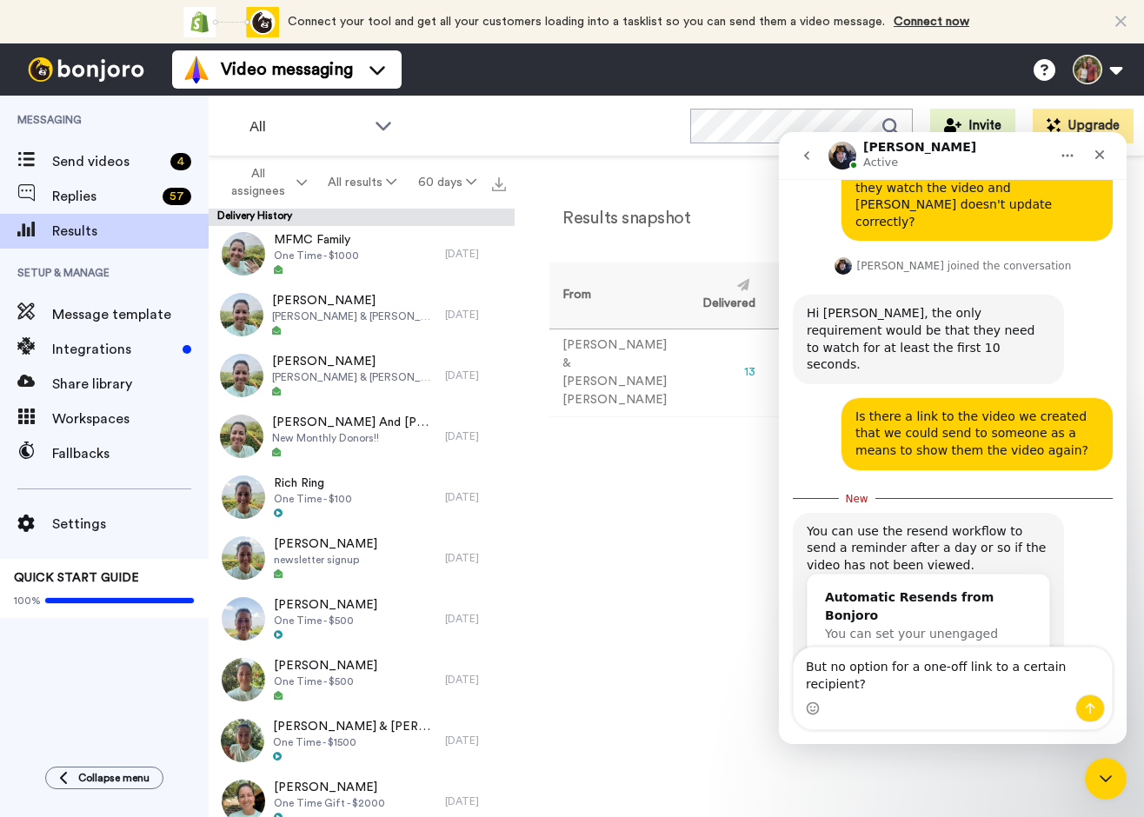
click at [1088, 694] on textarea "But no option for a one-off link to a certain recipient?" at bounding box center [953, 671] width 318 height 47
type textarea "But no option for a one-off link to a certain recipient?"
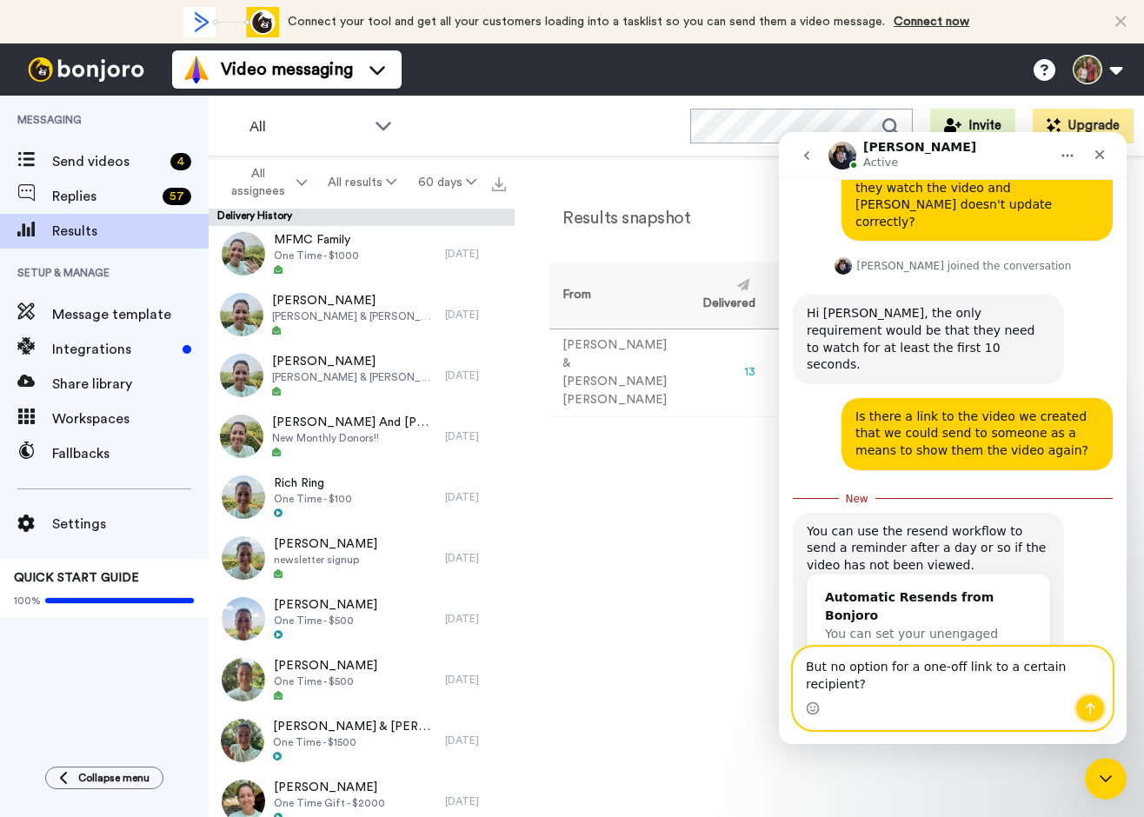
click at [1082, 706] on button "Send a message…" at bounding box center [1091, 709] width 30 height 28
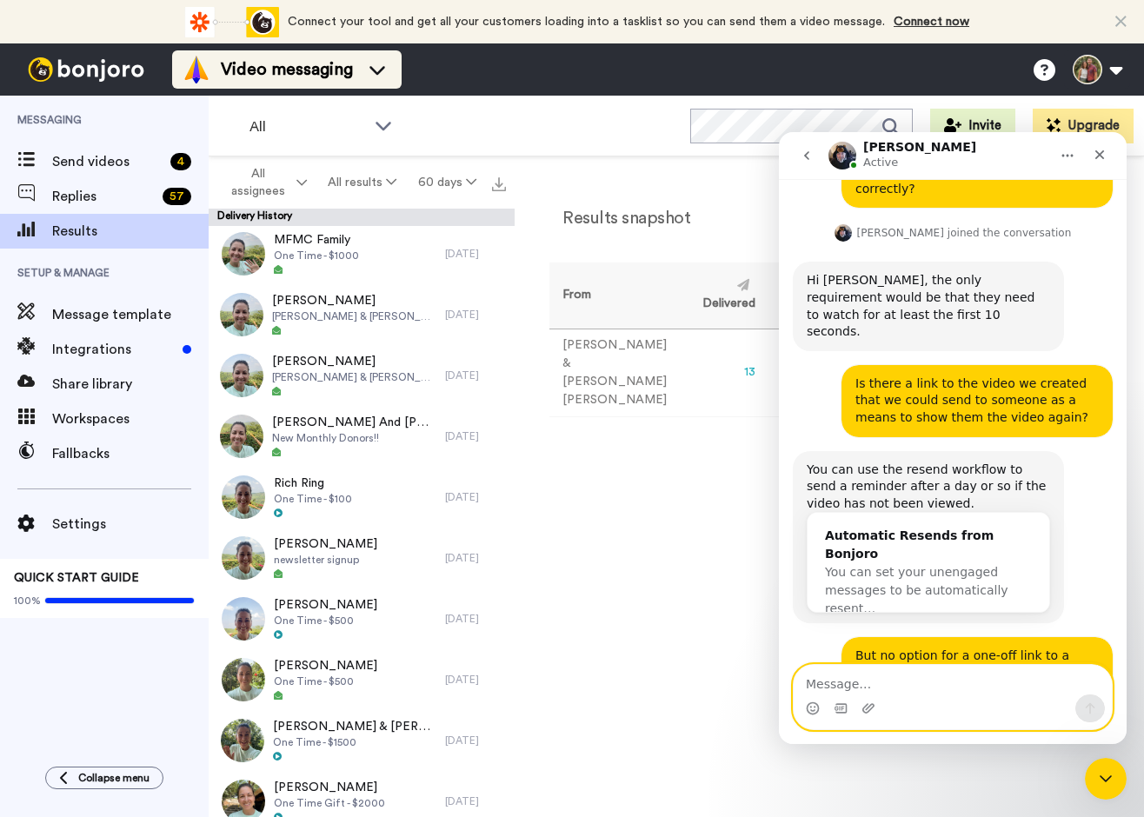
scroll to position [405, 0]
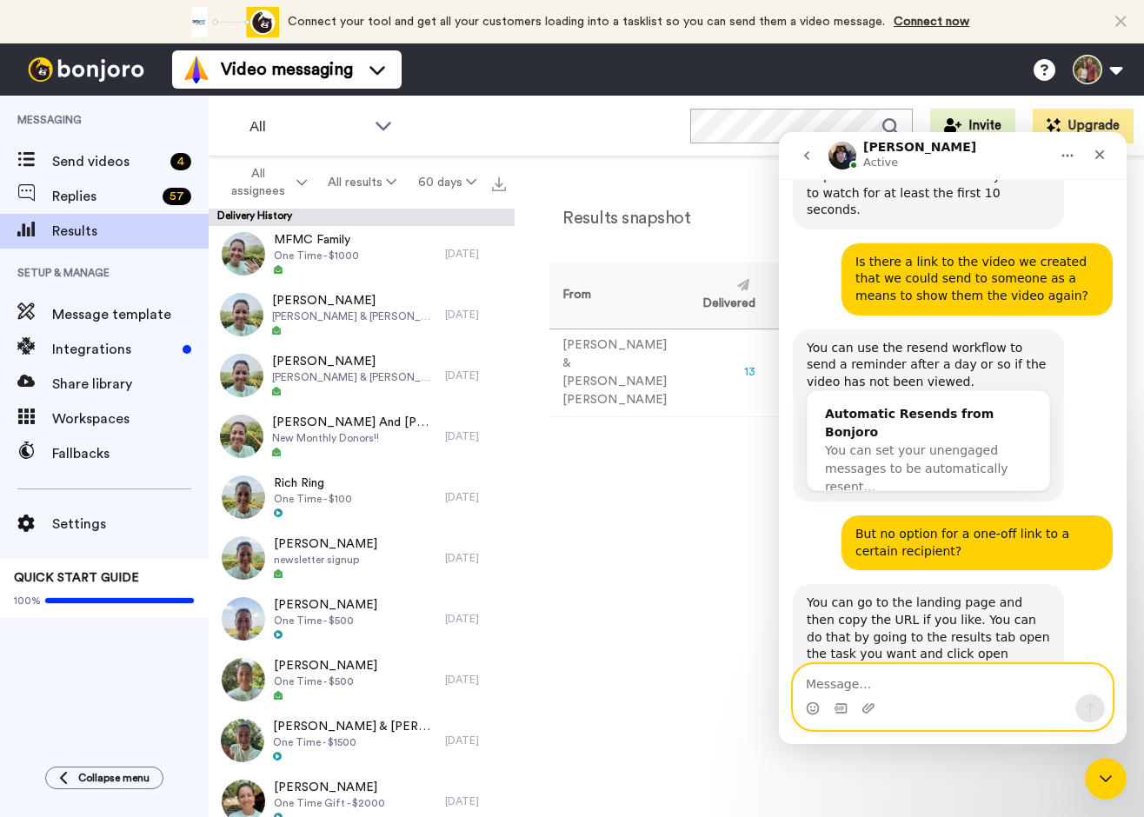
click at [866, 684] on textarea "Message…" at bounding box center [953, 680] width 318 height 30
type textarea "Thanks! I'll check it out."
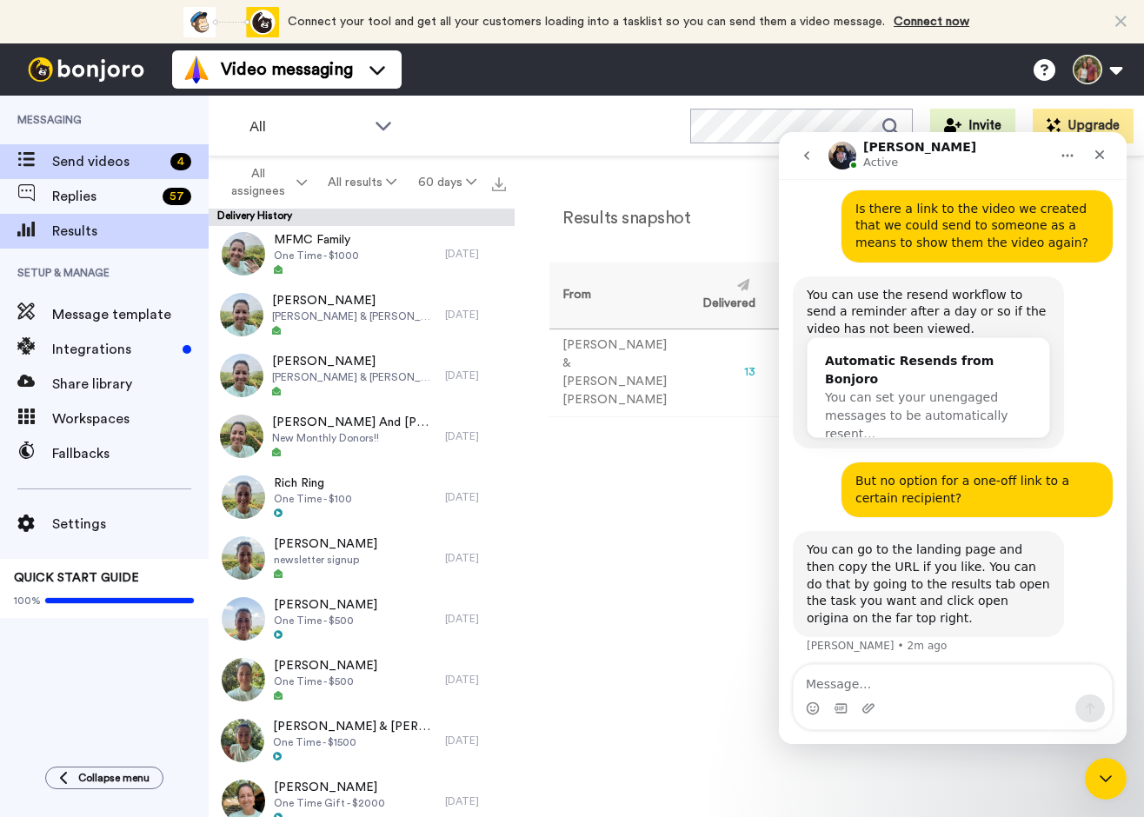
click at [68, 157] on span "Send videos" at bounding box center [107, 161] width 111 height 21
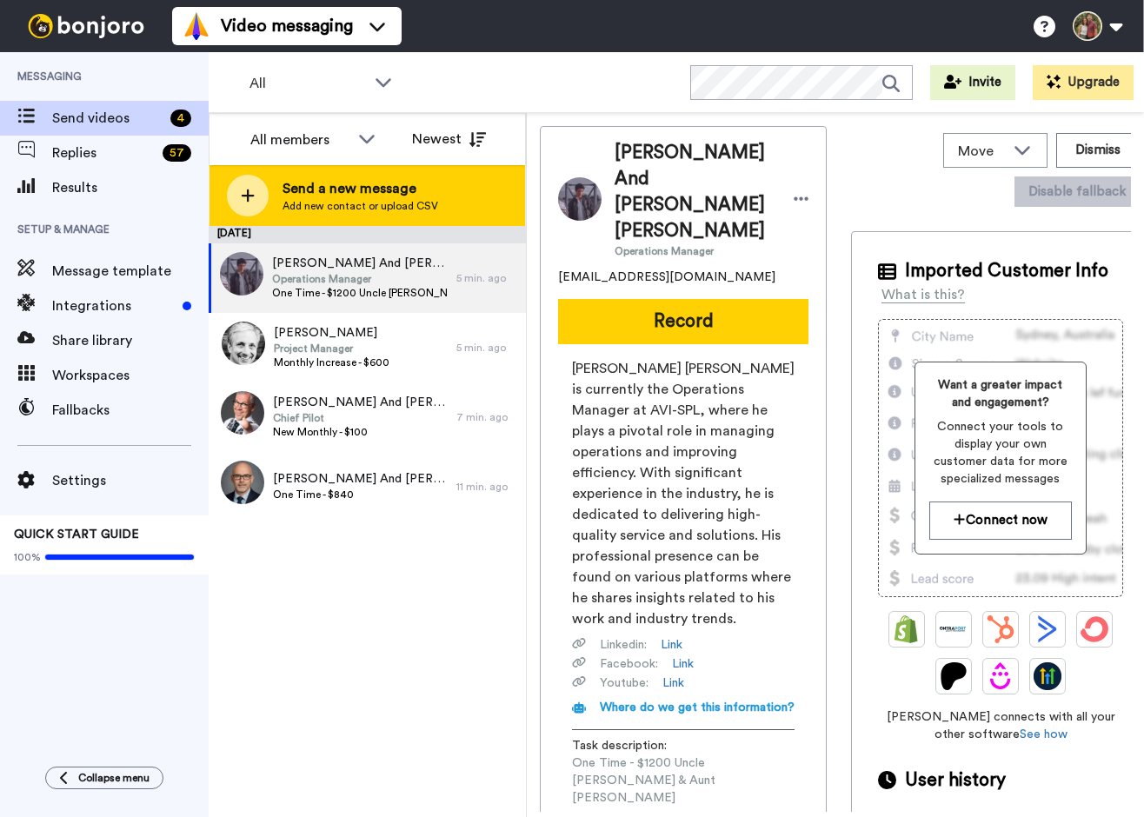
click at [250, 196] on icon at bounding box center [248, 196] width 13 height 13
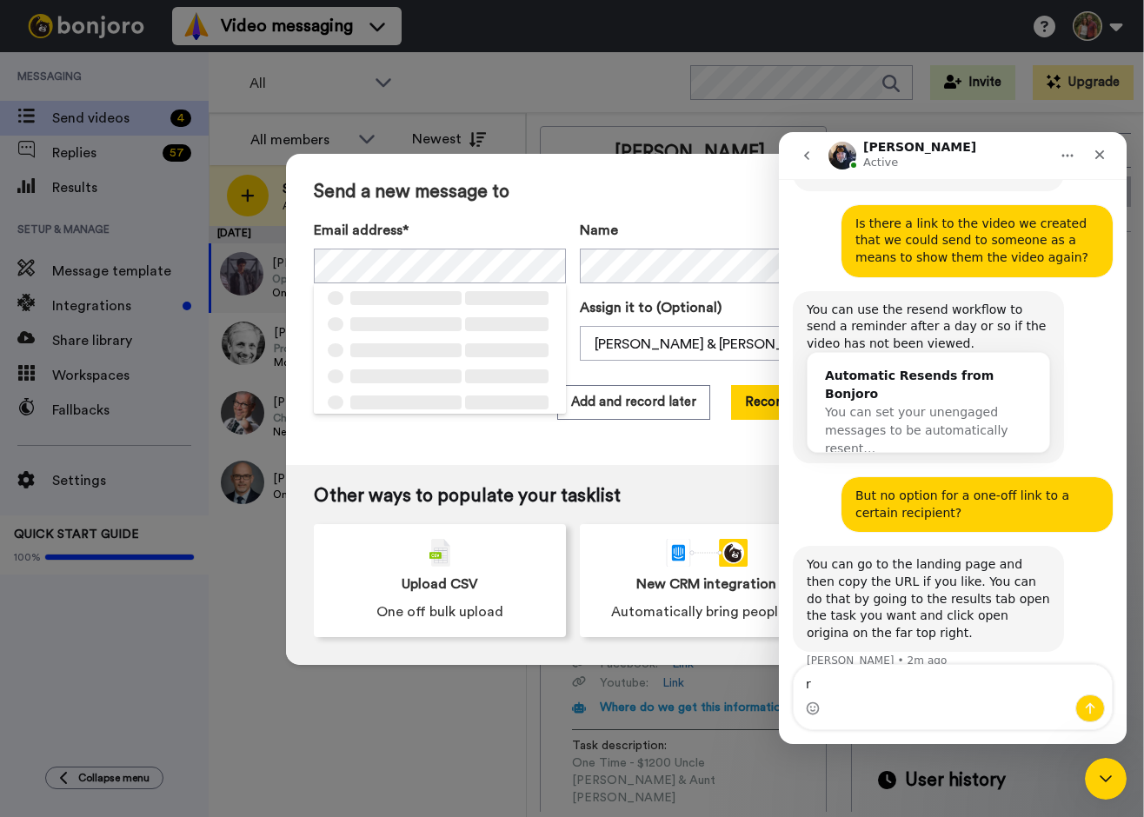
scroll to position [458, 0]
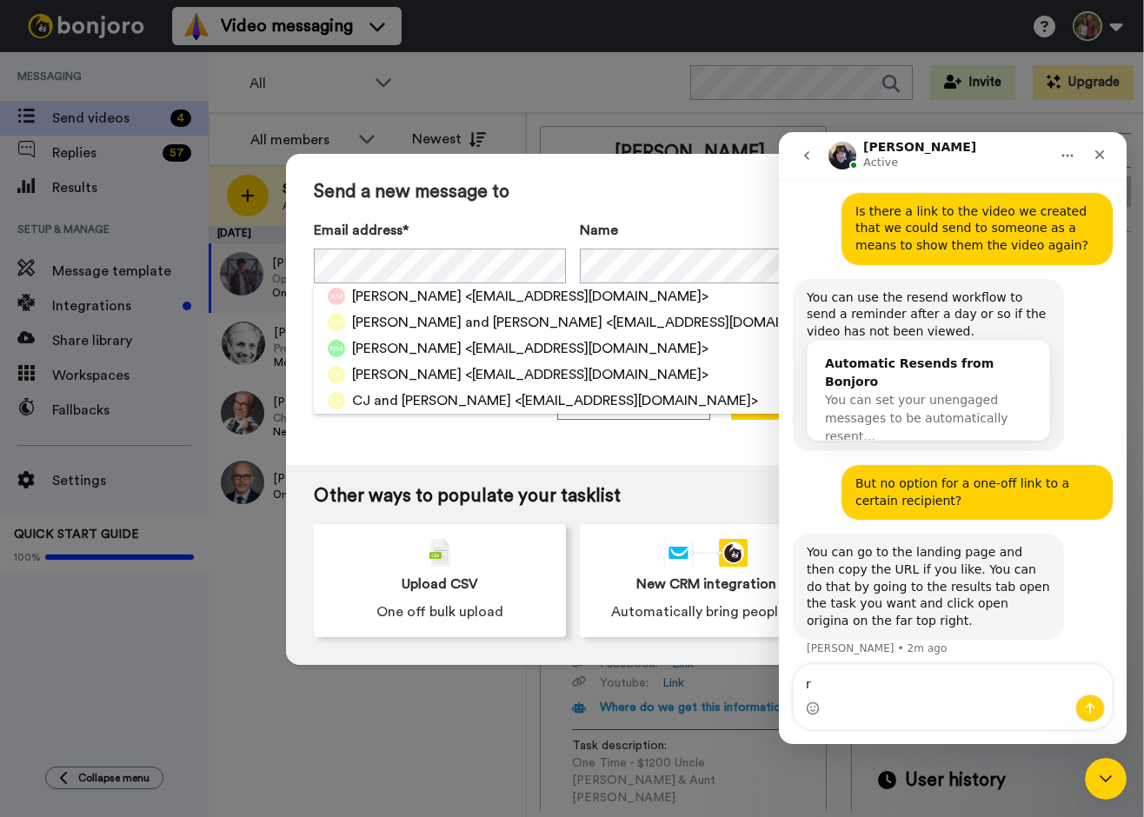
type textarea "r"
click at [424, 95] on div "Send a new message to Email address* Autumn Miller <autumnfaithmiller@yahoo.com…" at bounding box center [572, 408] width 1144 height 817
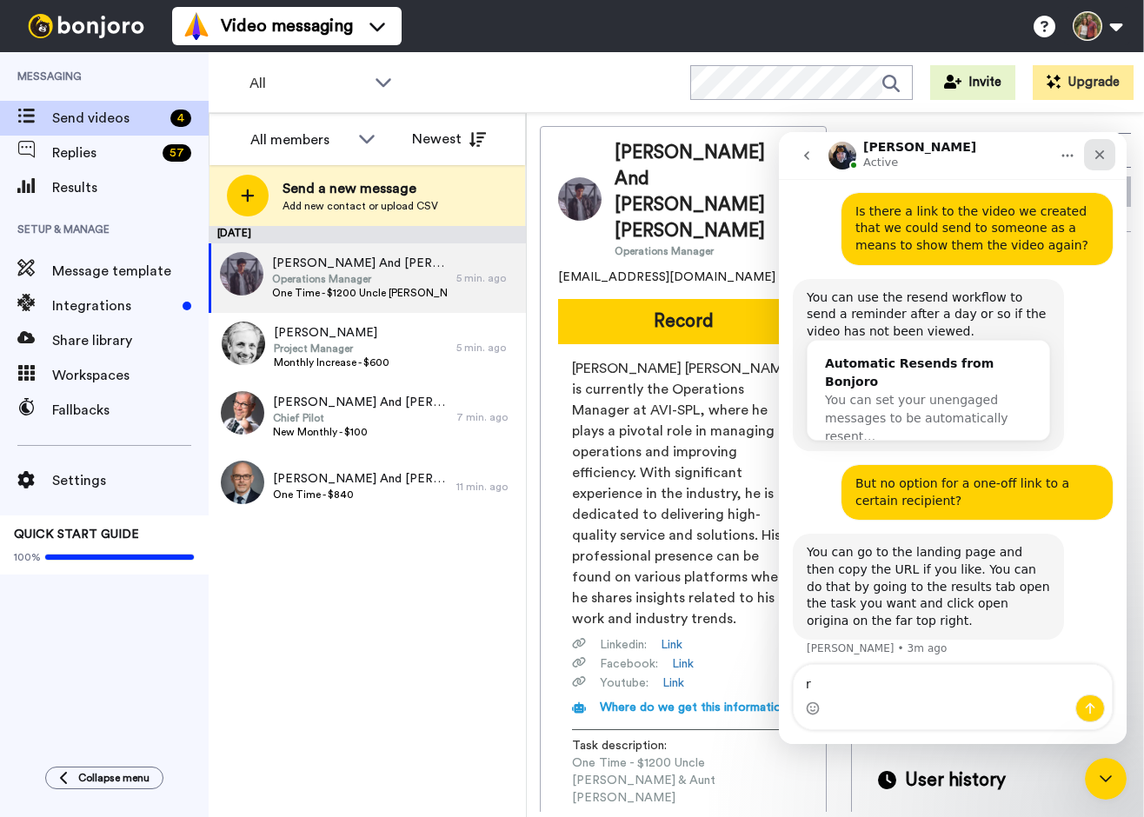
click at [1097, 155] on icon "Close" at bounding box center [1100, 155] width 14 height 14
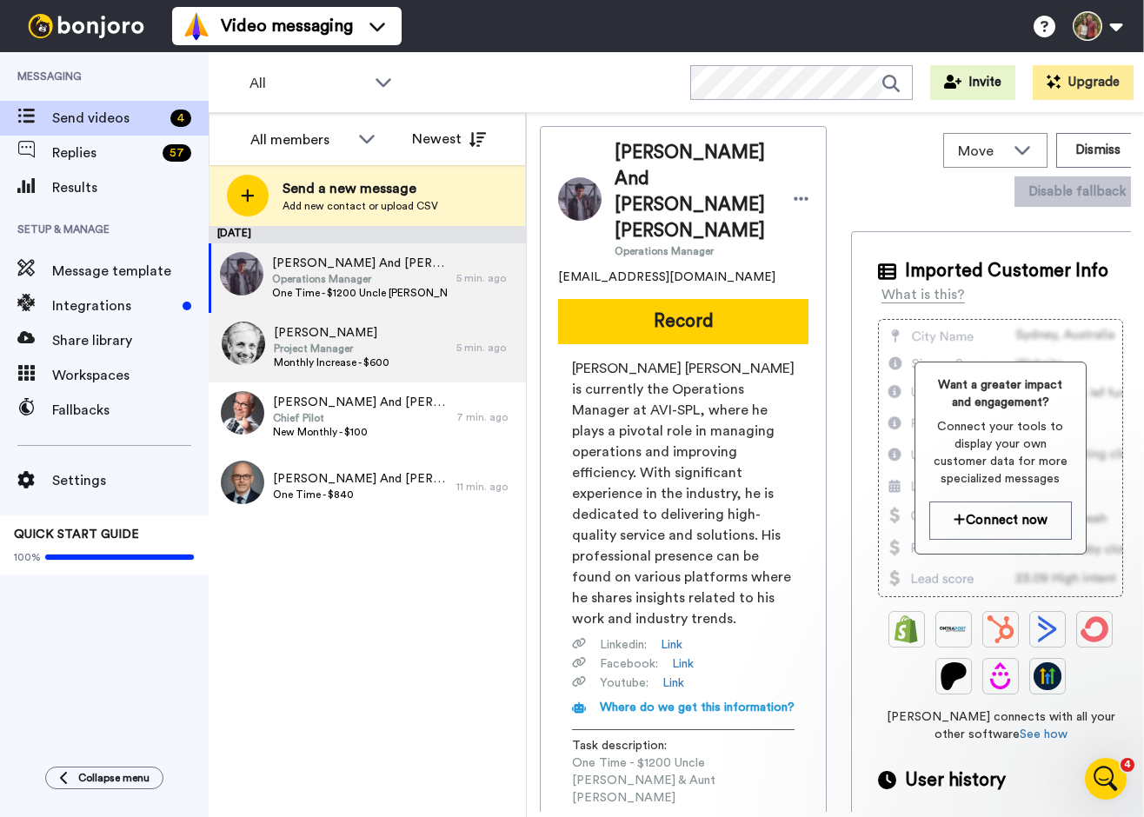
scroll to position [0, 0]
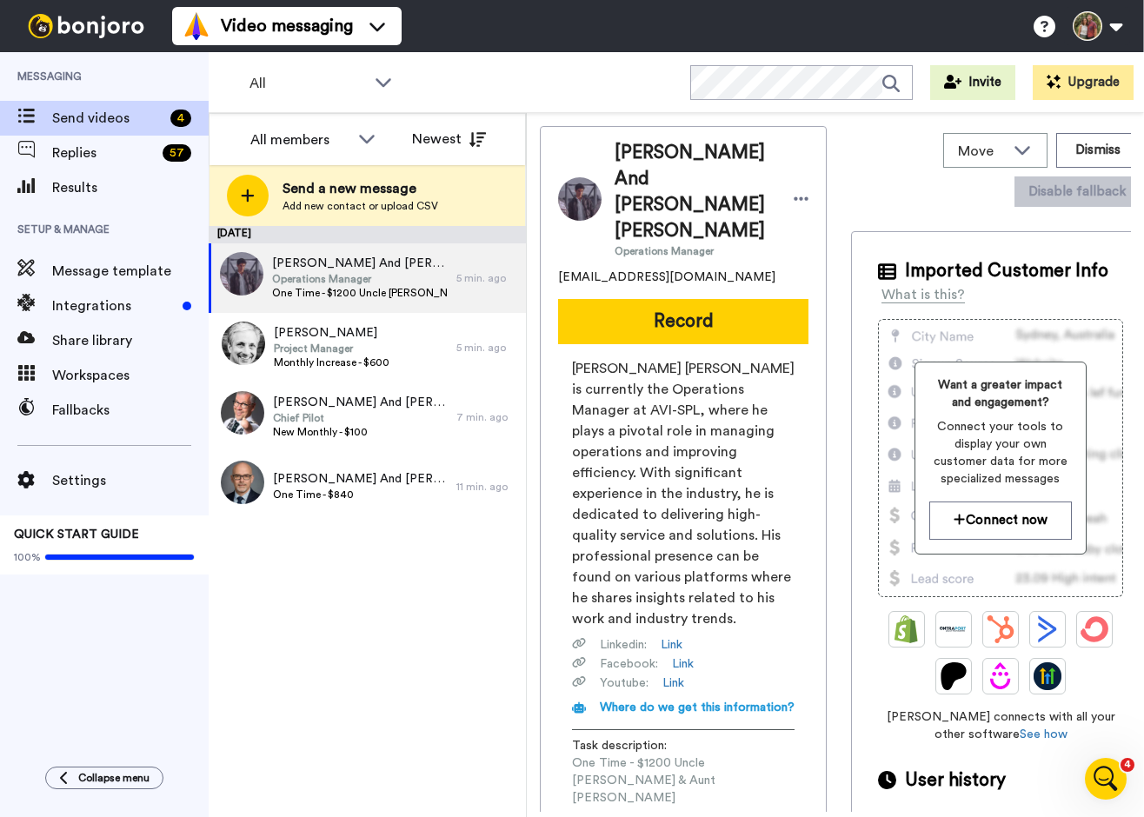
click at [1106, 770] on icon "Open Intercom Messenger" at bounding box center [1106, 779] width 29 height 29
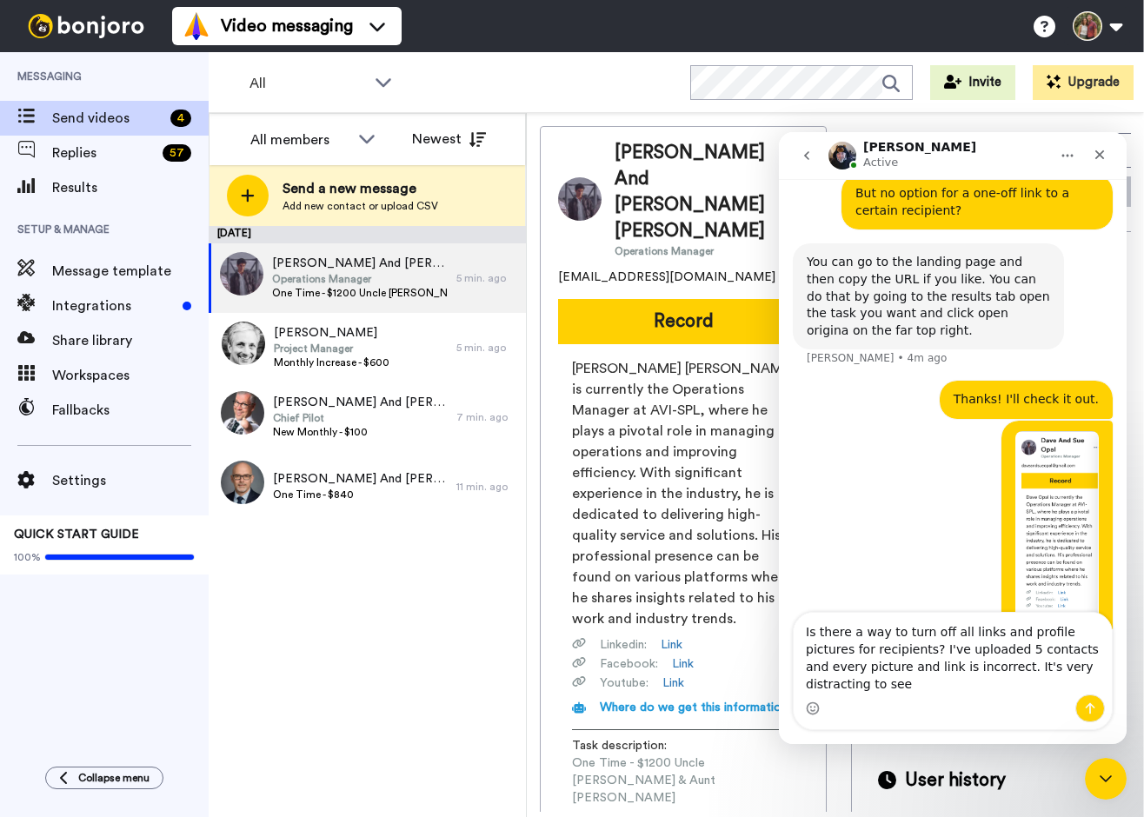
scroll to position [766, 0]
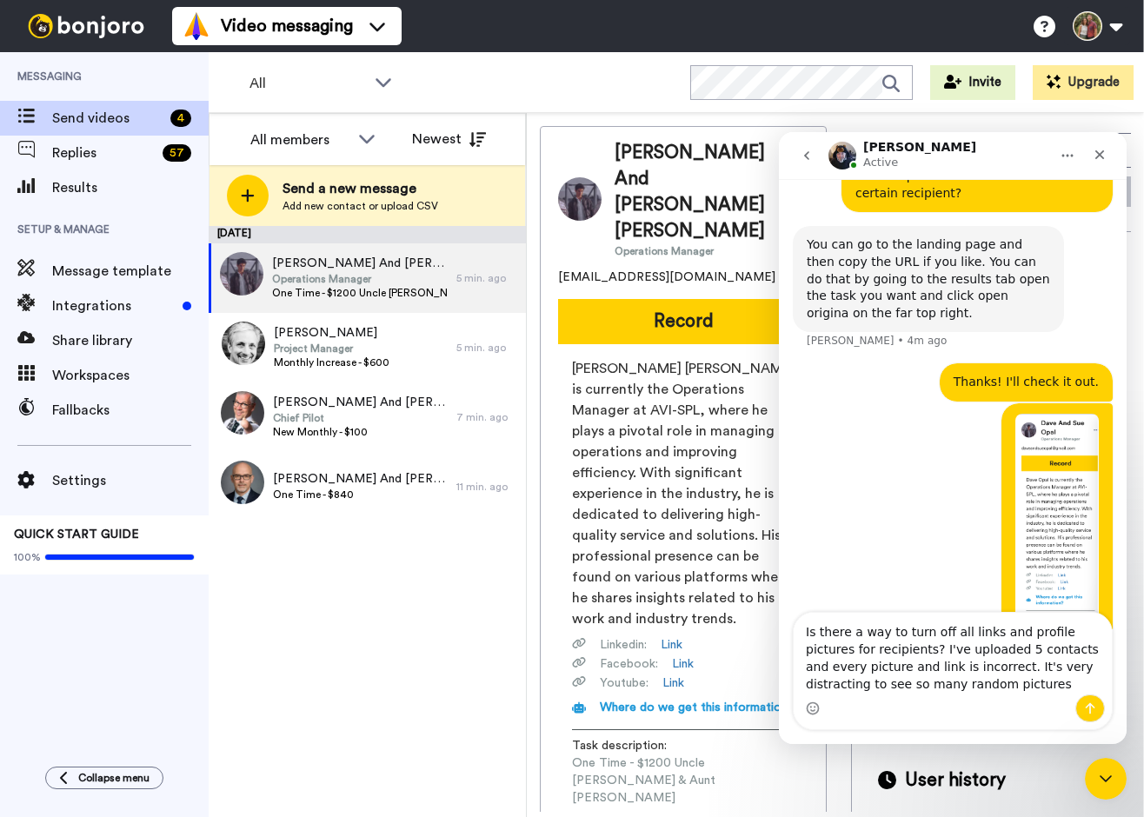
type textarea "Is there a way to turn off all links and profile pictures for recipients? I've …"
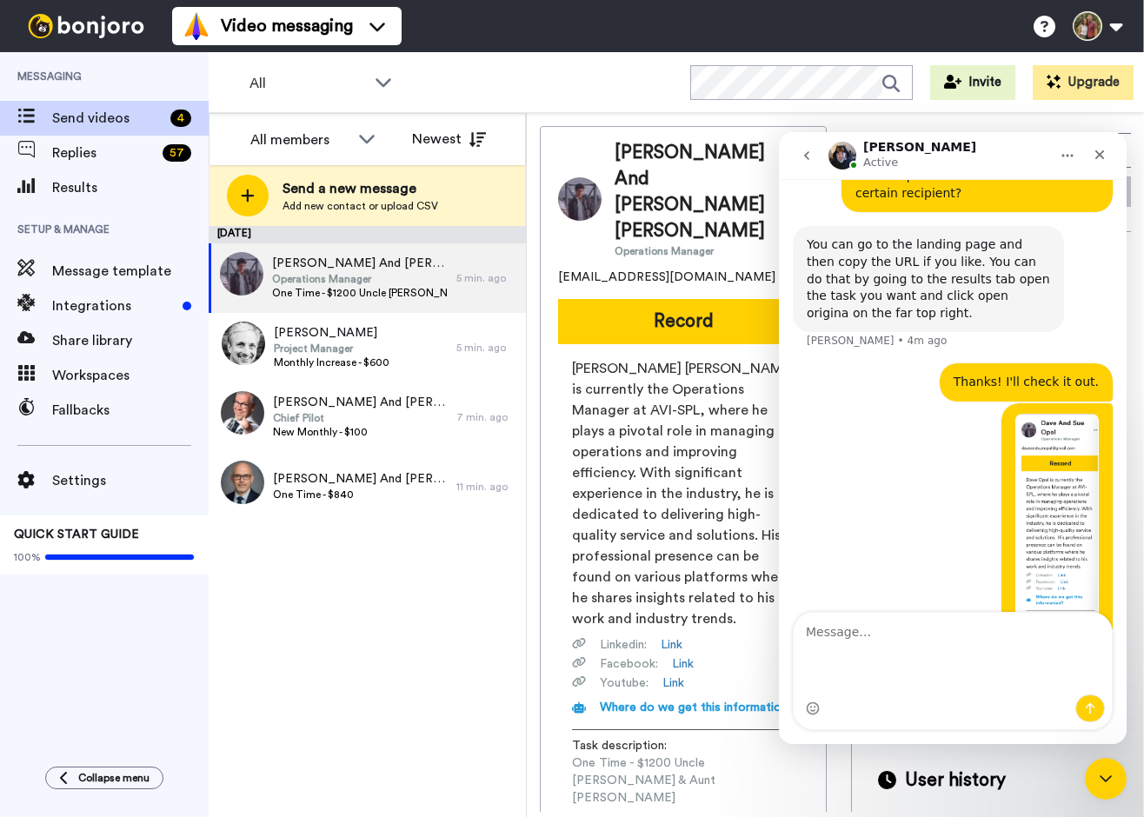
scroll to position [819, 0]
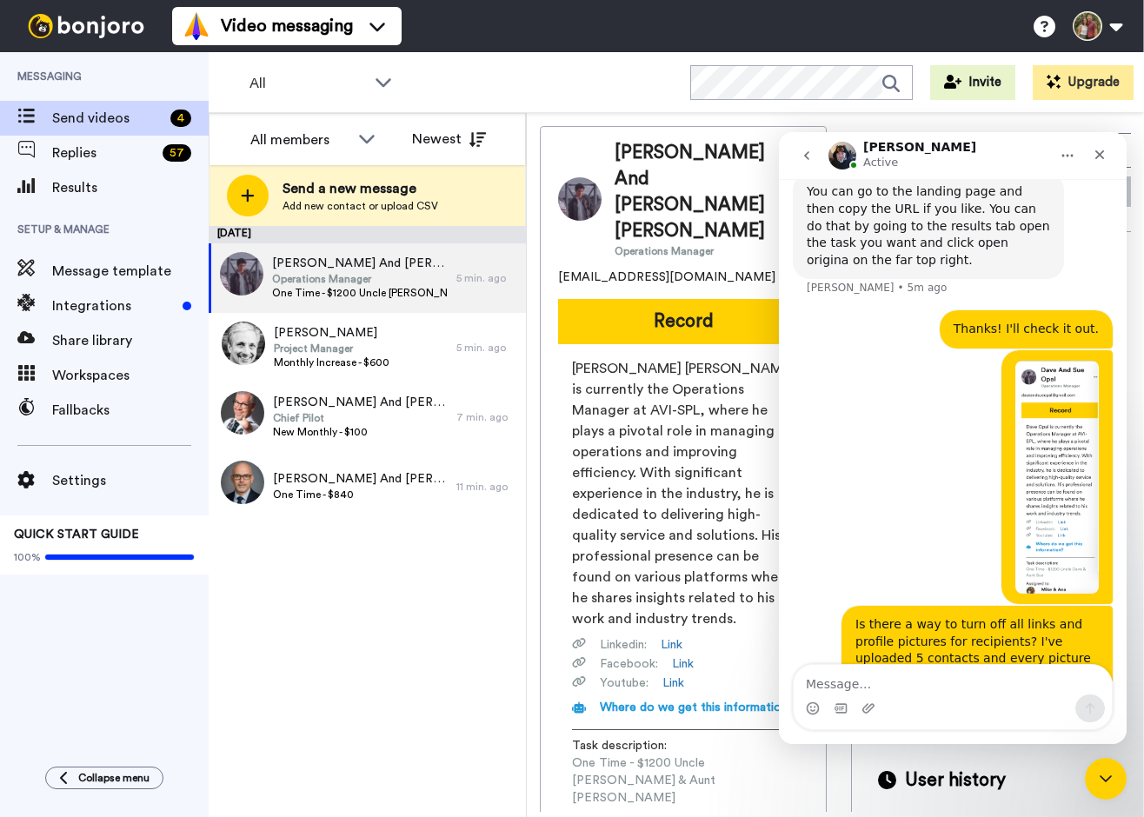
click at [584, 79] on div "All Invite Upgrade" at bounding box center [677, 82] width 936 height 61
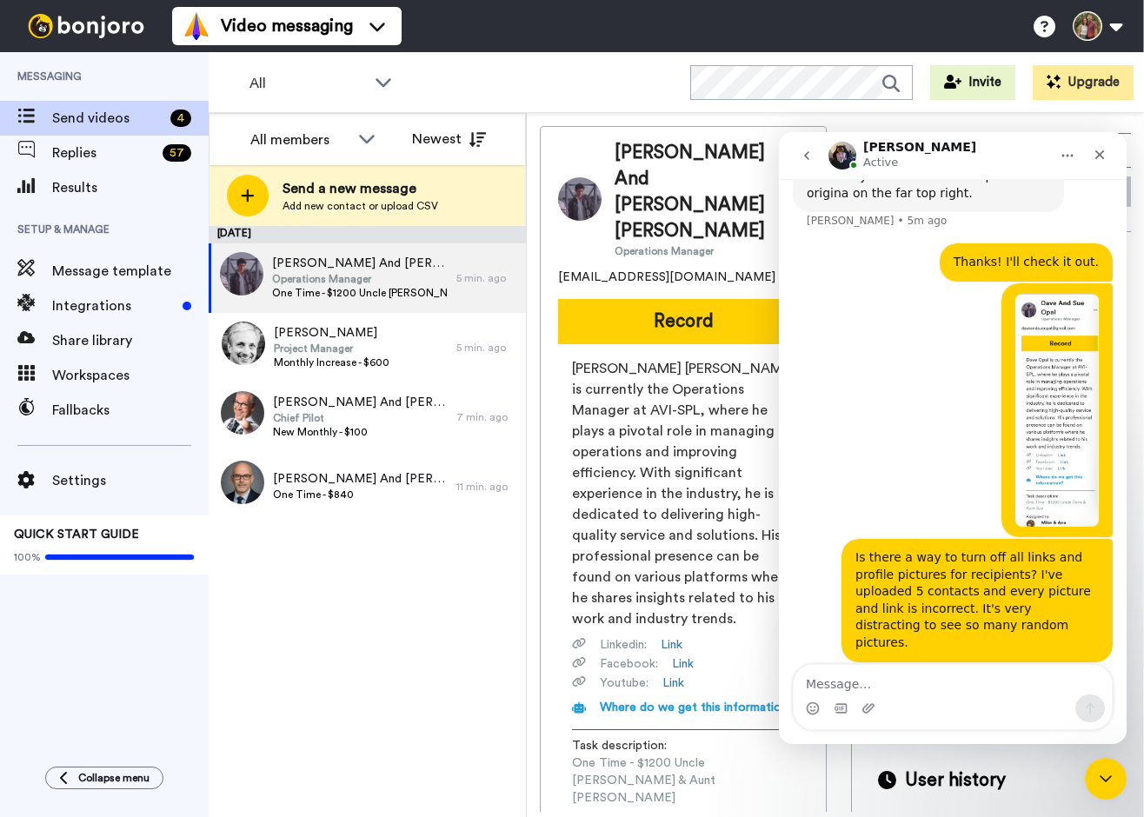
click at [143, 80] on span "Messaging" at bounding box center [104, 76] width 209 height 49
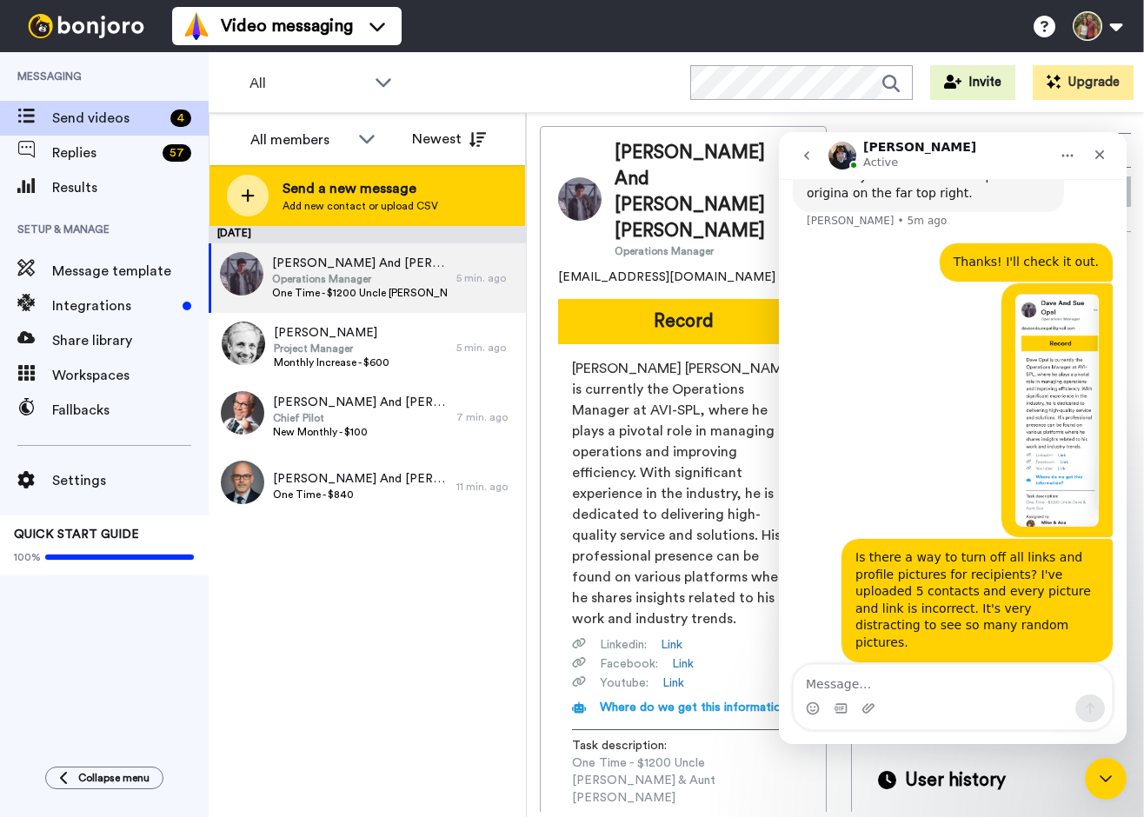
click at [253, 191] on icon at bounding box center [248, 196] width 14 height 16
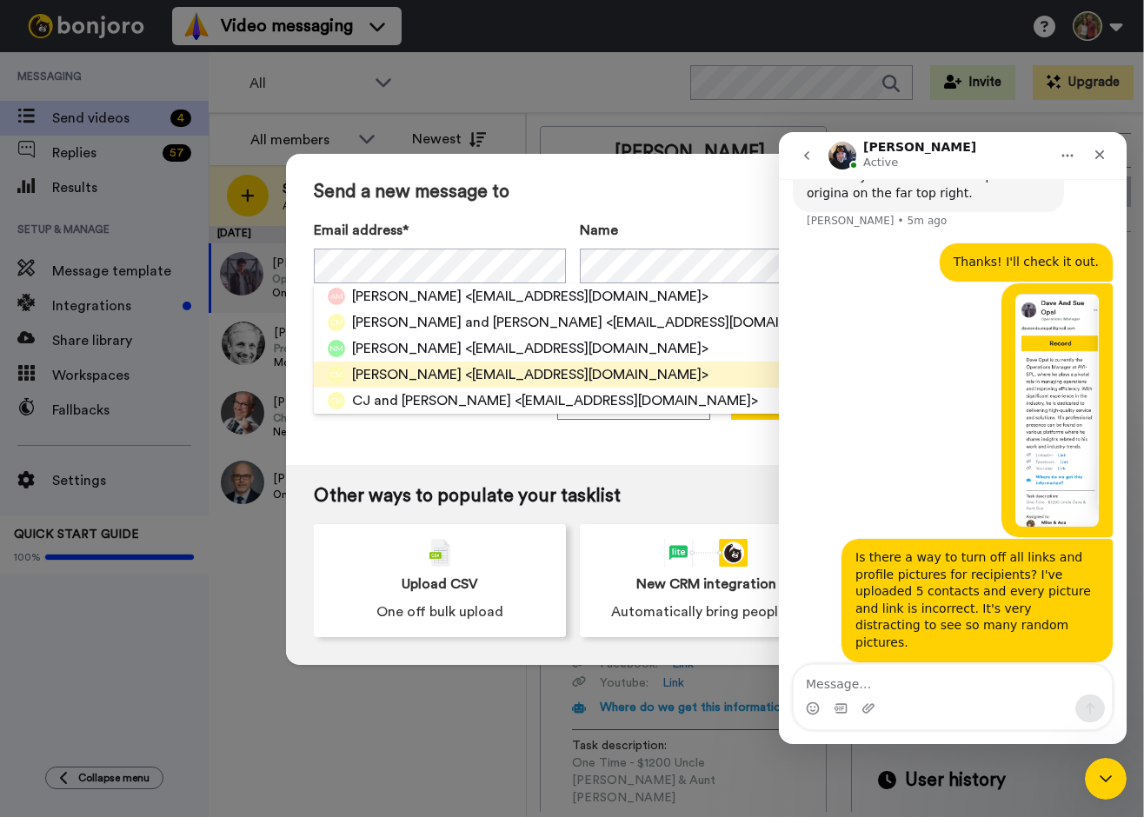
click at [403, 374] on span "CJ Miller" at bounding box center [407, 374] width 110 height 21
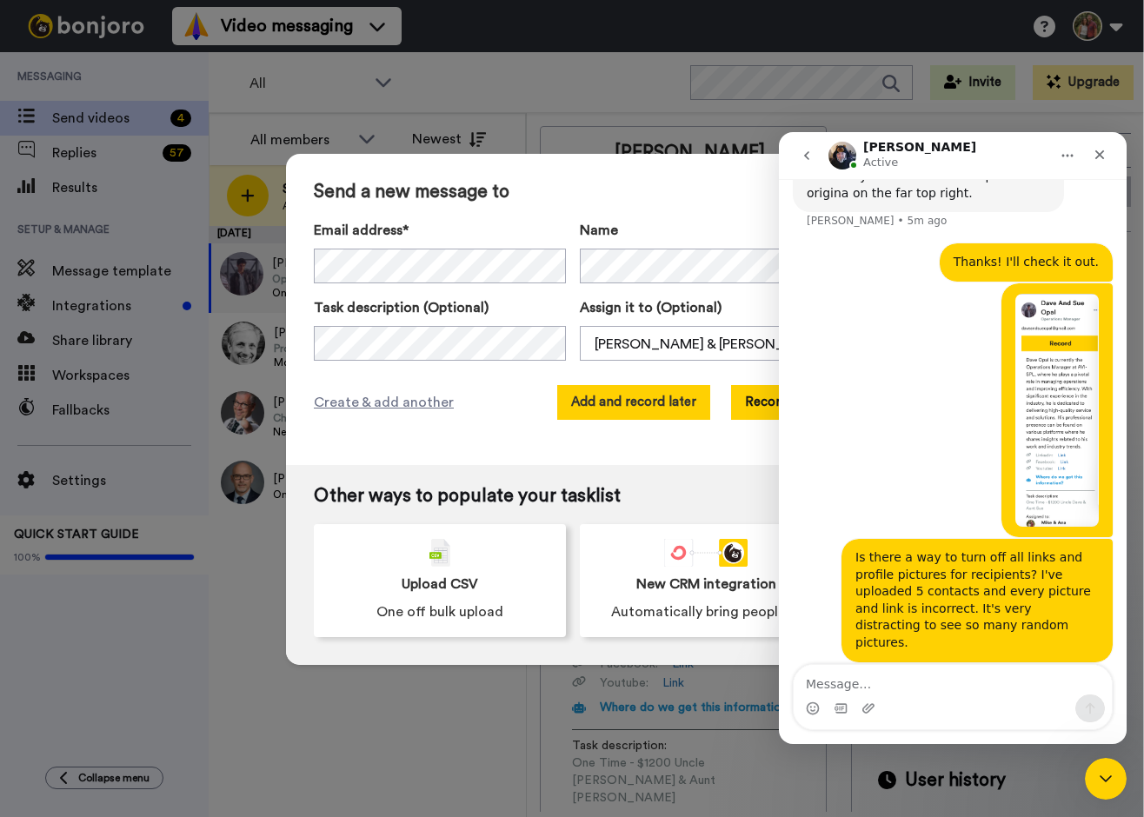
click at [683, 398] on button "Add and record later" at bounding box center [633, 402] width 153 height 35
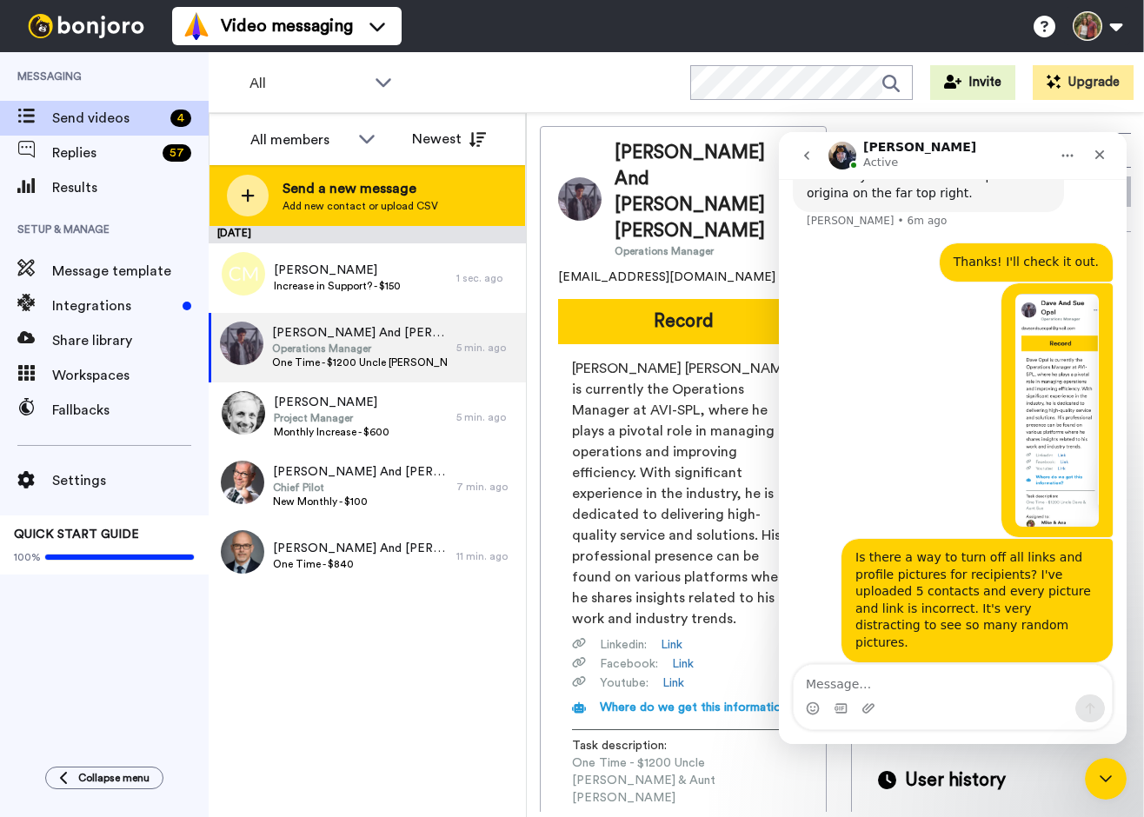
click at [246, 196] on icon at bounding box center [248, 196] width 13 height 13
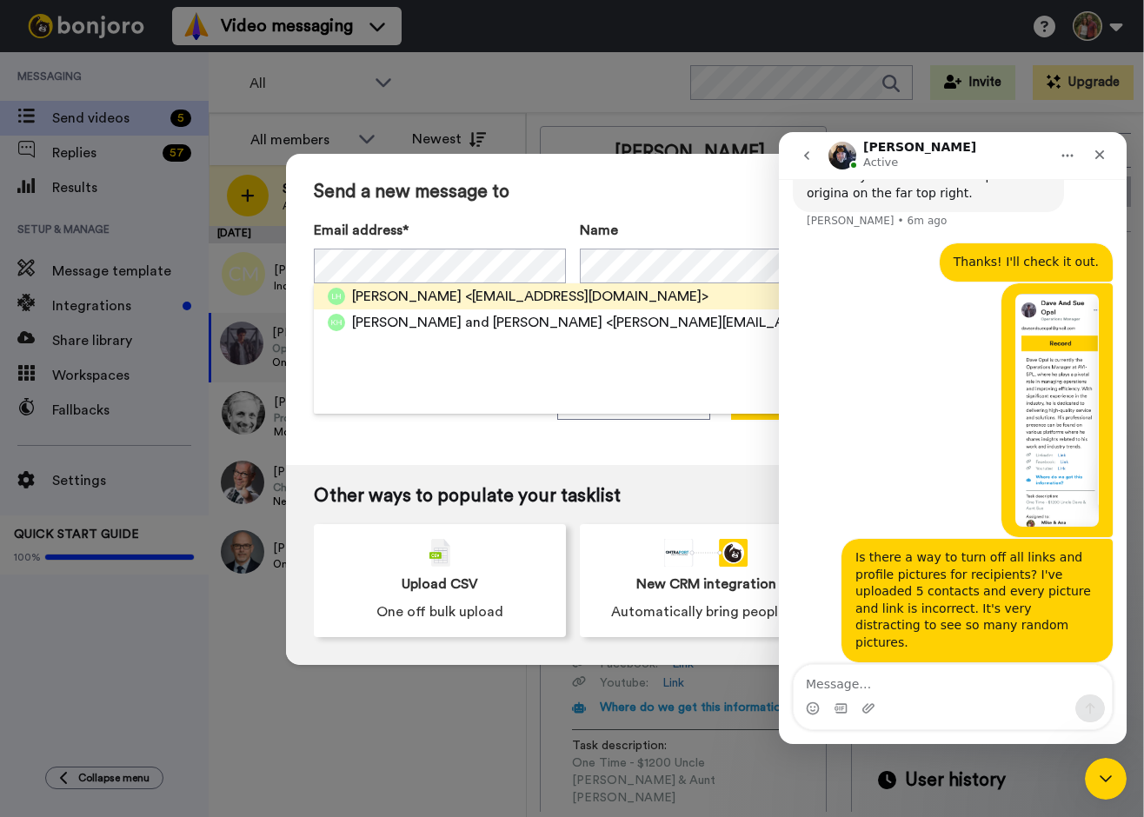
click at [383, 293] on span "[PERSON_NAME]" at bounding box center [407, 296] width 110 height 21
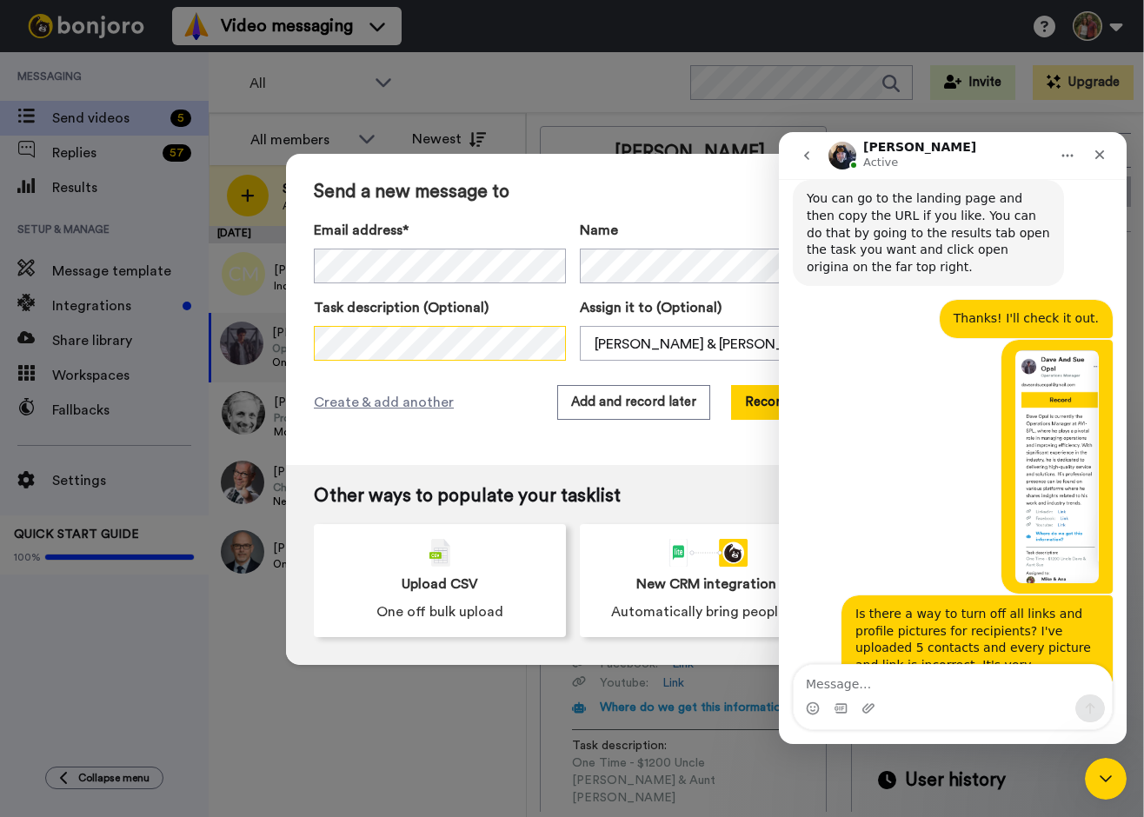
scroll to position [937, 0]
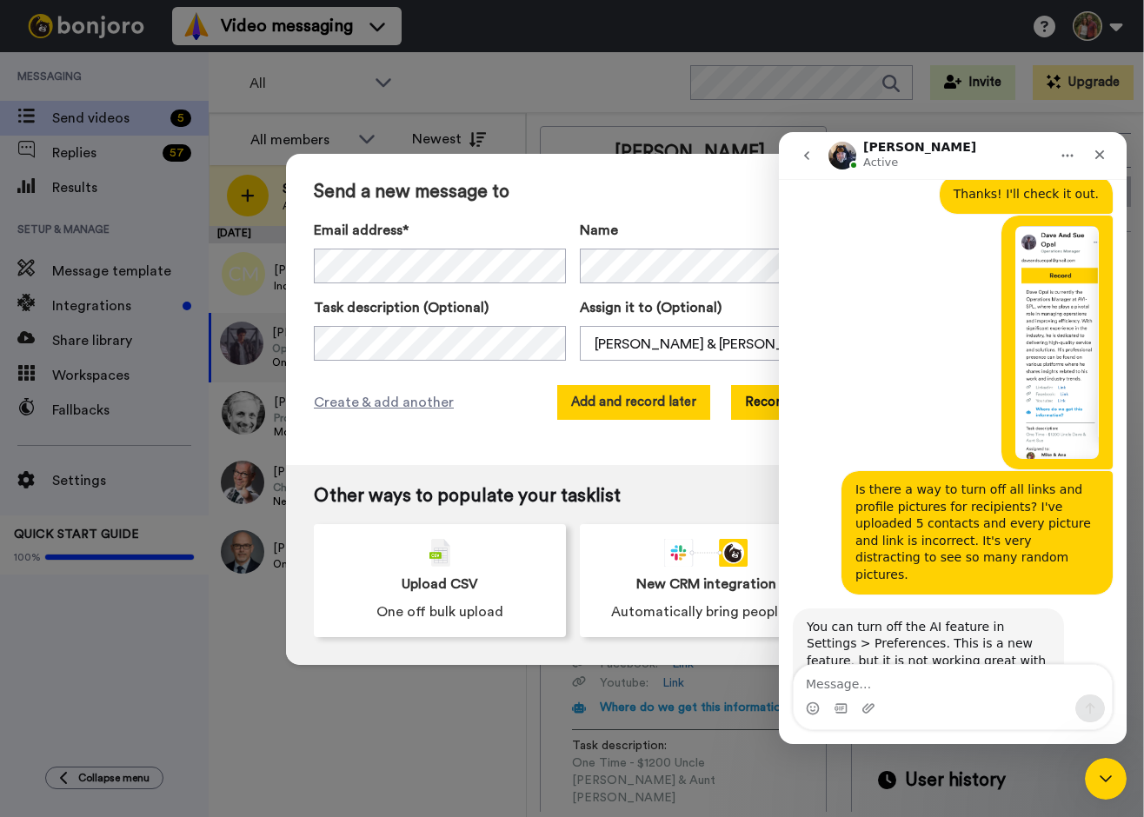
click at [616, 397] on button "Add and record later" at bounding box center [633, 402] width 153 height 35
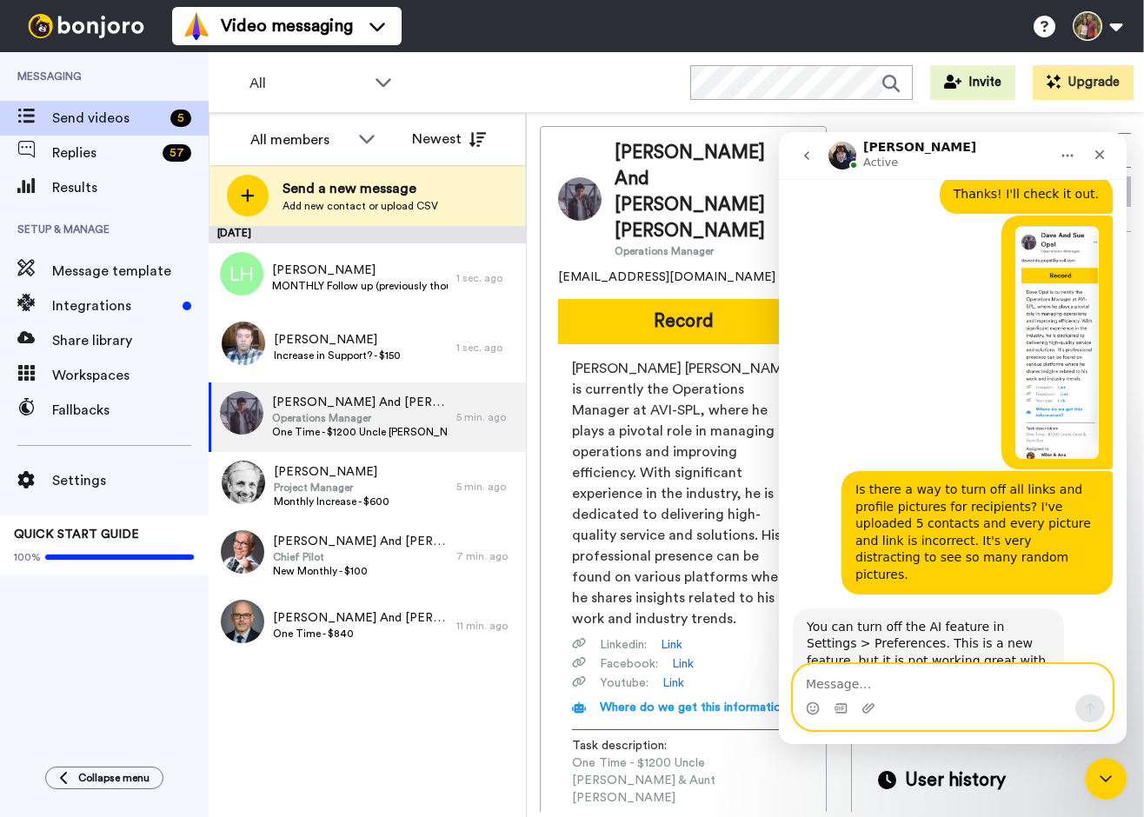
click at [897, 687] on textarea "Message…" at bounding box center [953, 680] width 318 height 30
click at [811, 709] on icon "Emoji picker" at bounding box center [813, 709] width 14 height 14
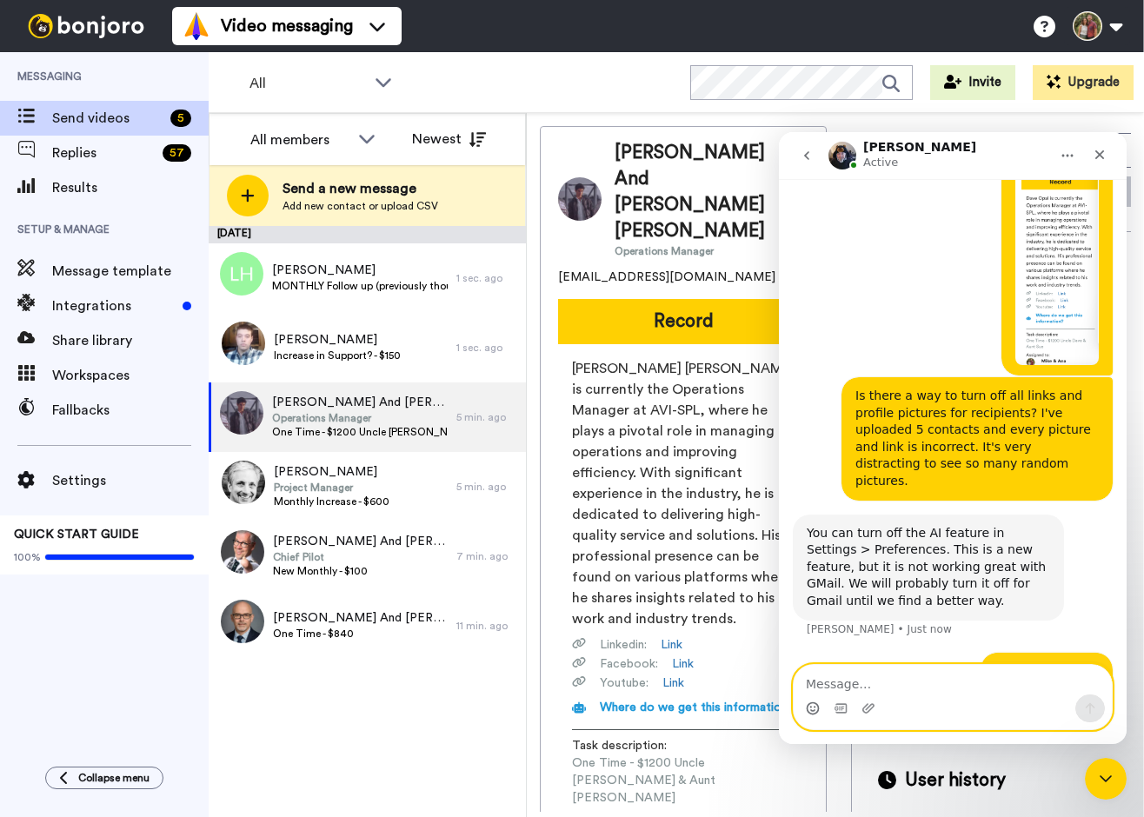
scroll to position [1065, 0]
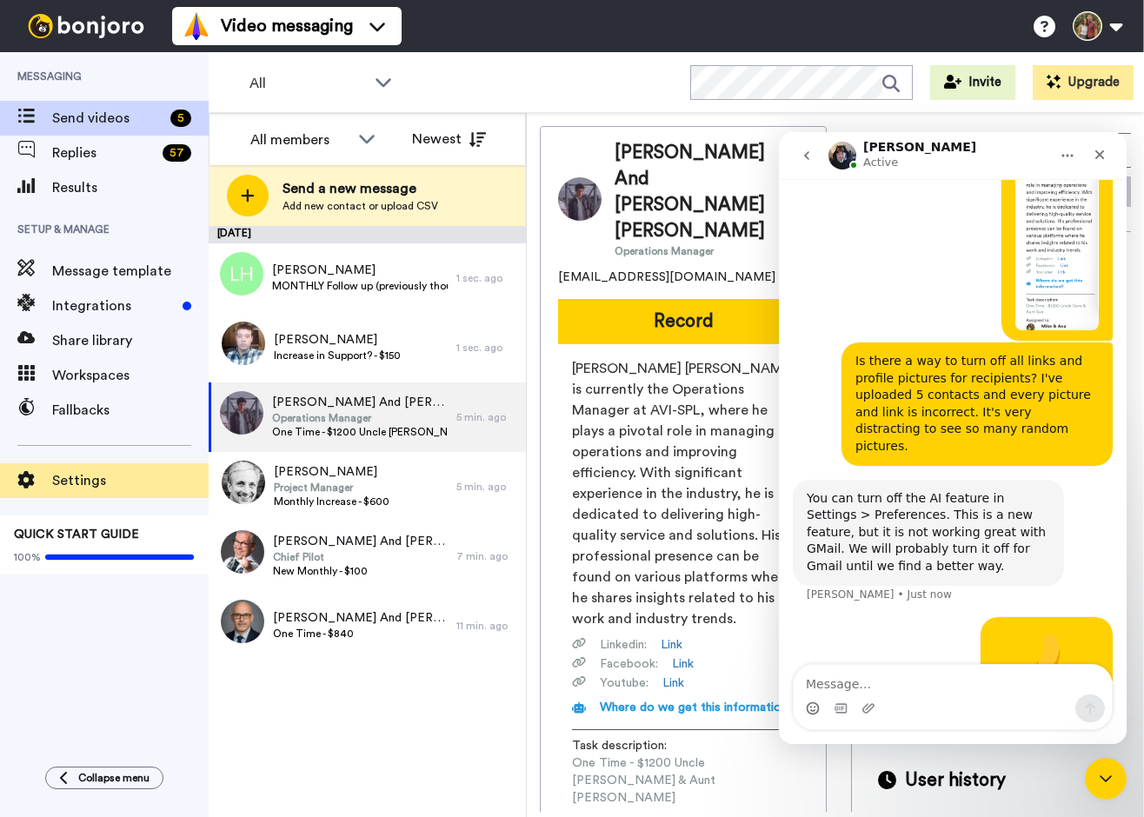
click at [41, 481] on span at bounding box center [26, 480] width 52 height 17
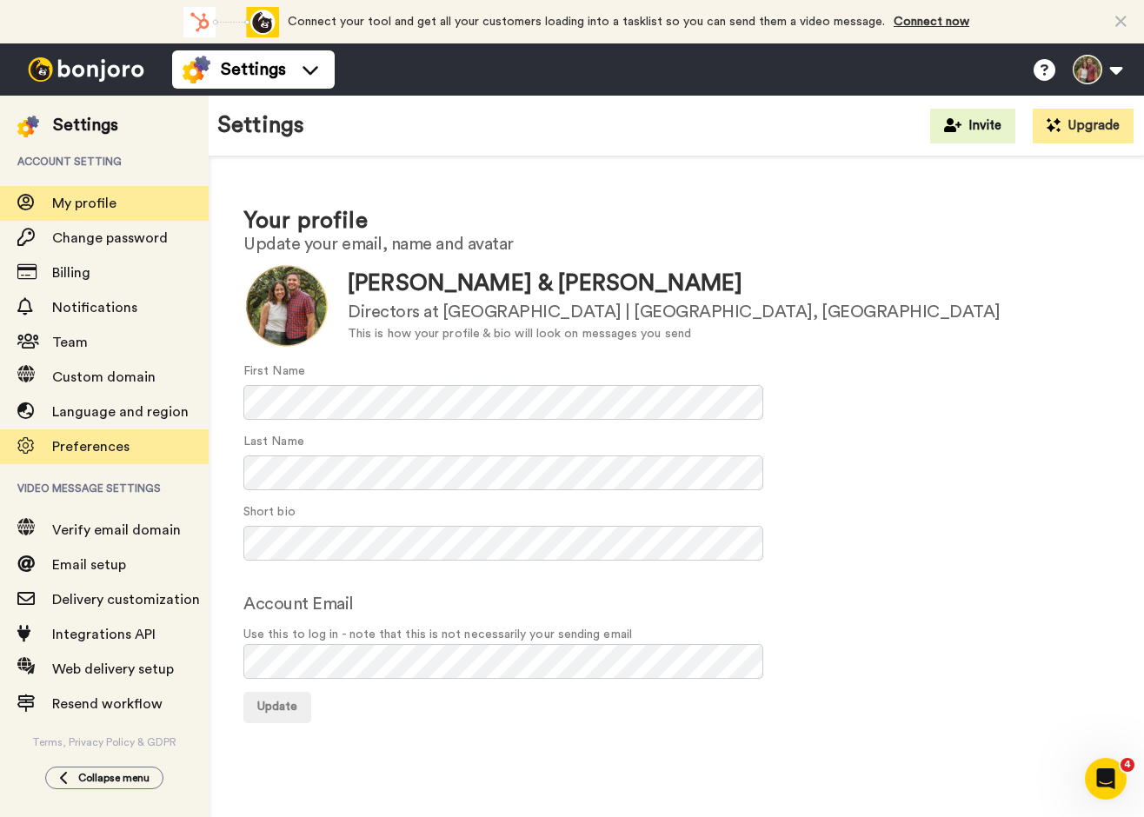
click at [45, 443] on span at bounding box center [26, 446] width 52 height 17
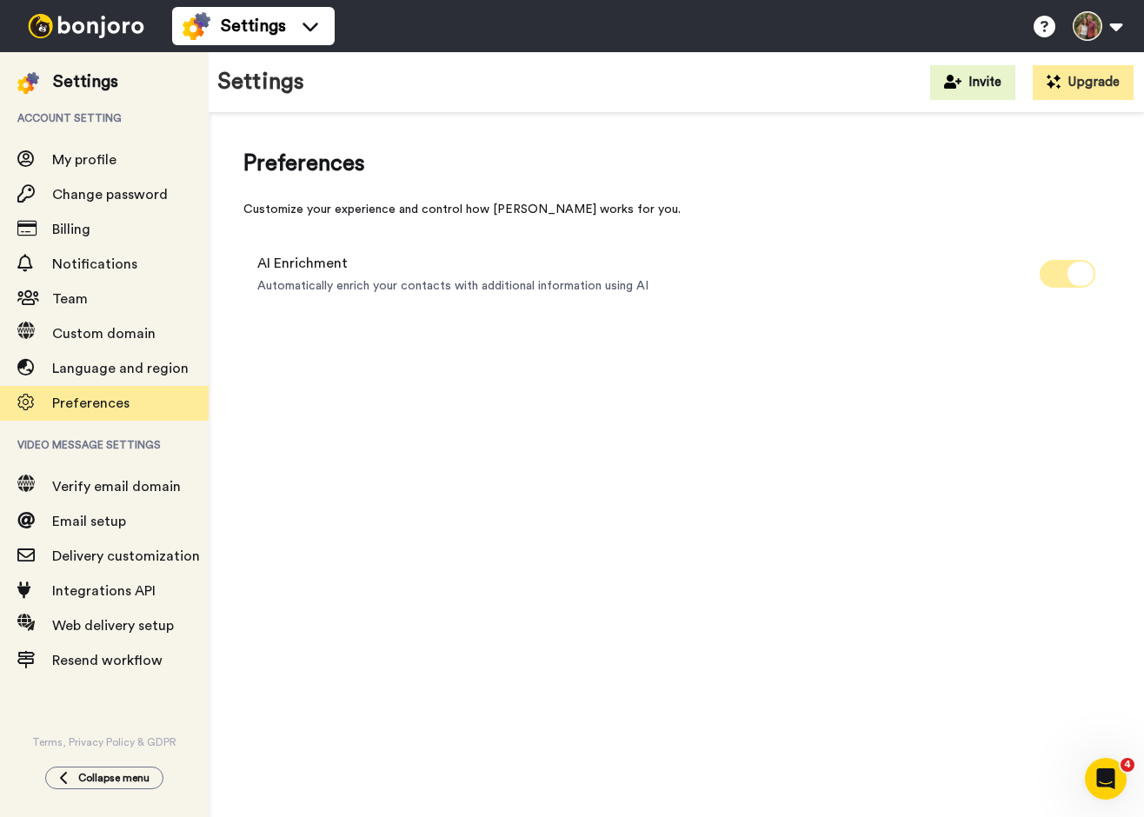
click at [1057, 283] on span at bounding box center [1068, 274] width 56 height 28
click at [73, 21] on img at bounding box center [86, 26] width 130 height 24
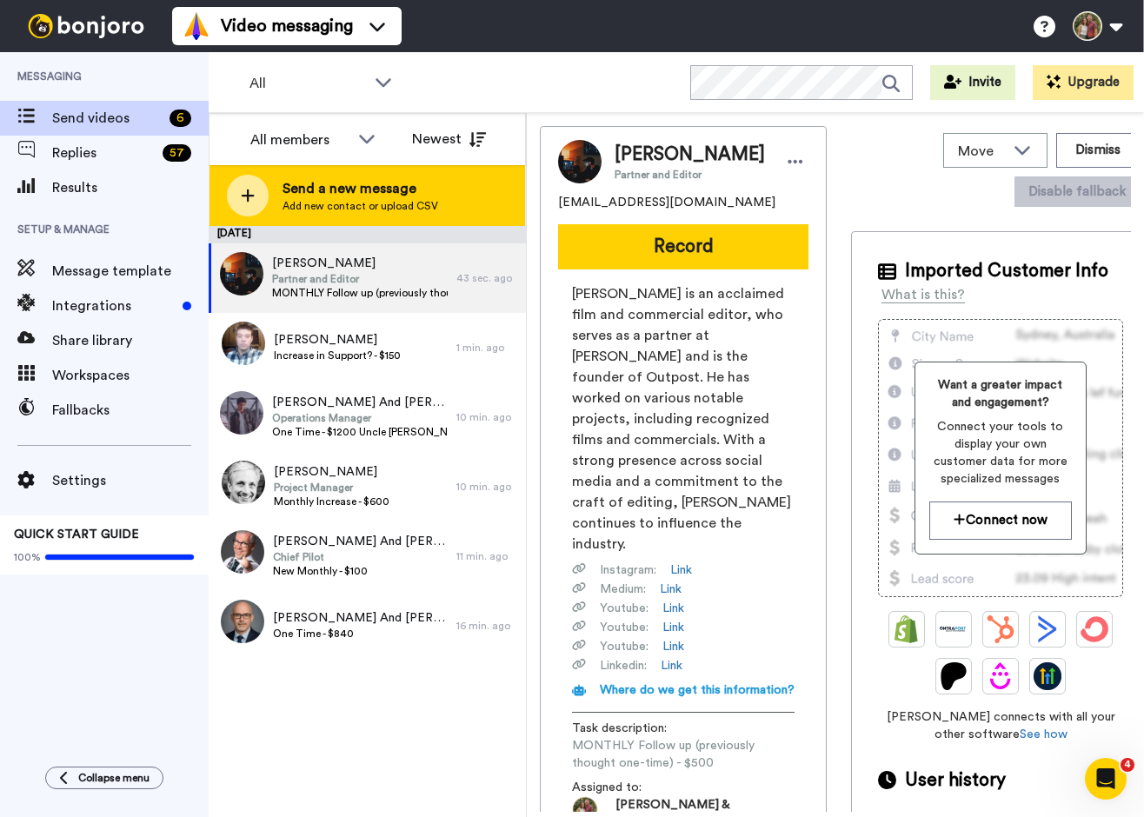
click at [244, 200] on icon at bounding box center [248, 196] width 14 height 16
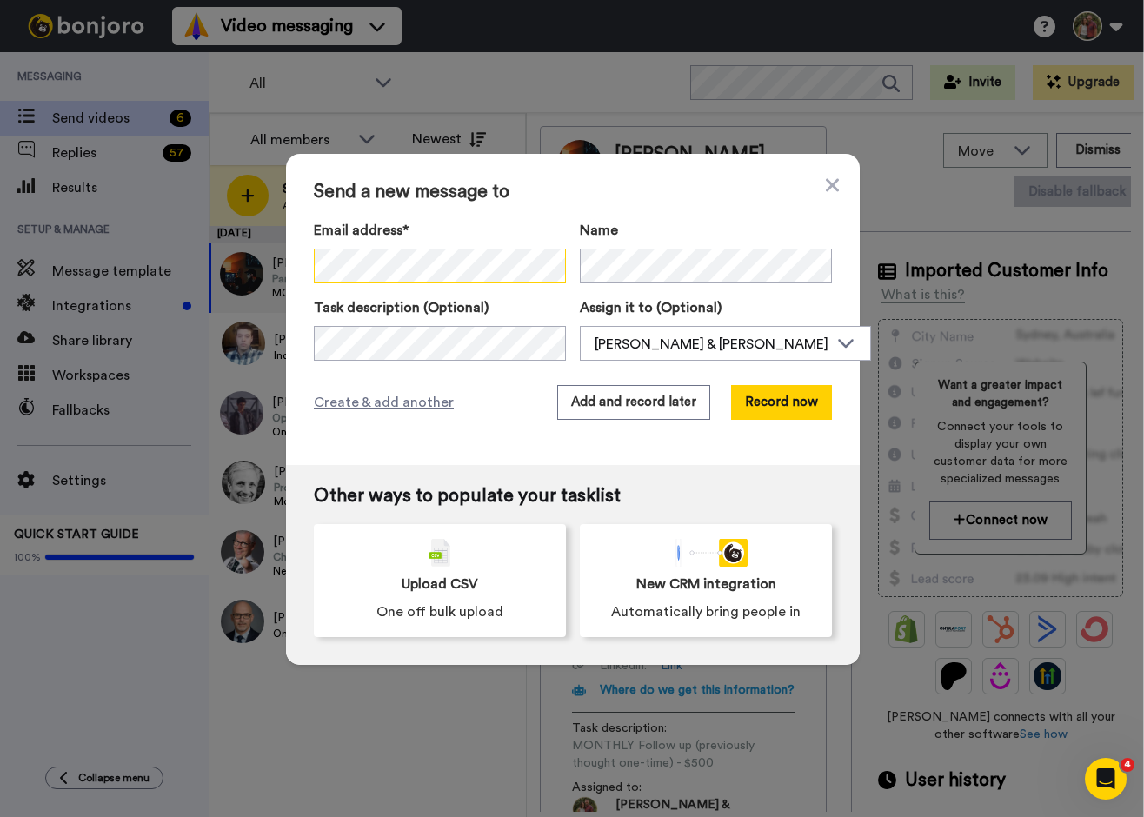
click at [297, 264] on div "Send a new message to Email address* [PERSON_NAME] <[EMAIL_ADDRESS][DOMAIN_NAME…" at bounding box center [573, 309] width 574 height 311
click at [826, 180] on icon at bounding box center [832, 185] width 13 height 21
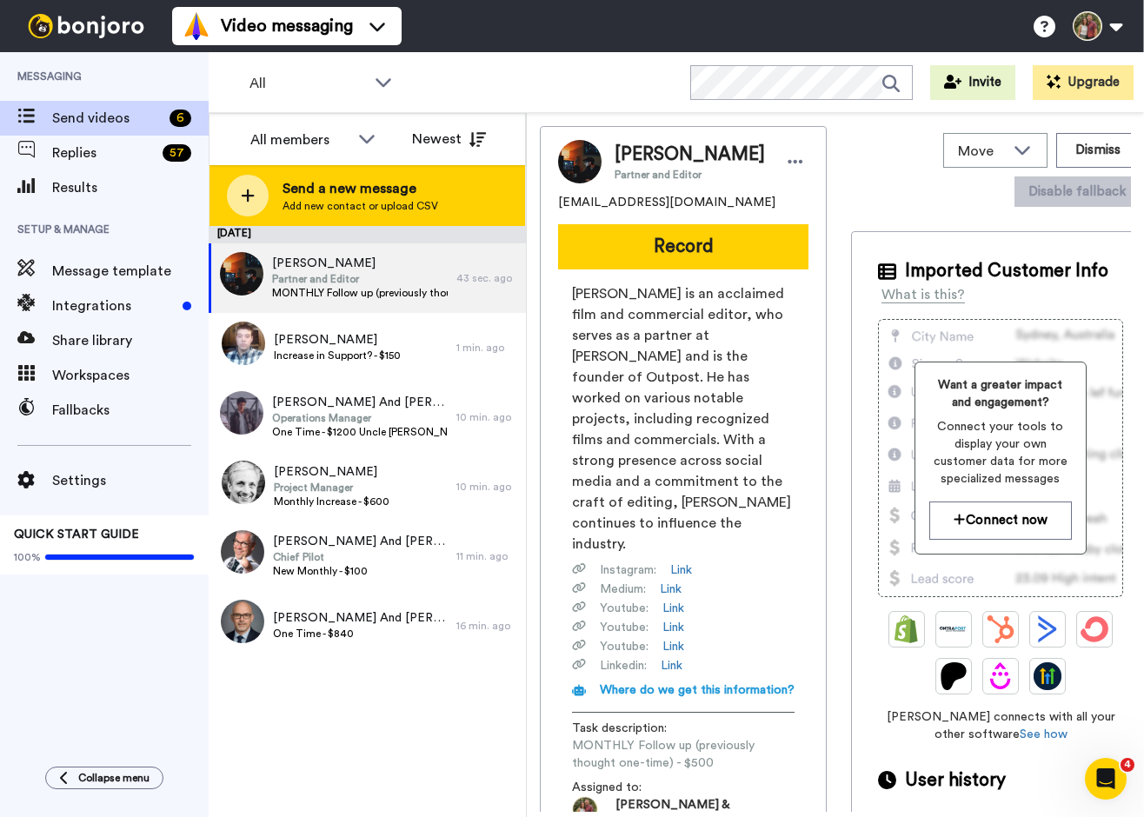
click at [246, 203] on icon at bounding box center [248, 196] width 14 height 16
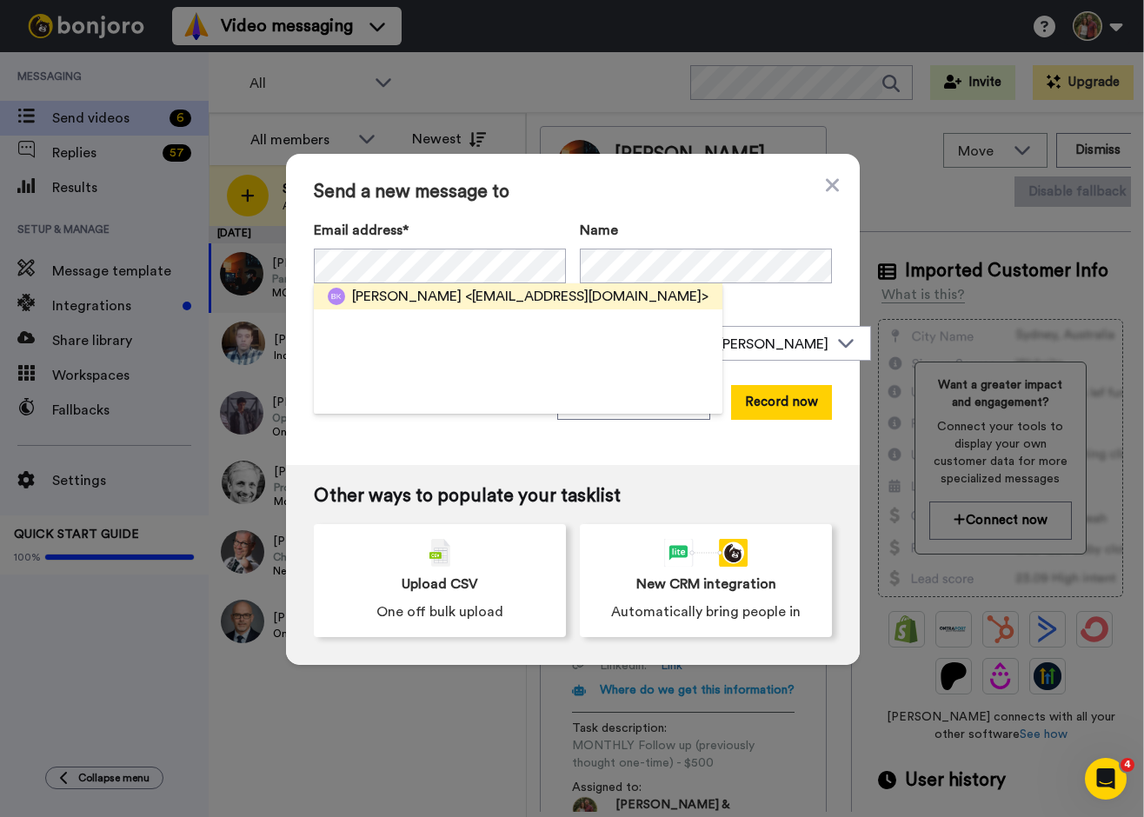
click at [400, 296] on span "[PERSON_NAME]" at bounding box center [407, 296] width 110 height 21
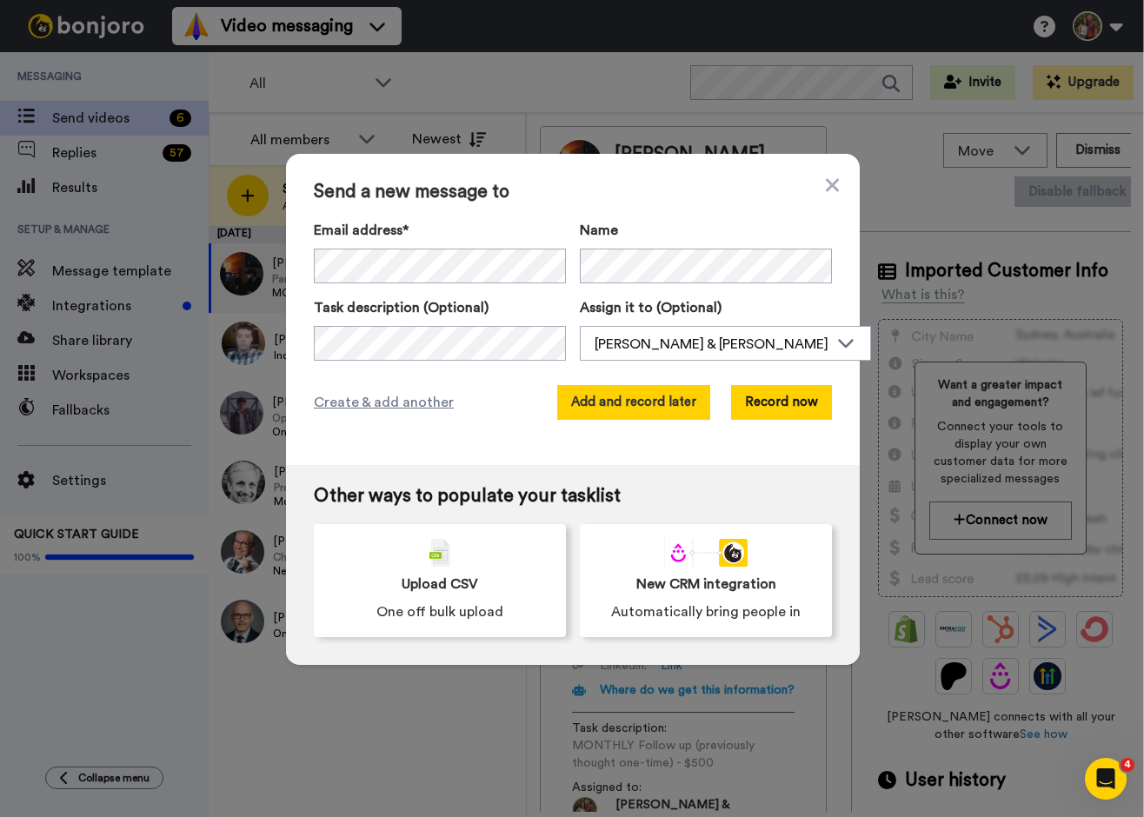
click at [621, 406] on button "Add and record later" at bounding box center [633, 402] width 153 height 35
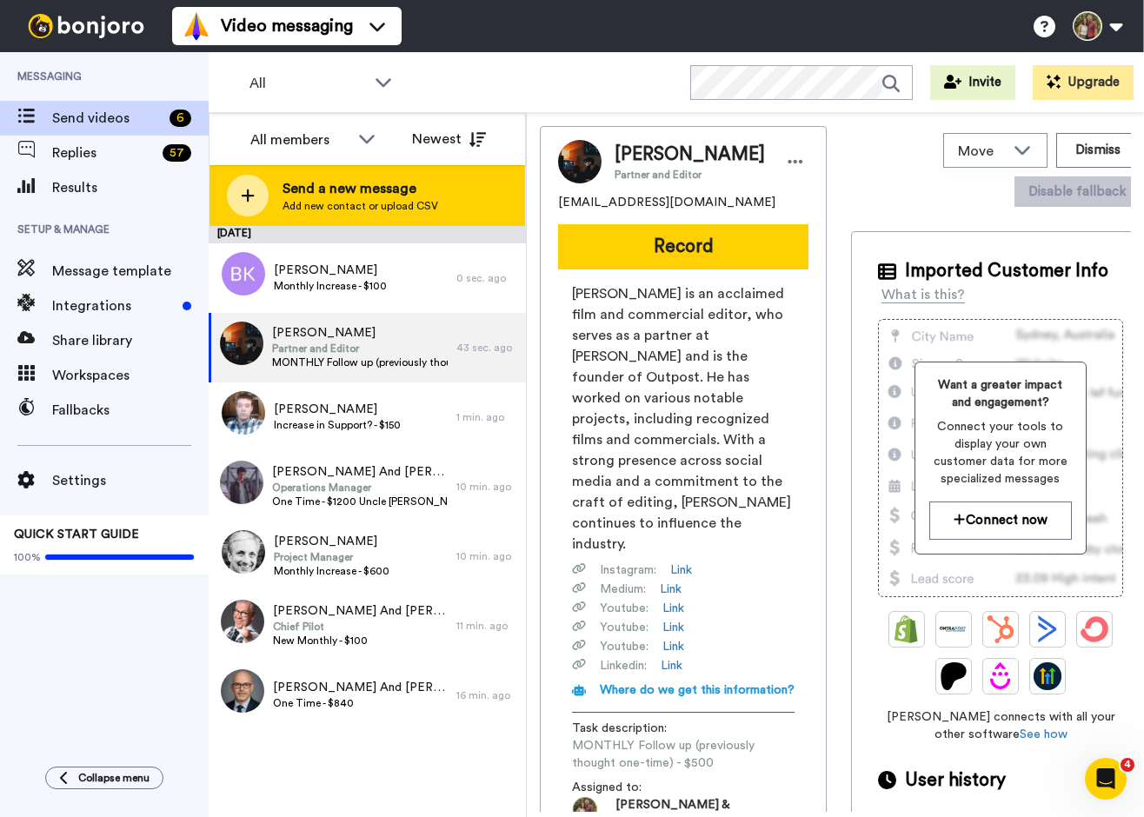
click at [335, 207] on span "Add new contact or upload CSV" at bounding box center [361, 206] width 156 height 14
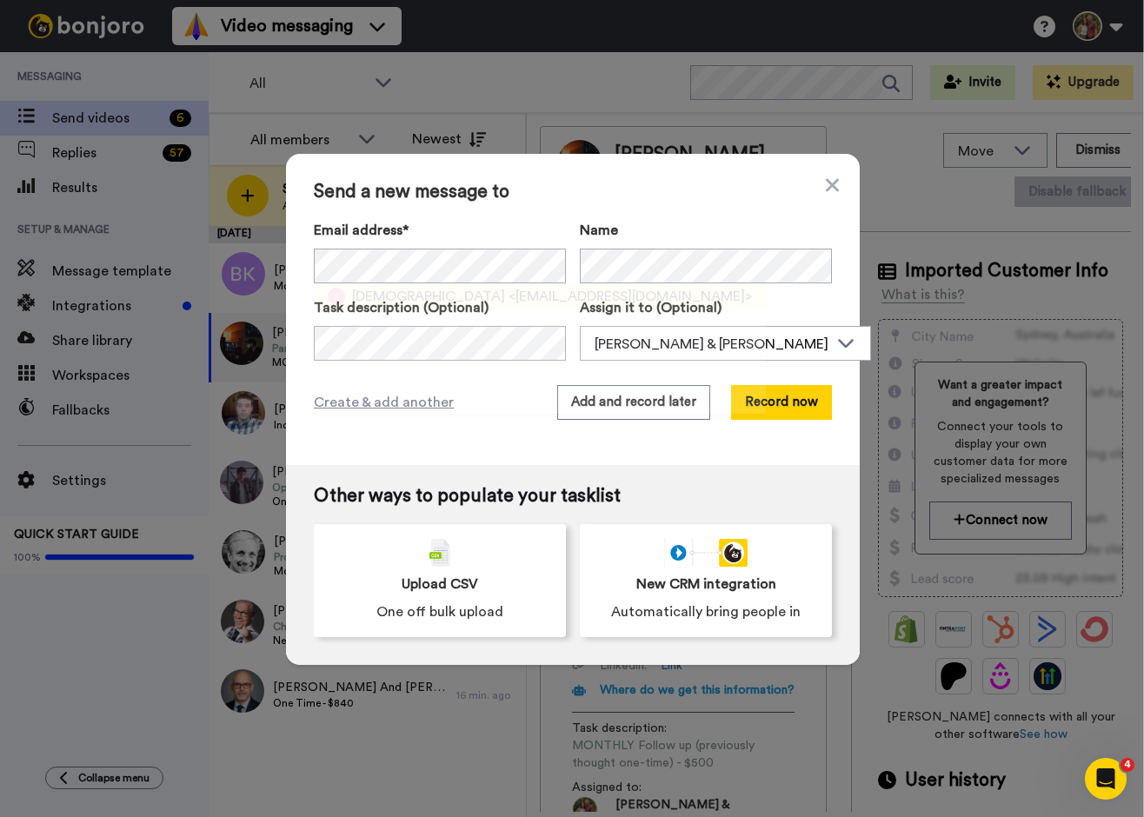
click at [415, 296] on span "Shiloh Community Church" at bounding box center [428, 296] width 153 height 21
click at [577, 398] on button "Add and record later" at bounding box center [633, 402] width 153 height 35
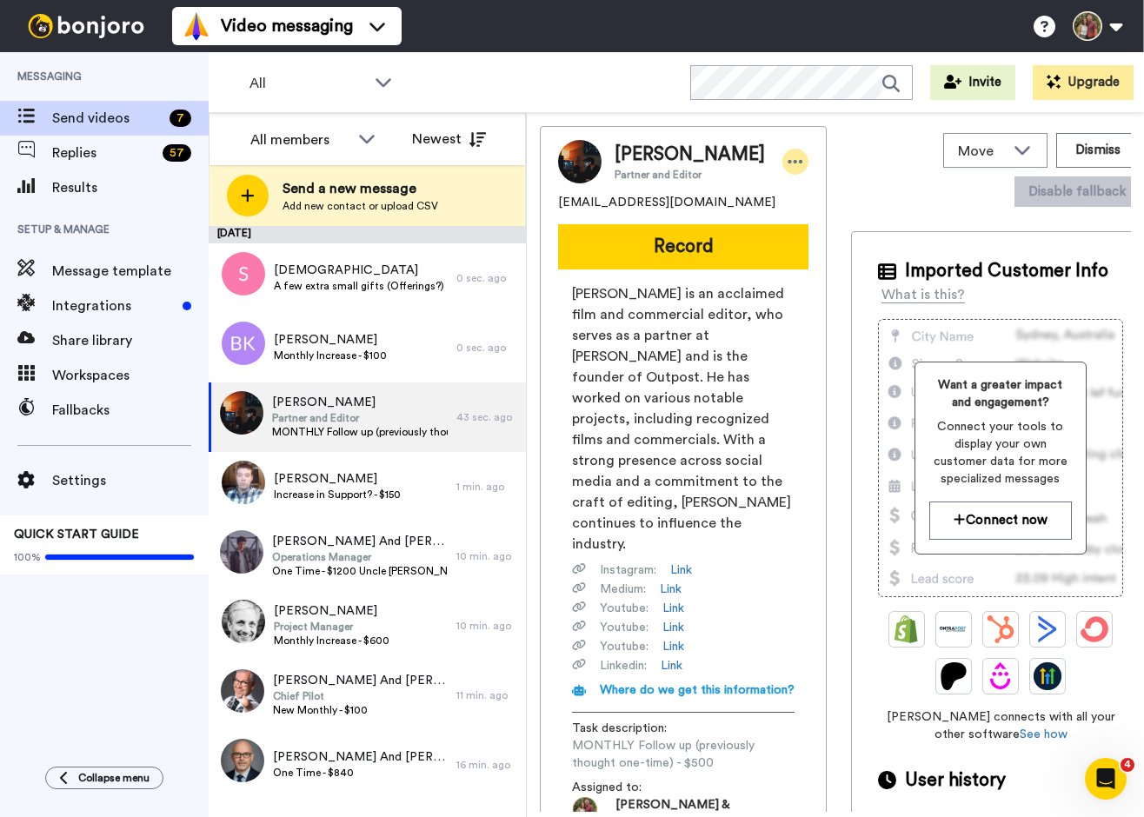
click at [789, 162] on icon at bounding box center [796, 161] width 15 height 3
click at [791, 186] on li "Edit contact" at bounding box center [814, 191] width 126 height 24
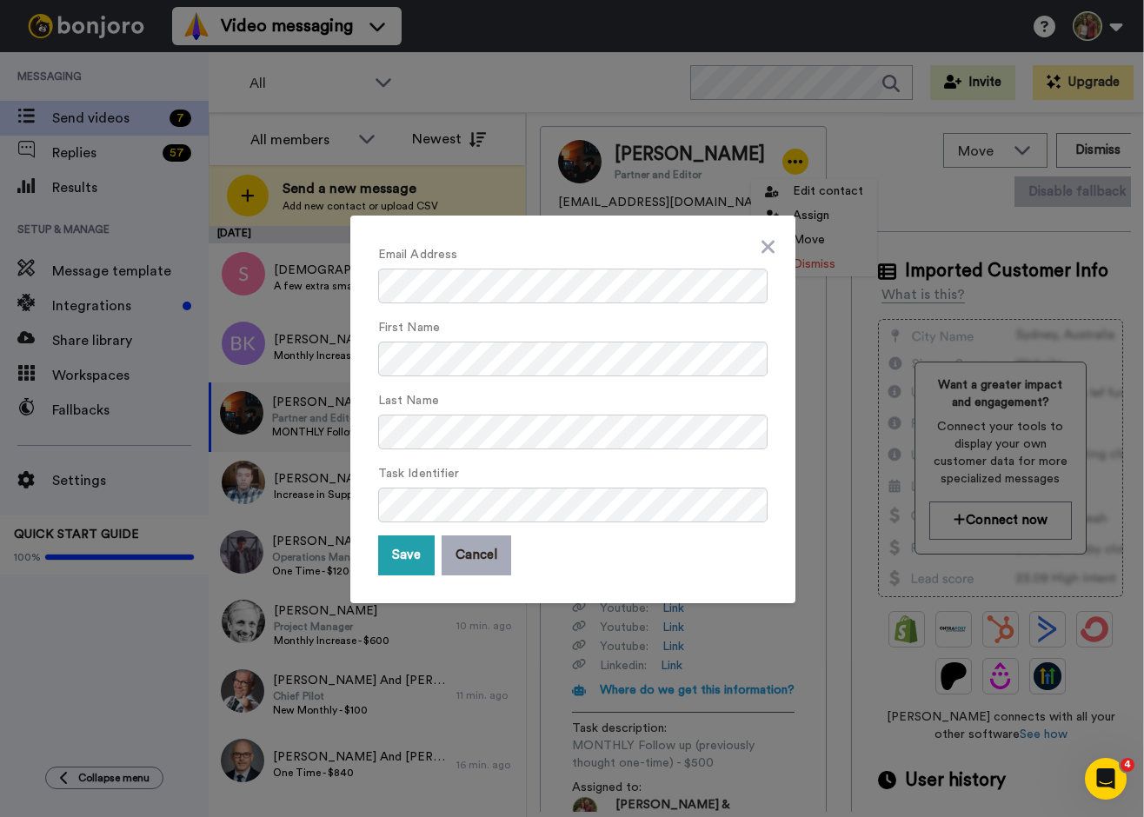
click at [480, 567] on button "Cancel" at bounding box center [477, 556] width 70 height 40
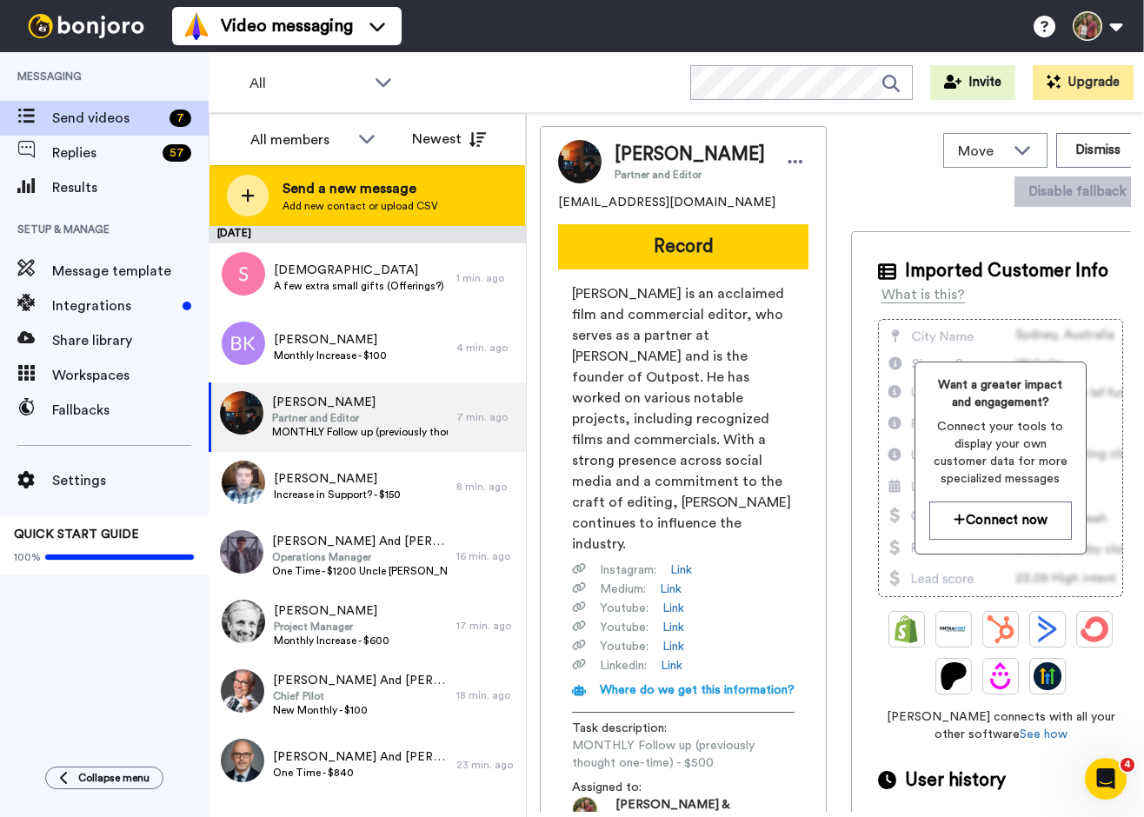
click at [403, 182] on span "Send a new message" at bounding box center [361, 188] width 156 height 21
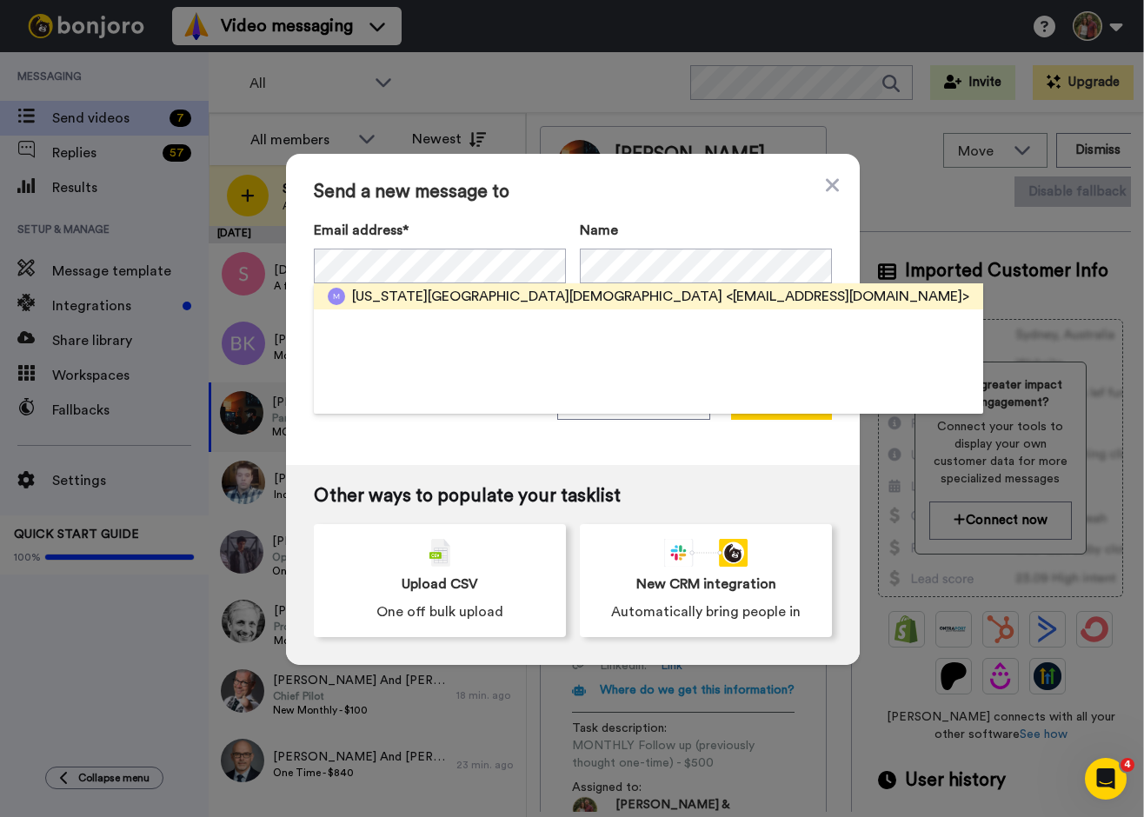
click at [354, 290] on span "Maryland Community Church" at bounding box center [537, 296] width 370 height 21
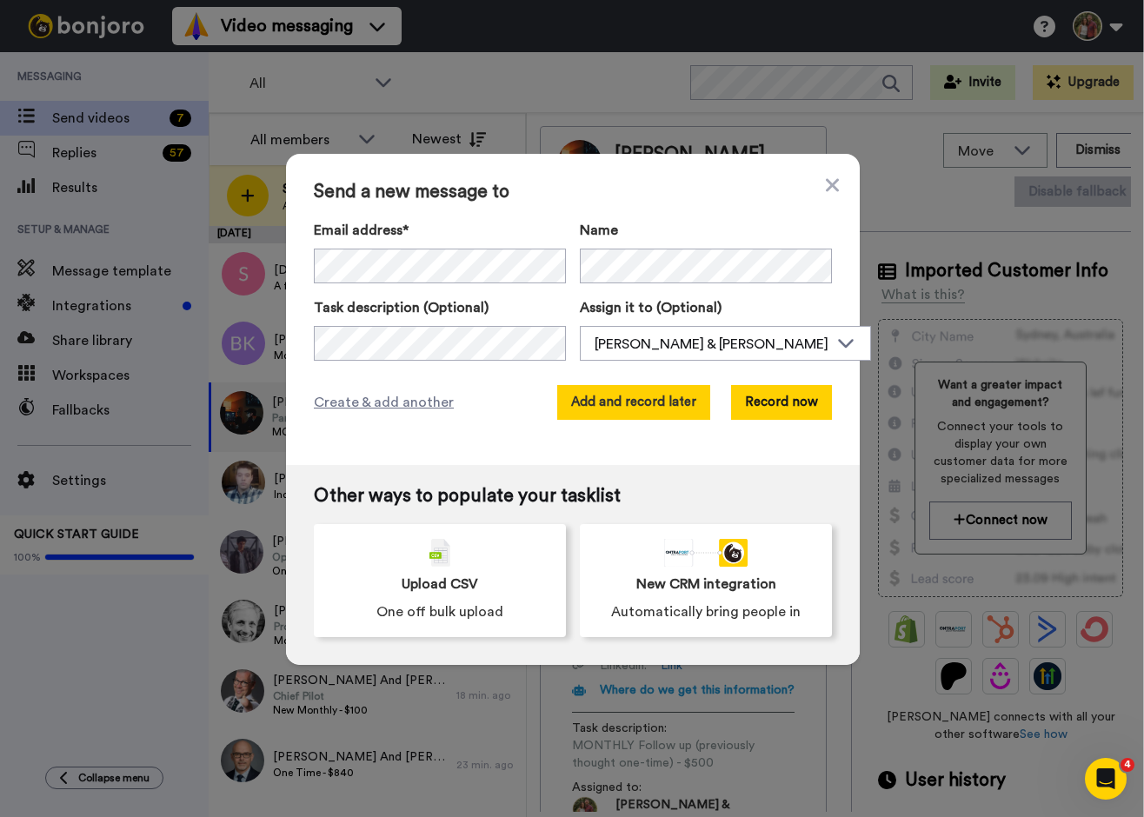
click at [669, 403] on button "Add and record later" at bounding box center [633, 402] width 153 height 35
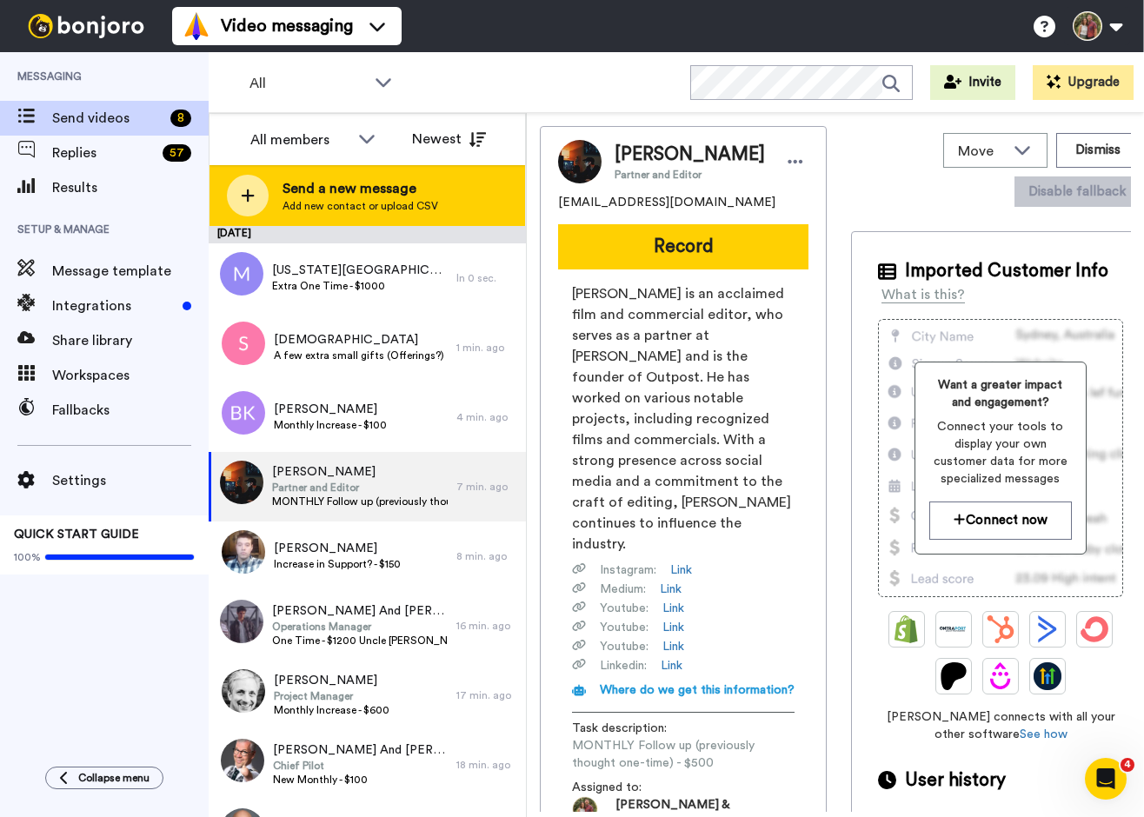
click at [254, 194] on icon at bounding box center [248, 196] width 14 height 16
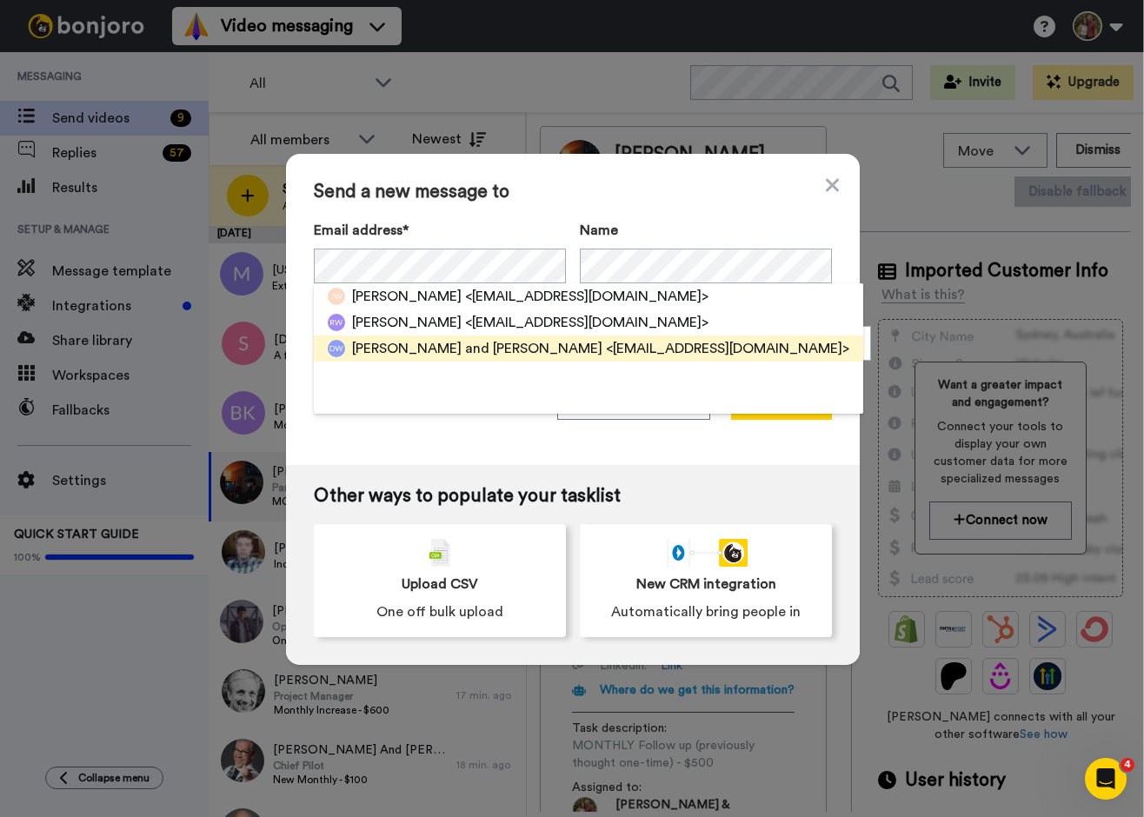
click at [373, 351] on span "Dan and Cathy Wilson" at bounding box center [477, 348] width 250 height 21
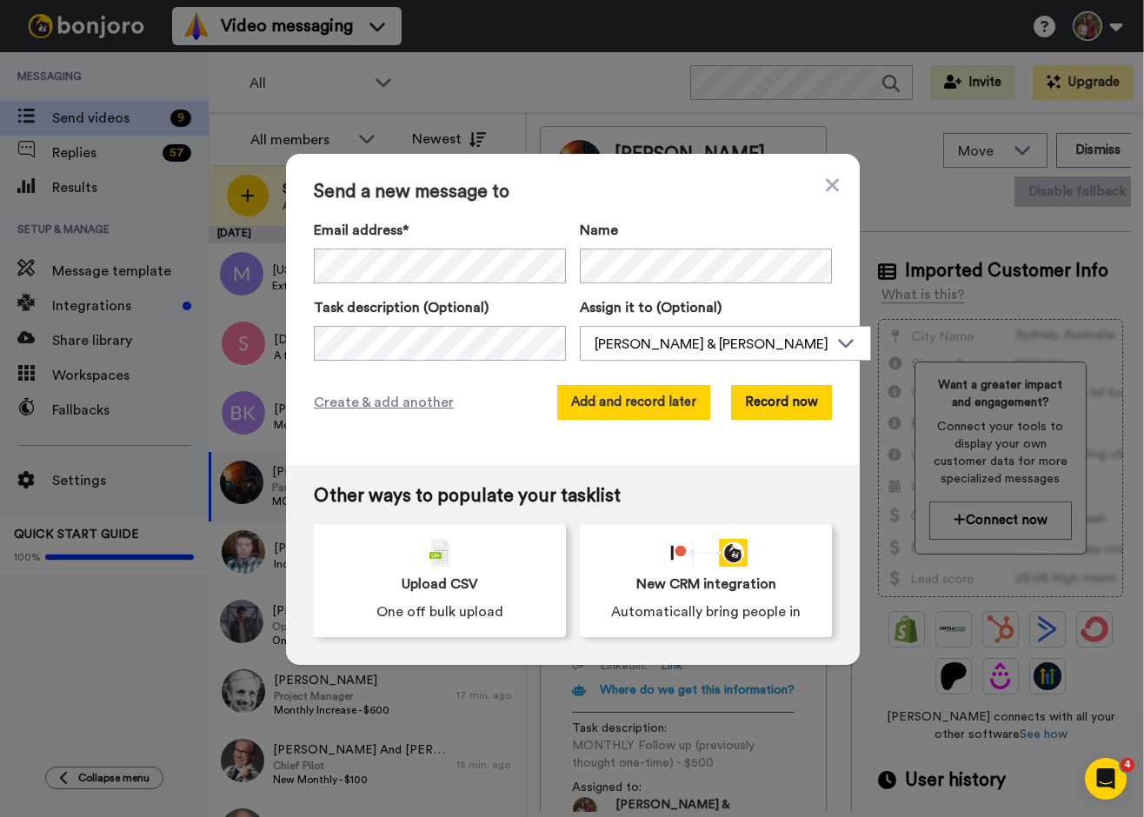
click at [631, 399] on button "Add and record later" at bounding box center [633, 402] width 153 height 35
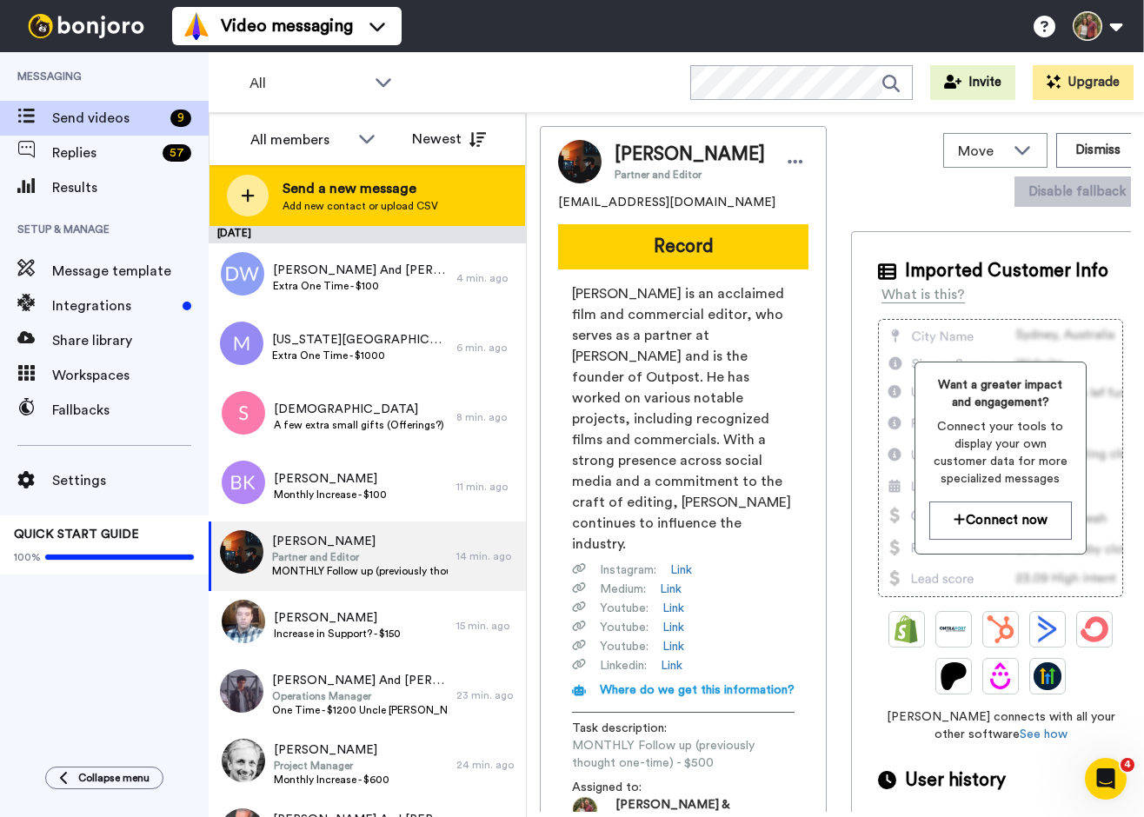
click at [358, 186] on span "Send a new message" at bounding box center [361, 188] width 156 height 21
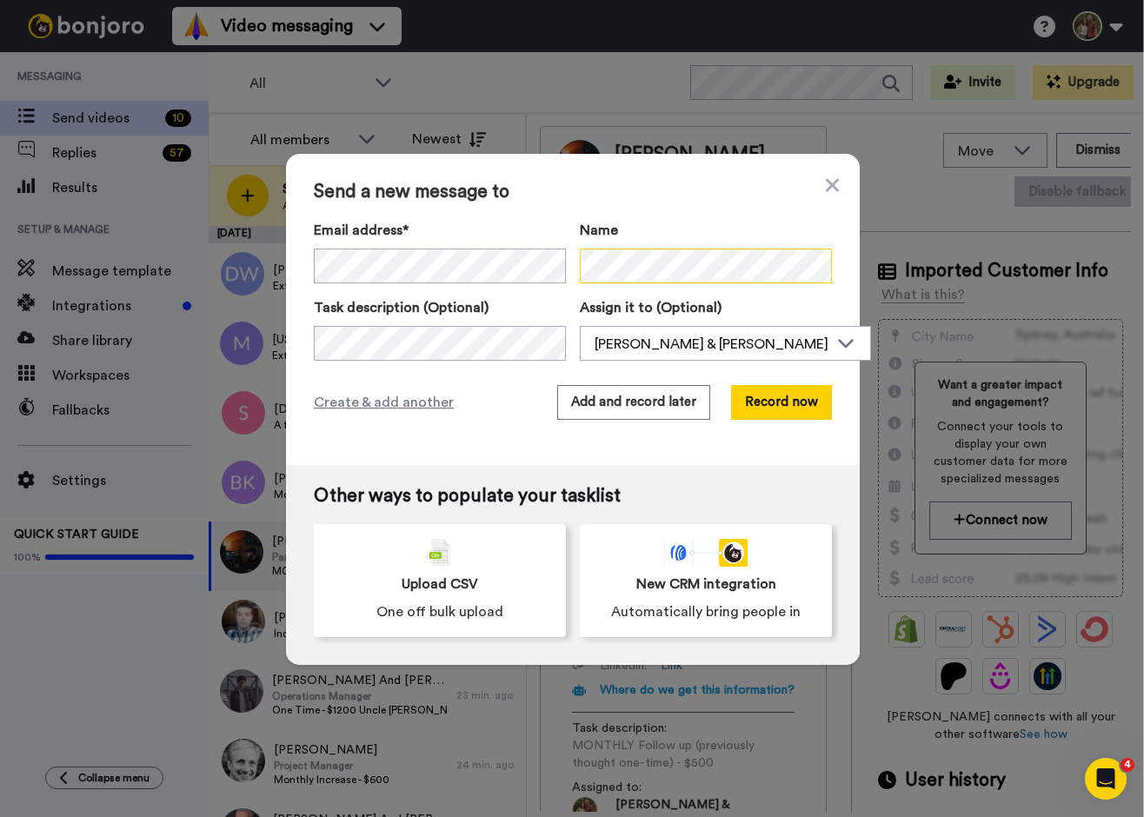
click at [563, 264] on div "Email address* Kari Zwagerman <kari.zwagerman@gmail.com> Mike Zwagerman <m.zwag…" at bounding box center [573, 251] width 518 height 63
click at [826, 190] on icon at bounding box center [832, 185] width 13 height 21
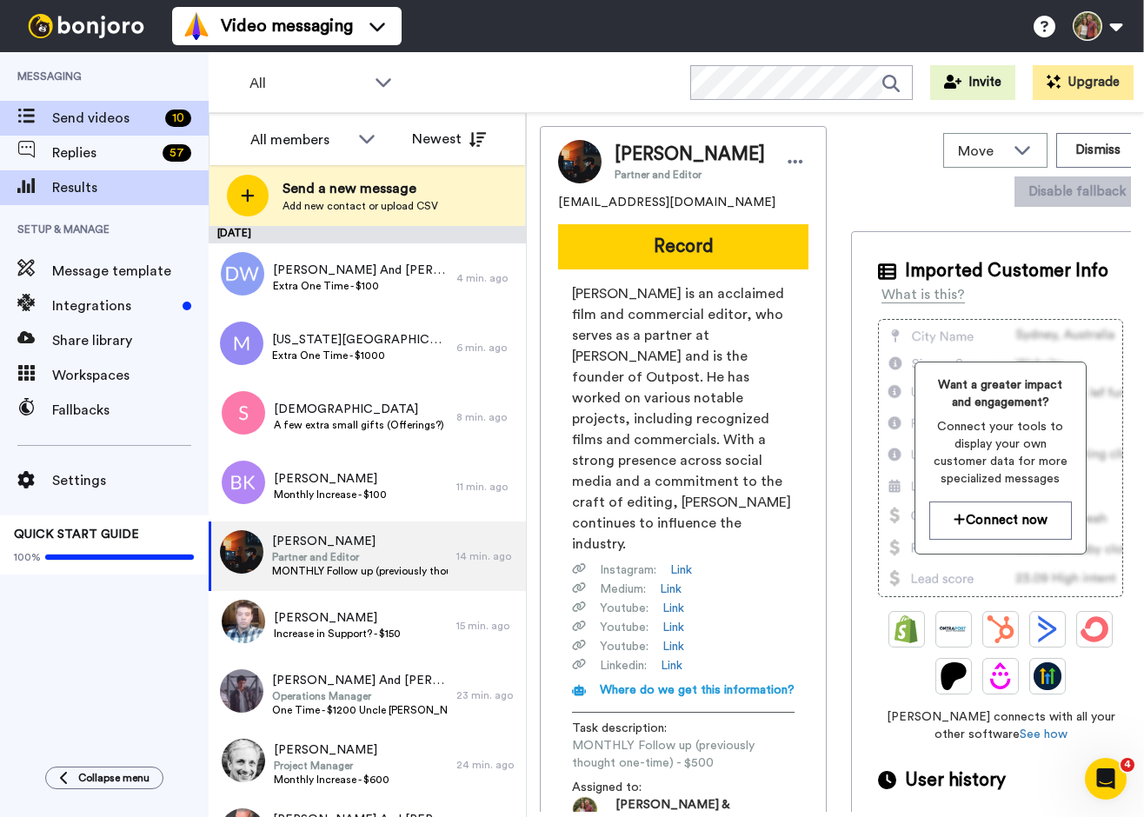
click at [66, 183] on span "Results" at bounding box center [130, 187] width 157 height 21
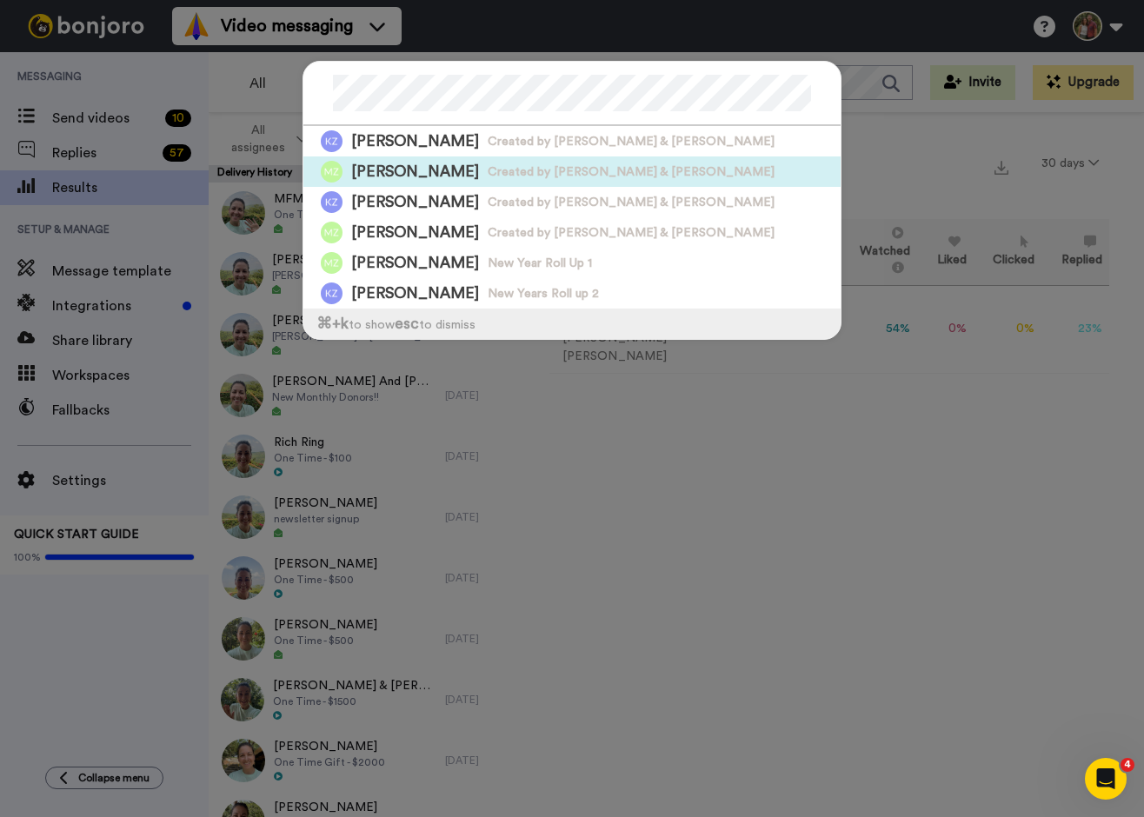
click at [425, 170] on span "[PERSON_NAME]" at bounding box center [415, 172] width 128 height 22
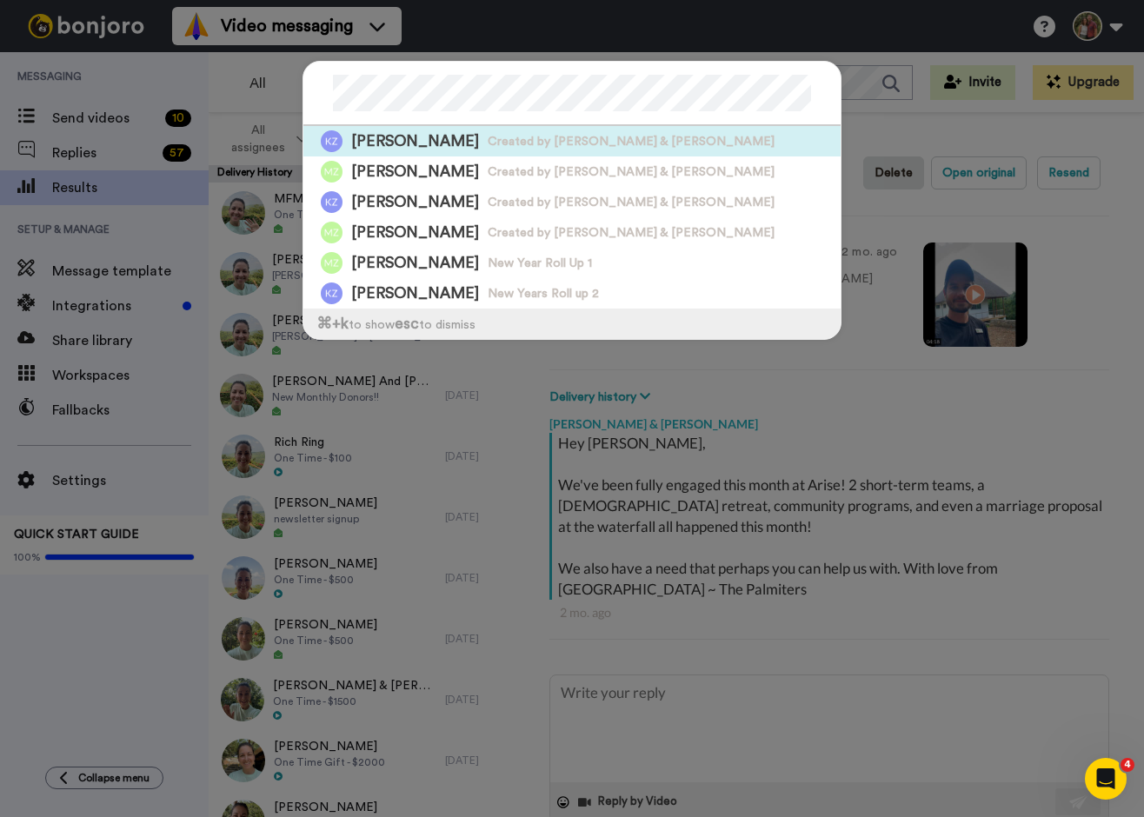
drag, startPoint x: 730, startPoint y: 104, endPoint x: 643, endPoint y: 143, distance: 94.6
click at [643, 143] on span "Created by [PERSON_NAME] & [PERSON_NAME]" at bounding box center [631, 141] width 287 height 17
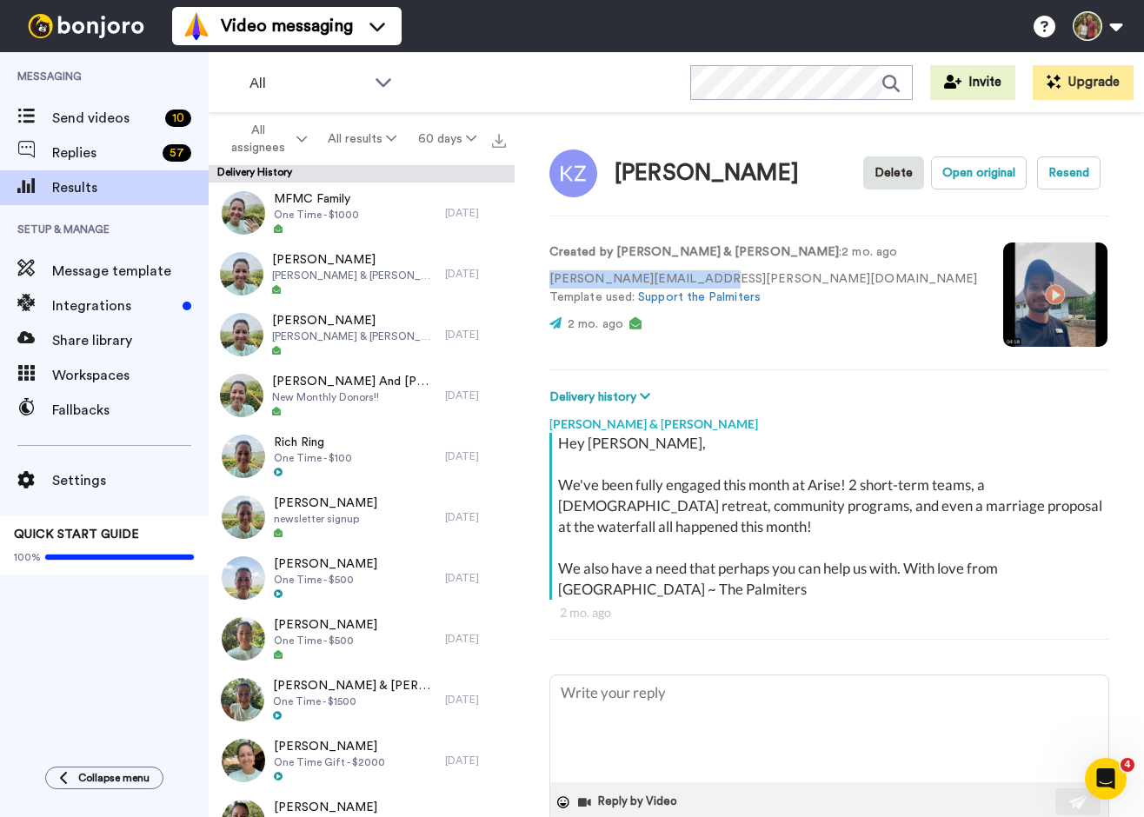
drag, startPoint x: 728, startPoint y: 275, endPoint x: 550, endPoint y: 275, distance: 178.3
click at [550, 275] on p "[PERSON_NAME][EMAIL_ADDRESS][PERSON_NAME][DOMAIN_NAME] Template used: Support t…" at bounding box center [764, 288] width 428 height 37
copy p "[PERSON_NAME][EMAIL_ADDRESS][PERSON_NAME][DOMAIN_NAME]"
type textarea "x"
click at [39, 118] on span at bounding box center [26, 118] width 52 height 17
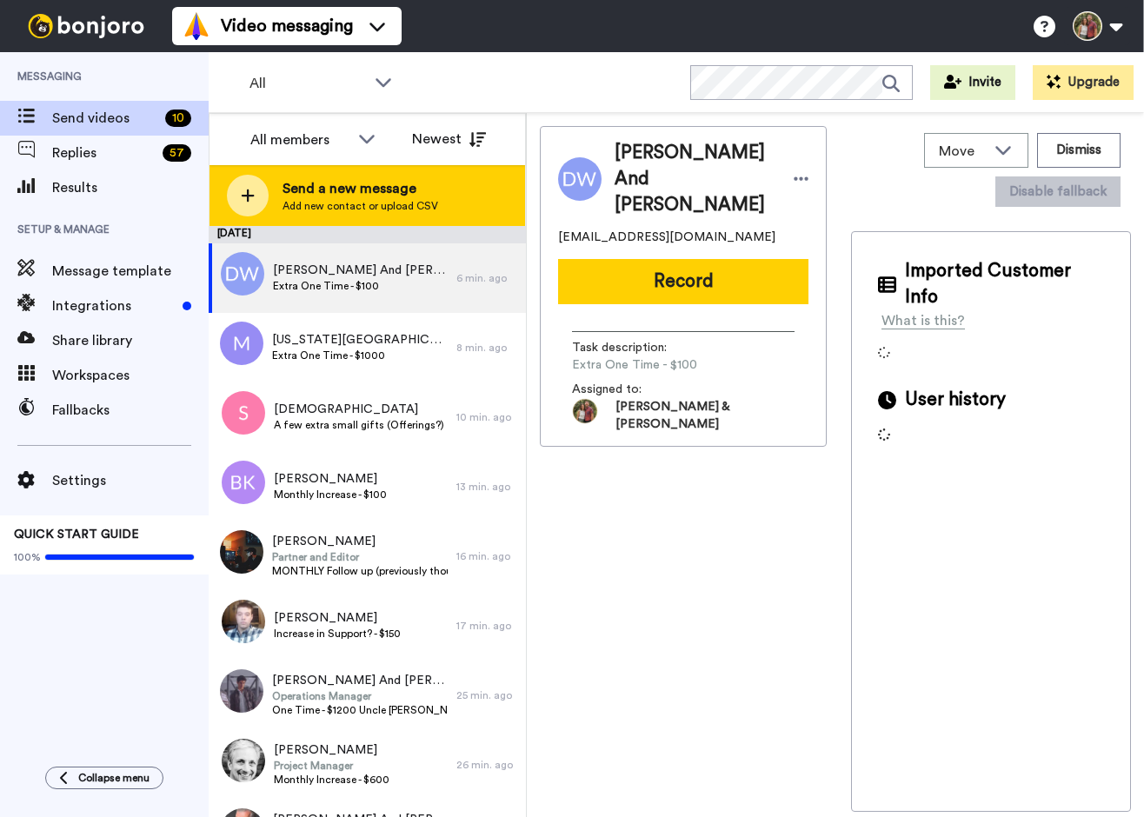
click at [254, 194] on icon at bounding box center [248, 196] width 14 height 16
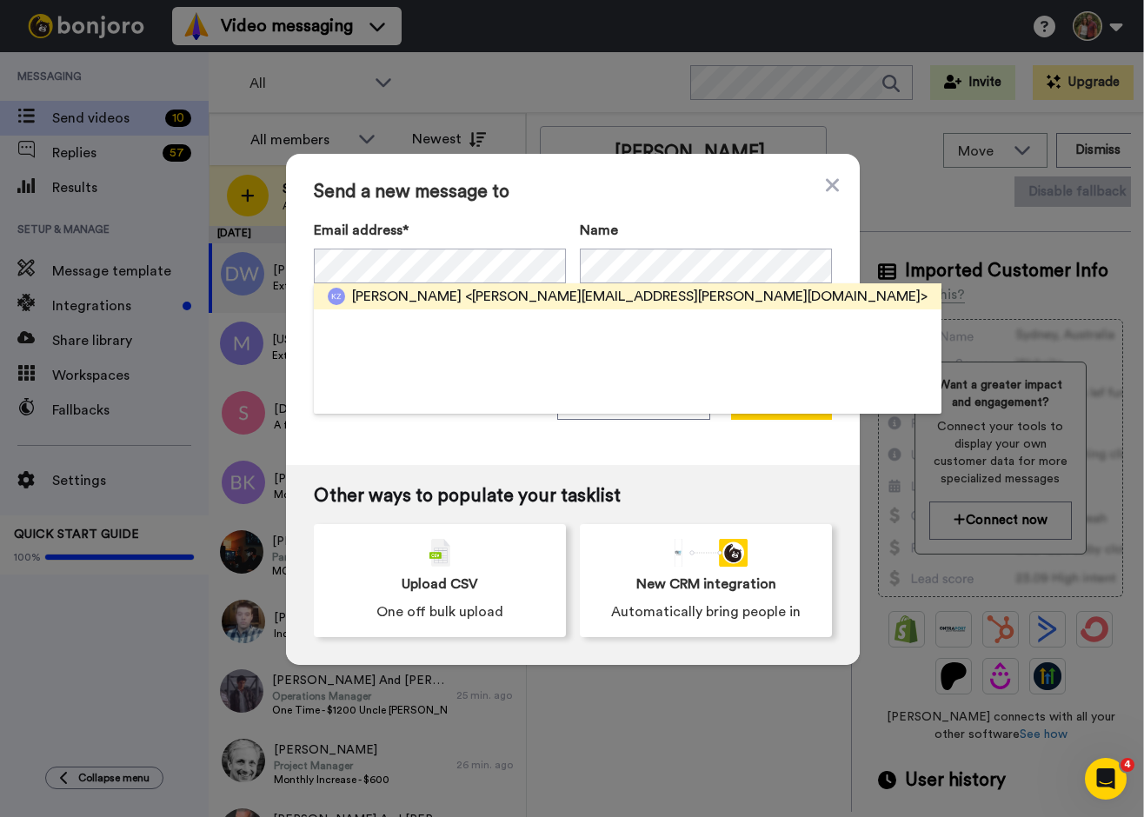
click at [377, 295] on span "Kari Zwagerman" at bounding box center [407, 296] width 110 height 21
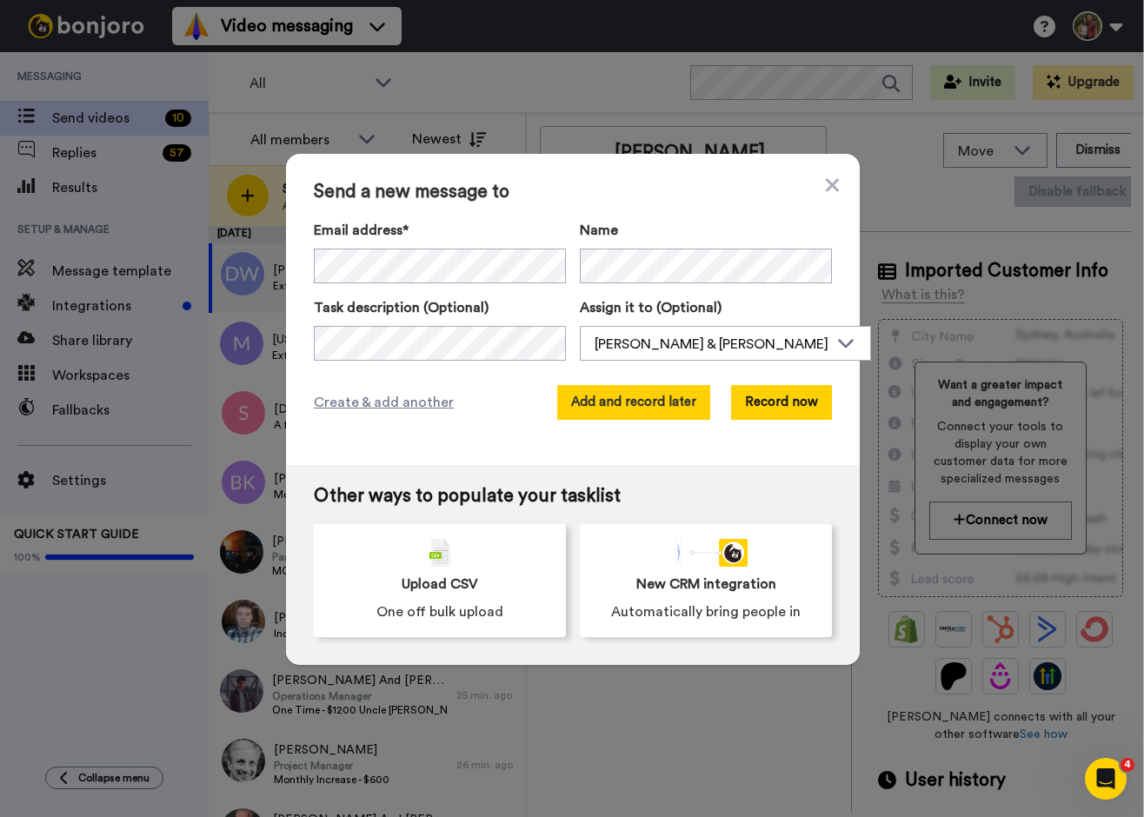
click at [586, 400] on button "Add and record later" at bounding box center [633, 402] width 153 height 35
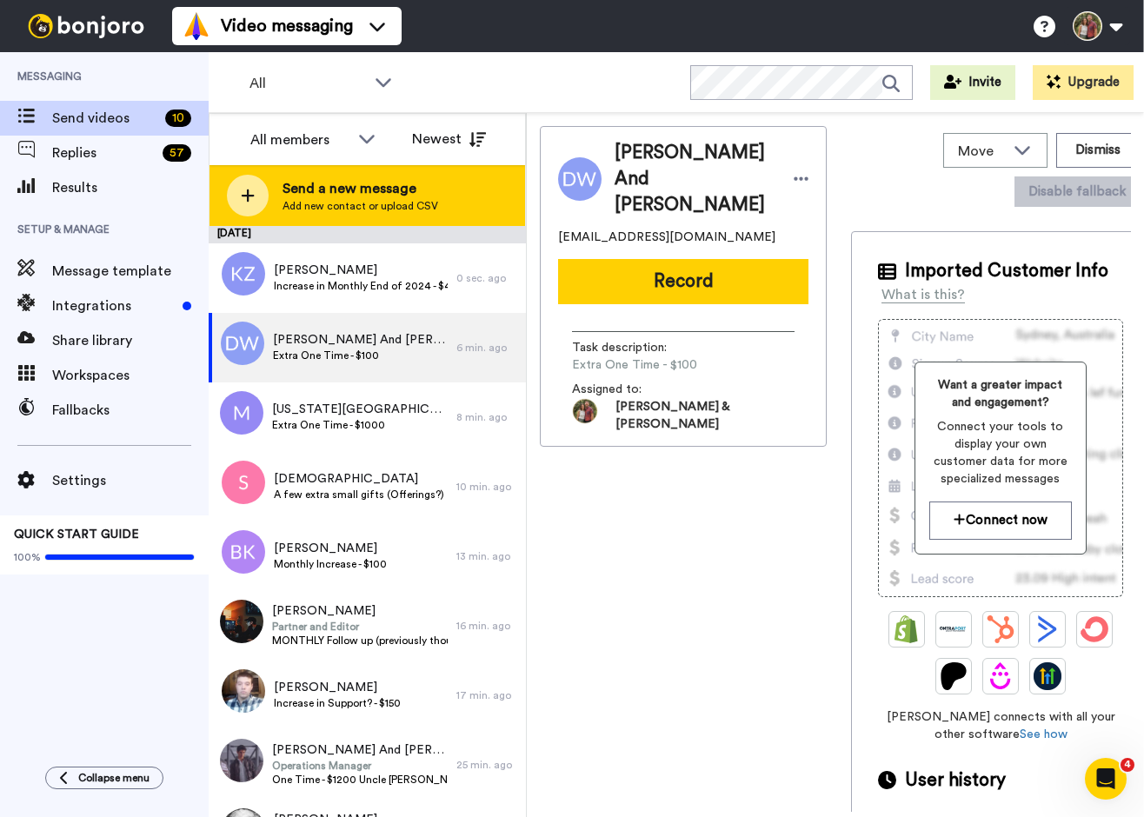
click at [238, 203] on div at bounding box center [248, 196] width 42 height 42
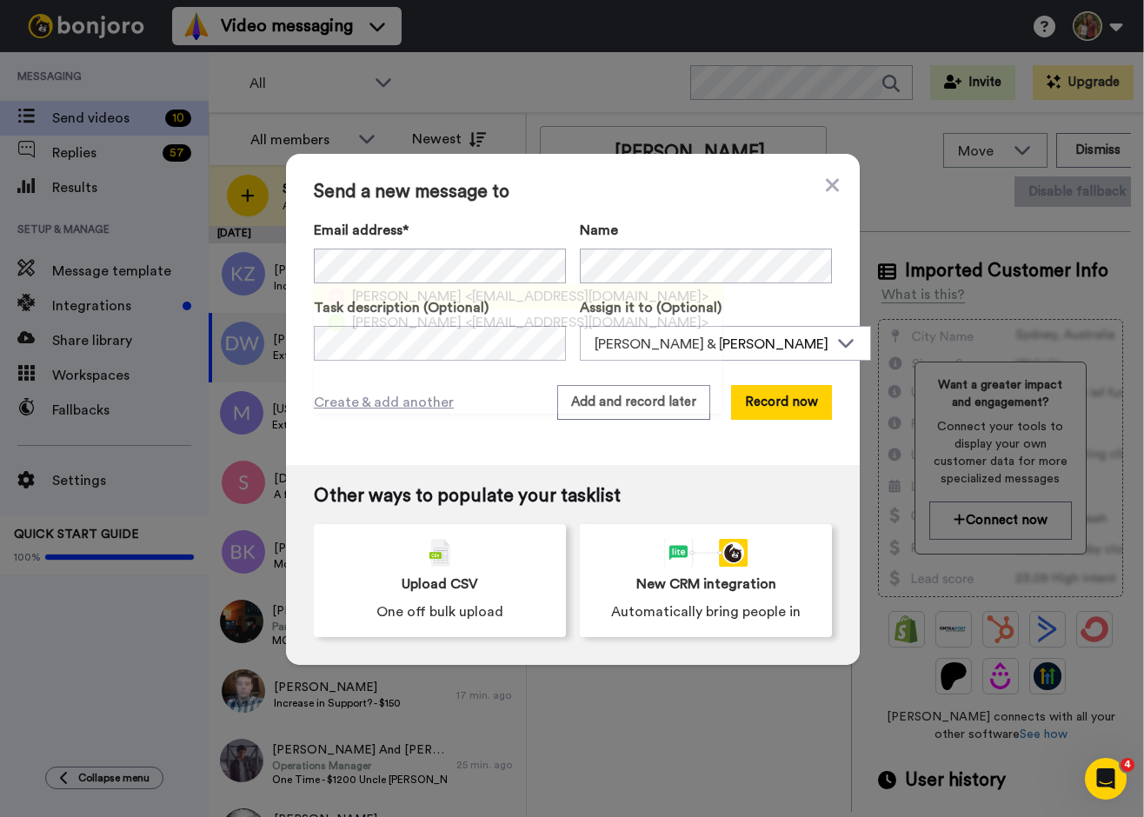
click at [465, 298] on span "<isaacbagley@gmail.com>" at bounding box center [586, 296] width 243 height 21
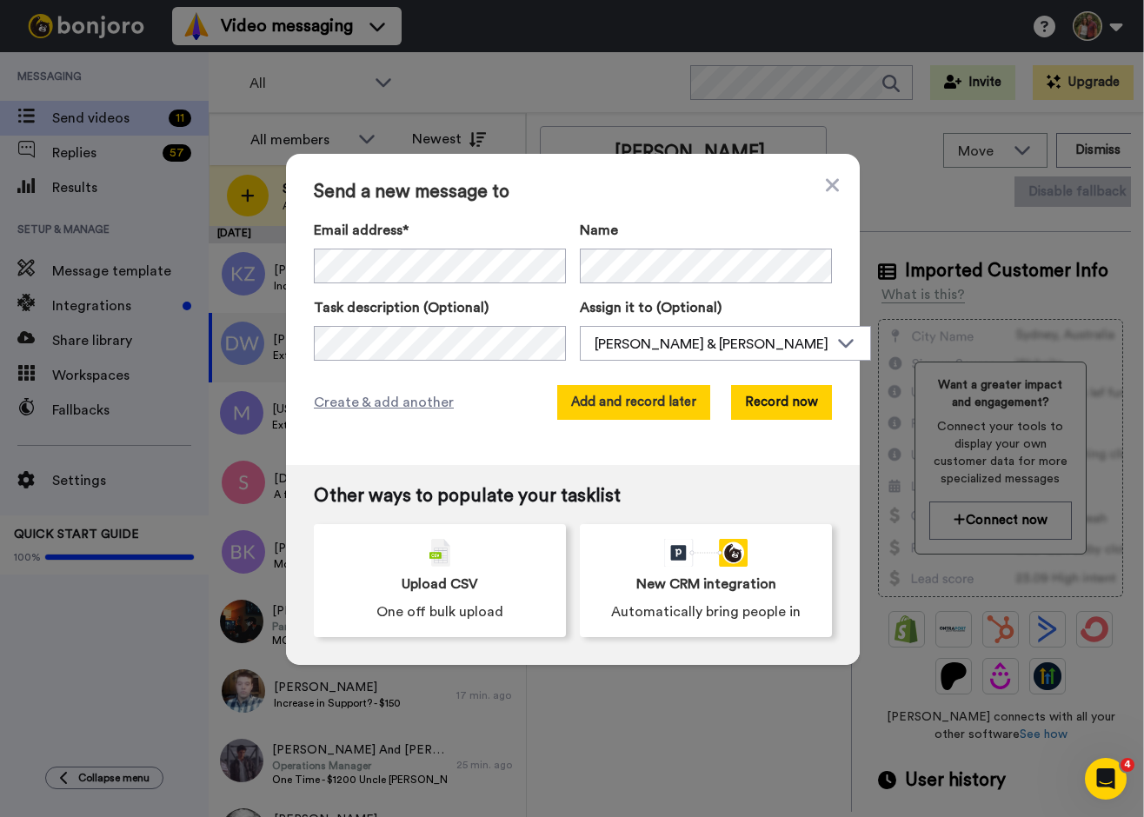
click at [677, 403] on button "Add and record later" at bounding box center [633, 402] width 153 height 35
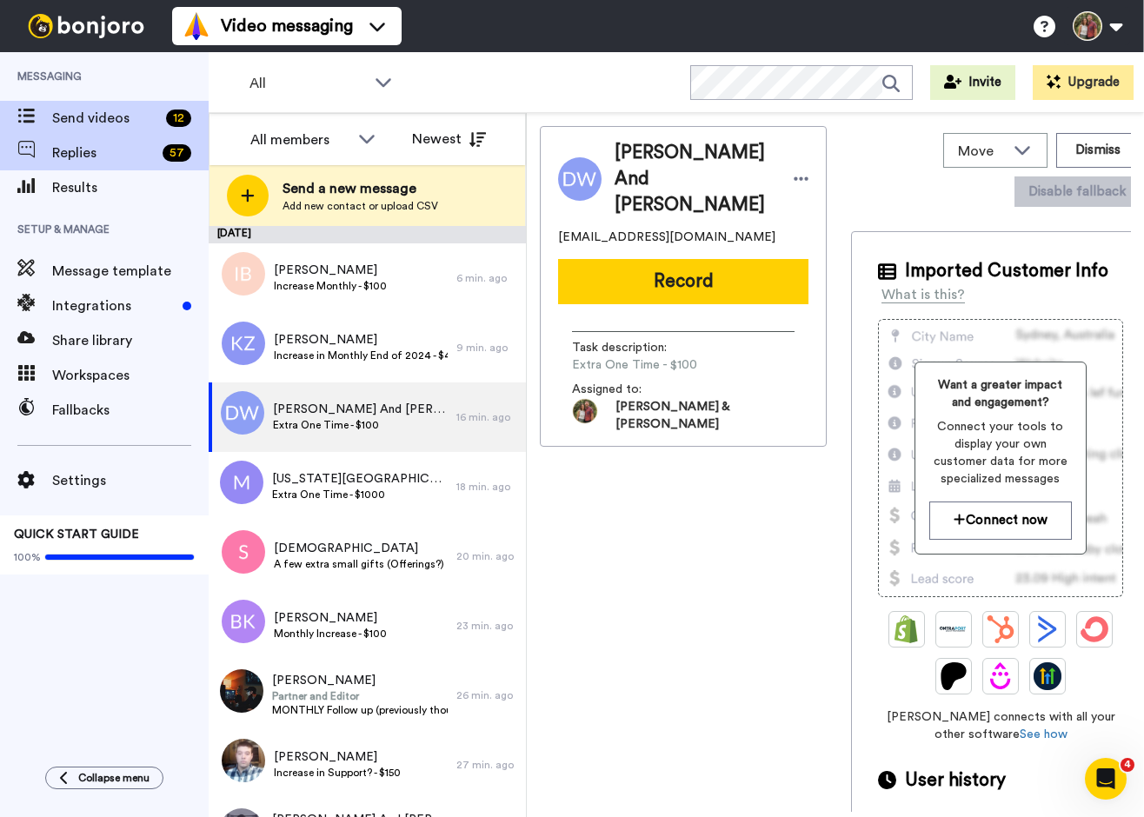
click at [108, 161] on span "Replies" at bounding box center [103, 153] width 103 height 21
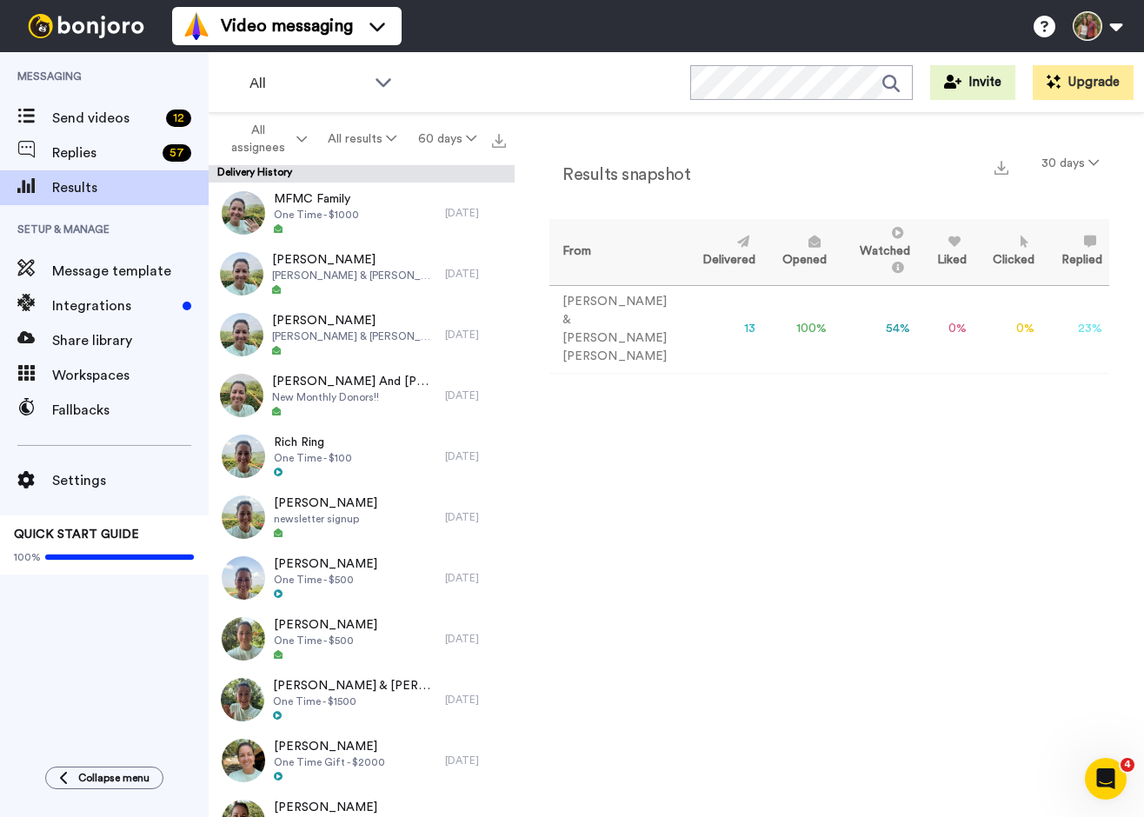
click at [27, 185] on icon at bounding box center [25, 185] width 17 height 16
click at [74, 117] on span "Send videos" at bounding box center [105, 118] width 107 height 21
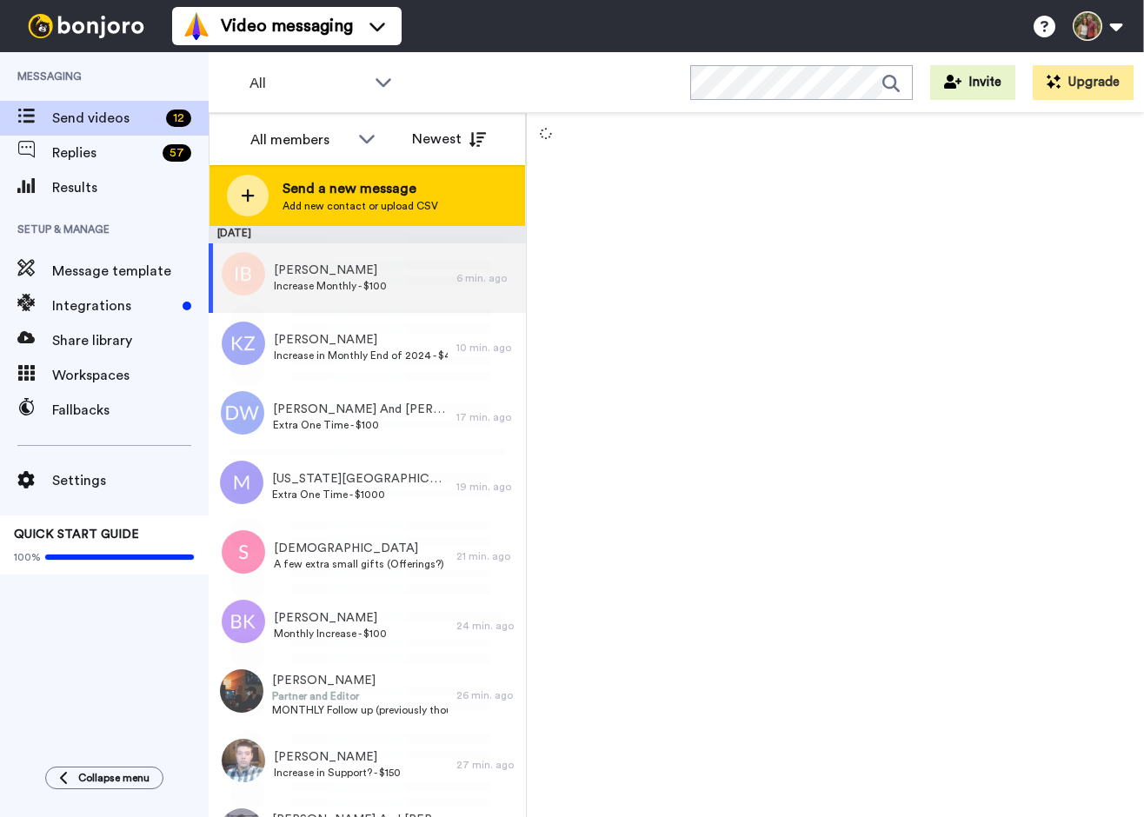
click at [245, 190] on icon at bounding box center [248, 196] width 14 height 16
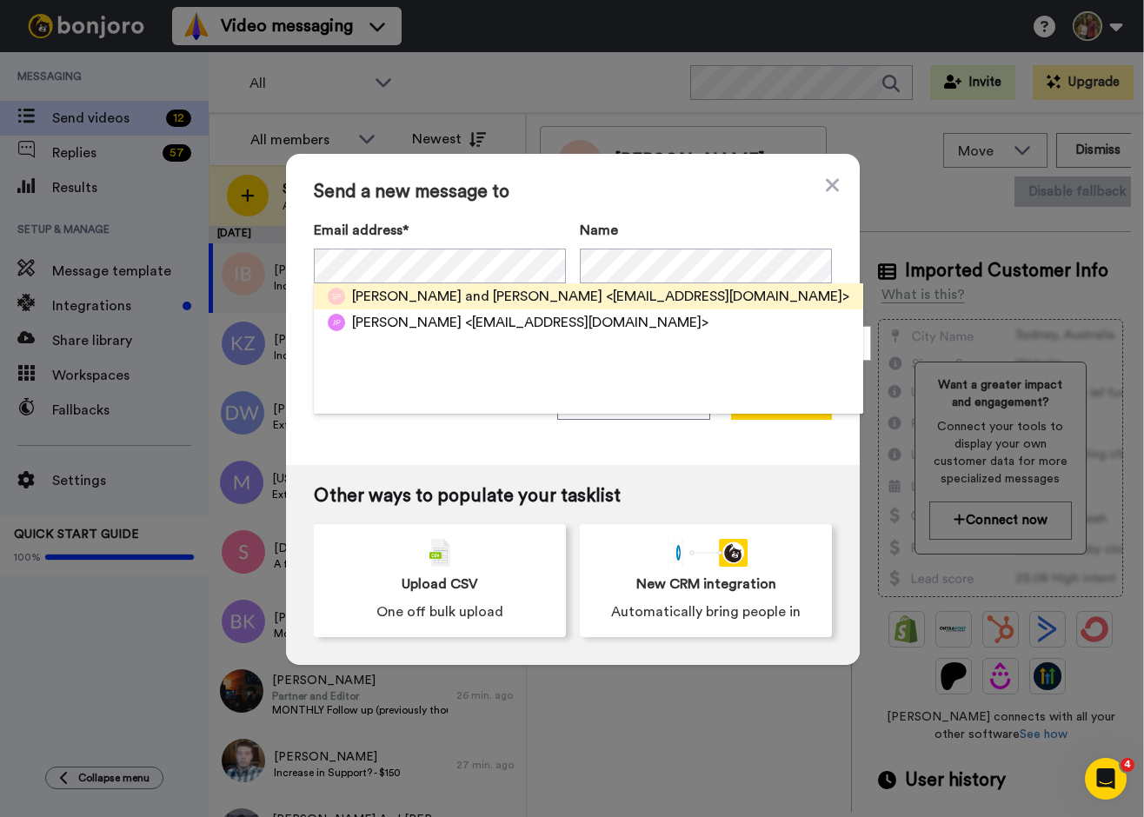
click at [403, 297] on span "Steve and Char Potter" at bounding box center [477, 296] width 250 height 21
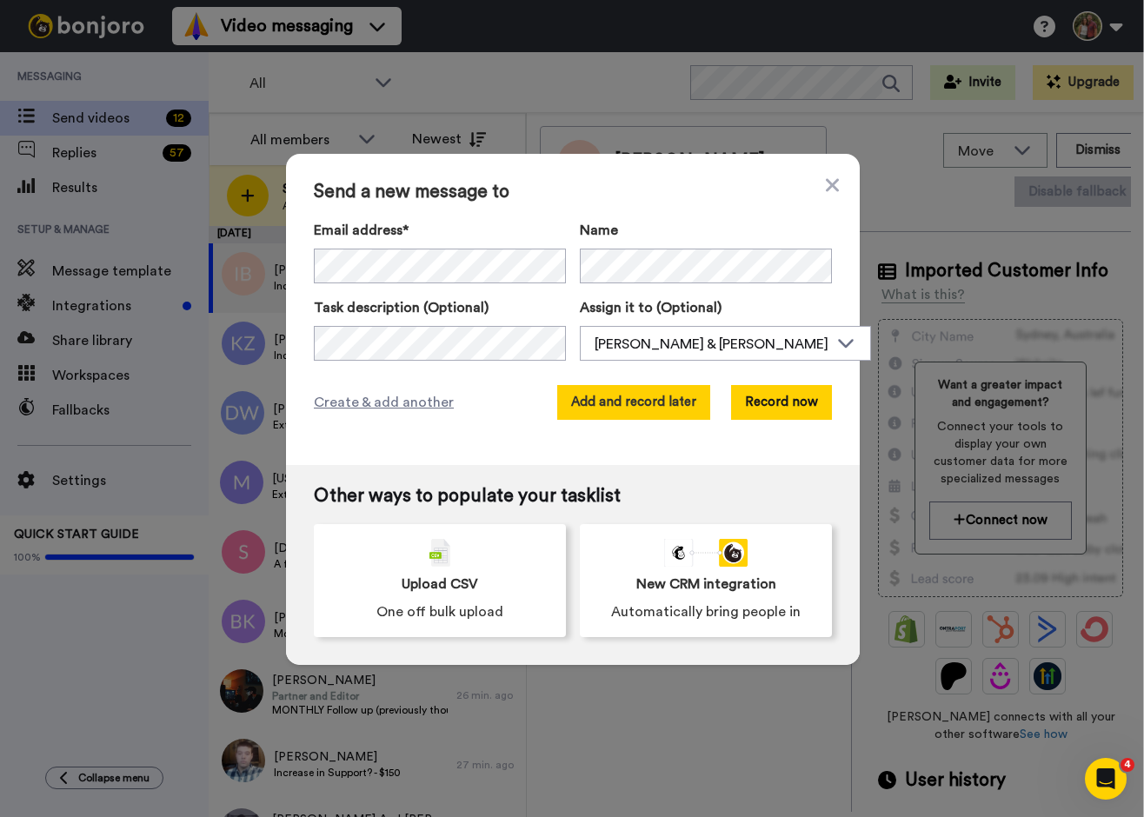
click at [614, 400] on button "Add and record later" at bounding box center [633, 402] width 153 height 35
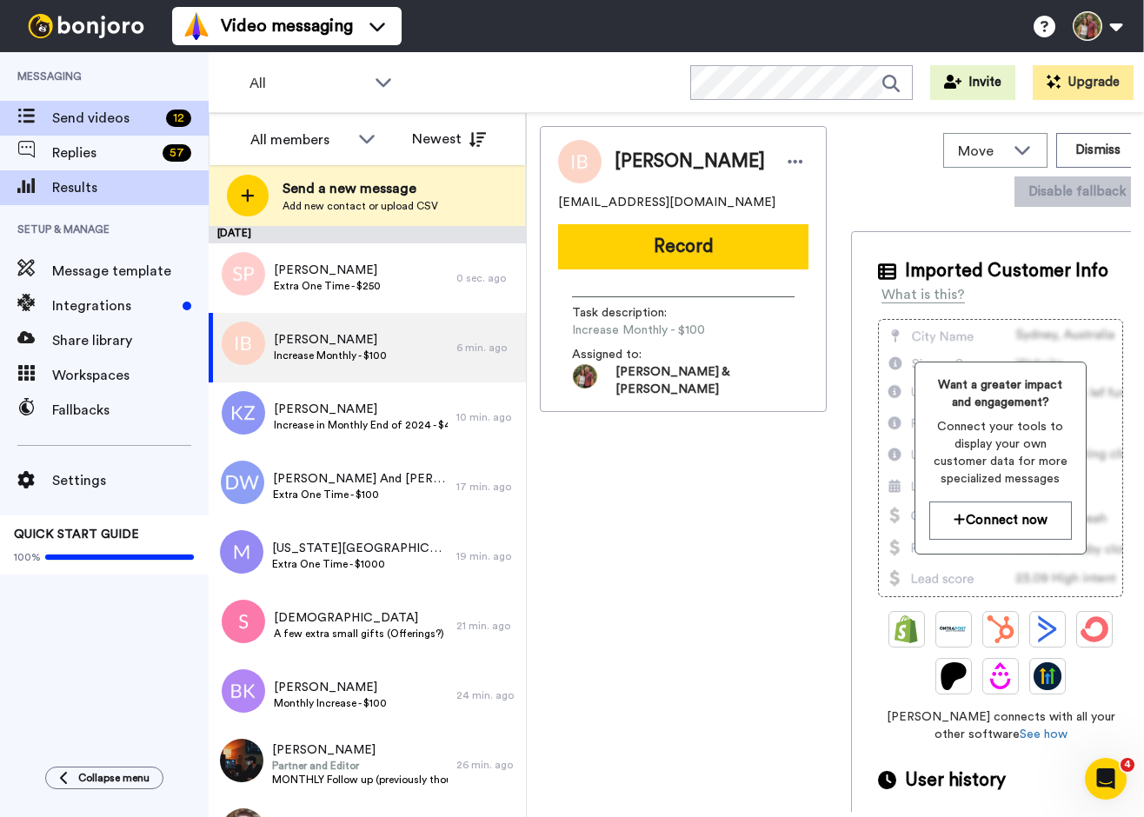
click at [60, 178] on span "Results" at bounding box center [130, 187] width 157 height 21
